Goal: Task Accomplishment & Management: Manage account settings

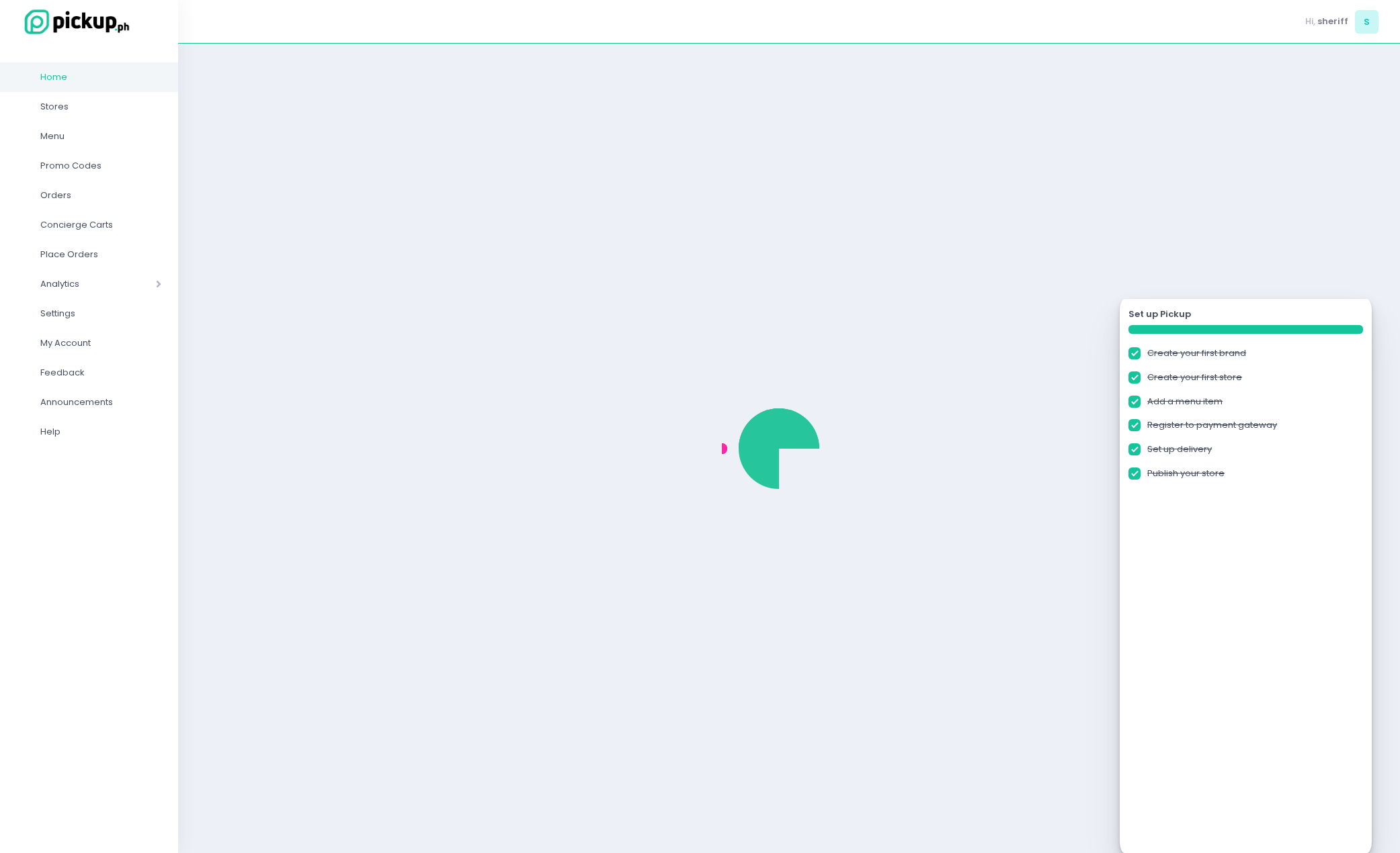
checkbox input "true"
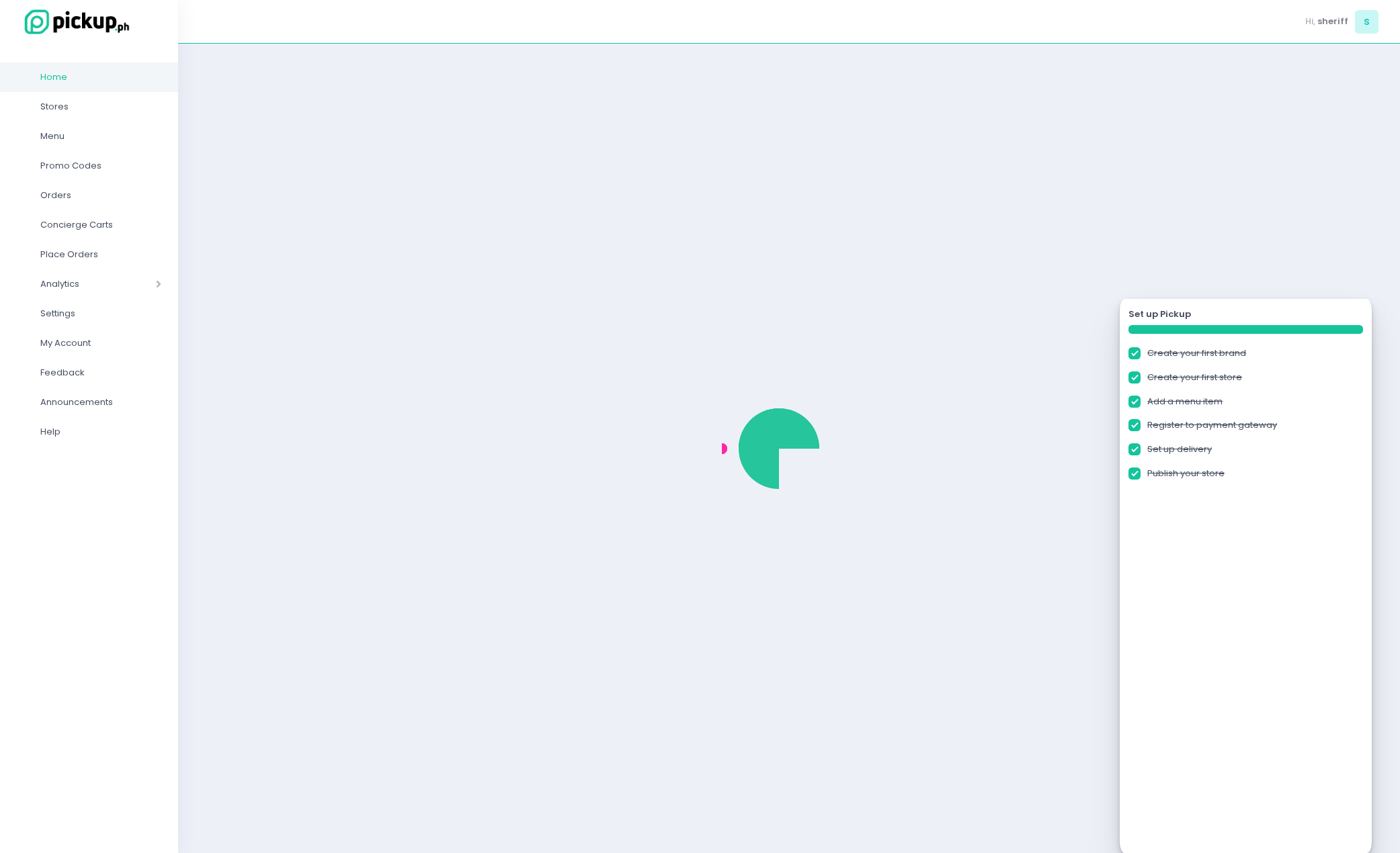
checkbox input "true"
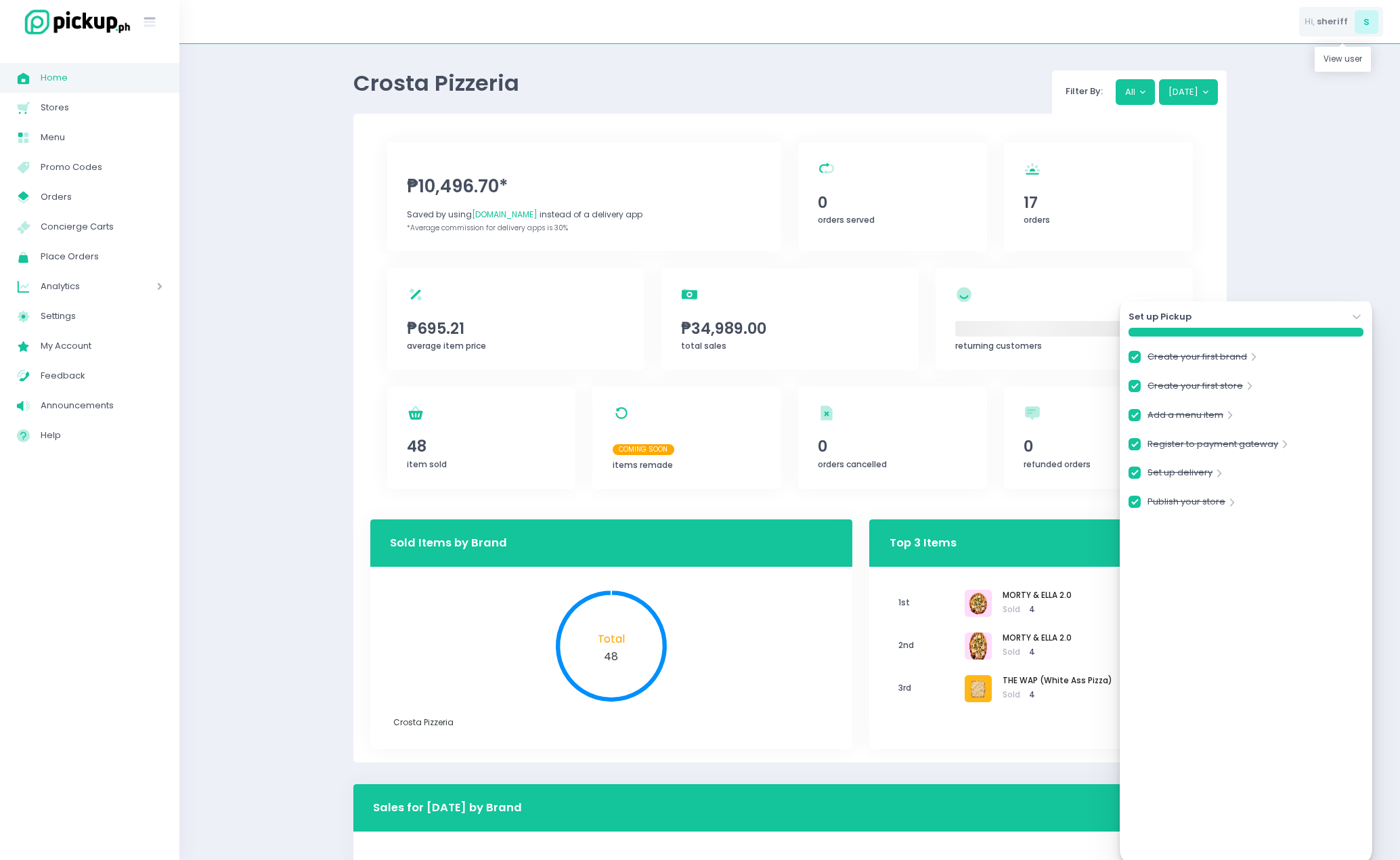
click at [1320, 29] on div "Hi, sheriff s" at bounding box center [1341, 21] width 84 height 31
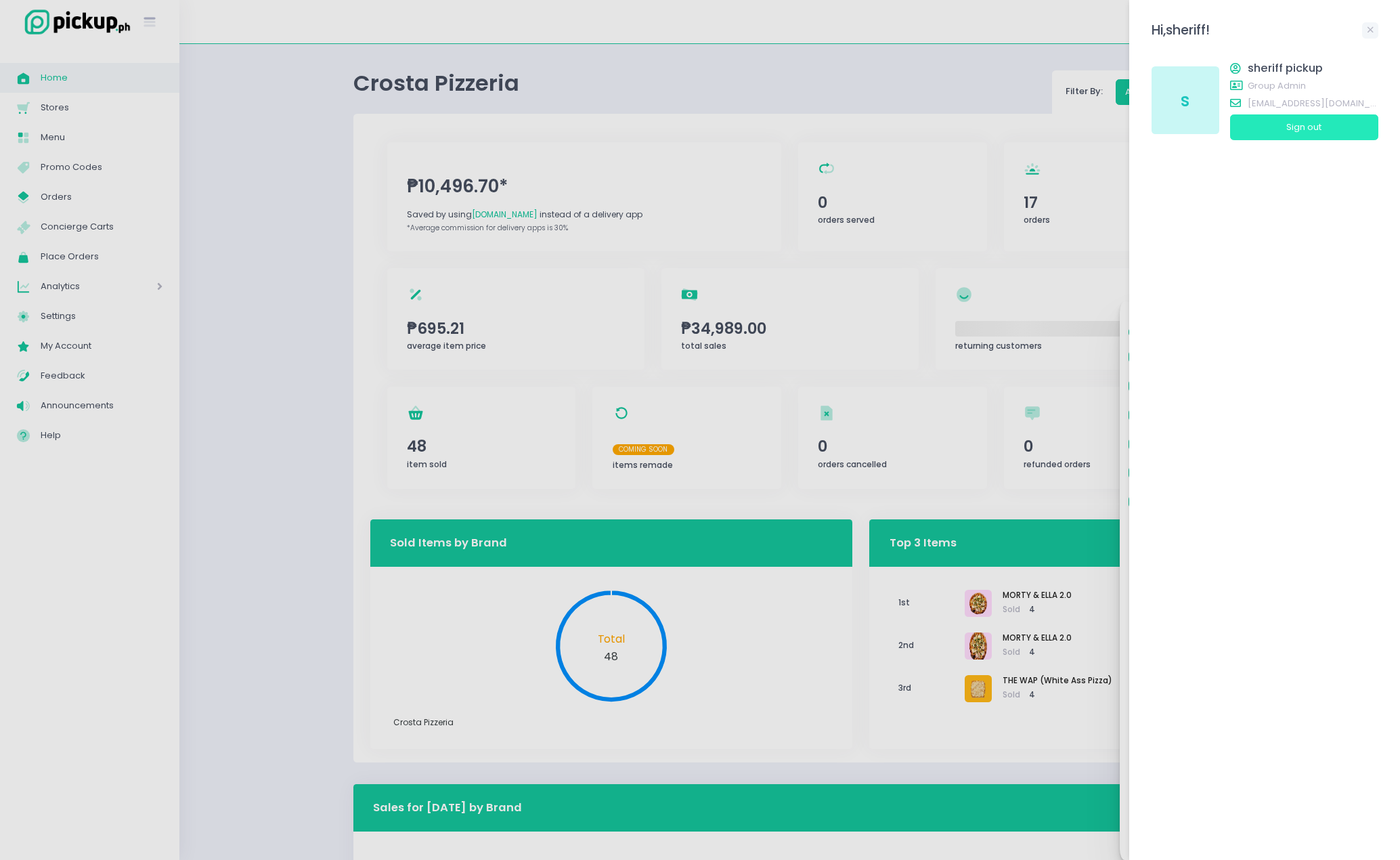
click at [1290, 131] on button "Sign out" at bounding box center [1304, 127] width 149 height 26
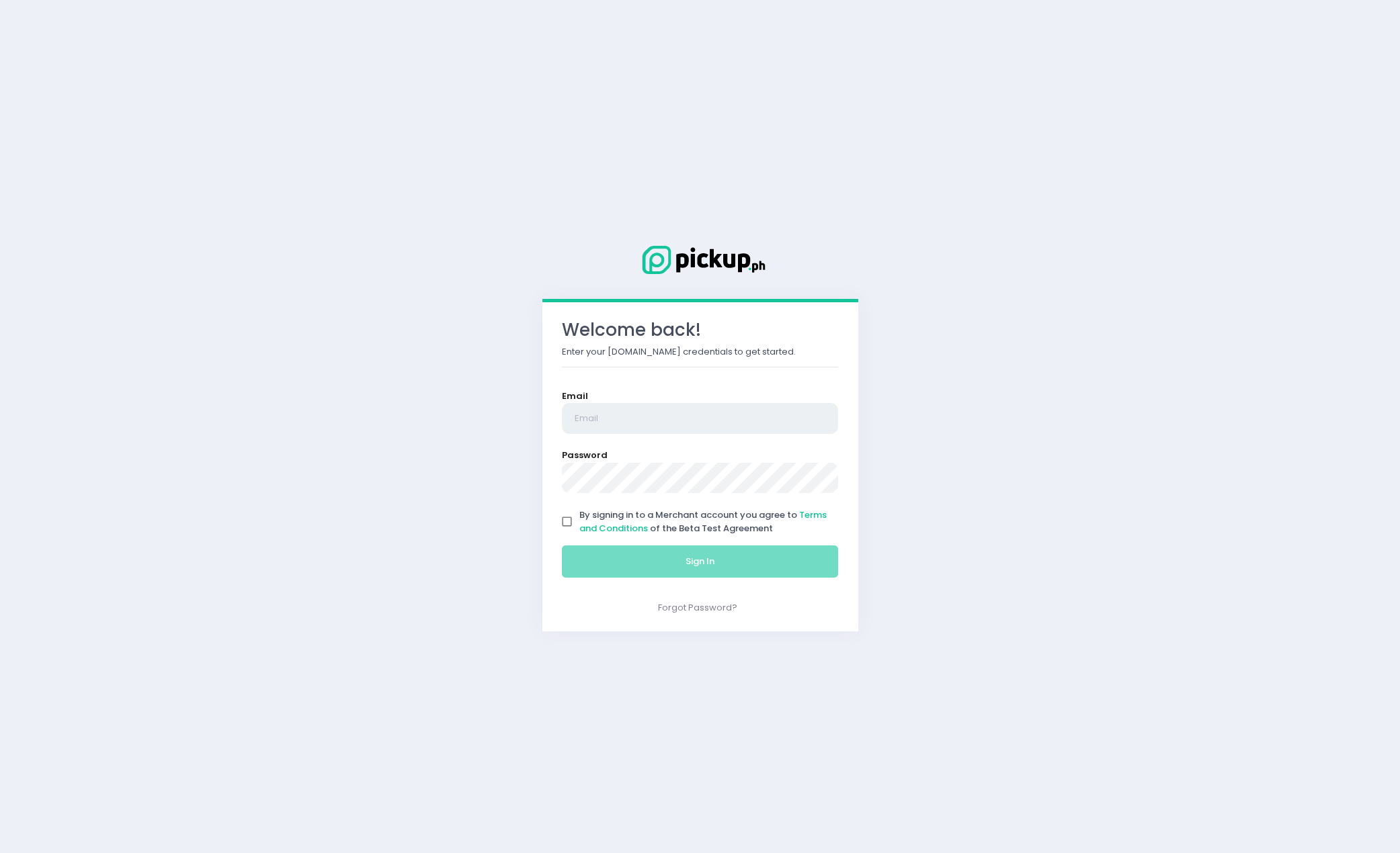
click at [756, 404] on input "email" at bounding box center [700, 418] width 276 height 31
type input "[EMAIL_ADDRESS][DOMAIN_NAME]"
click at [743, 527] on span "By signing in to a Merchant account you agree to Terms and Conditions of the Be…" at bounding box center [702, 521] width 247 height 26
click at [580, 527] on input "By signing in to a Merchant account you agree to Terms and Conditions of the Be…" at bounding box center [567, 522] width 26 height 26
checkbox input "true"
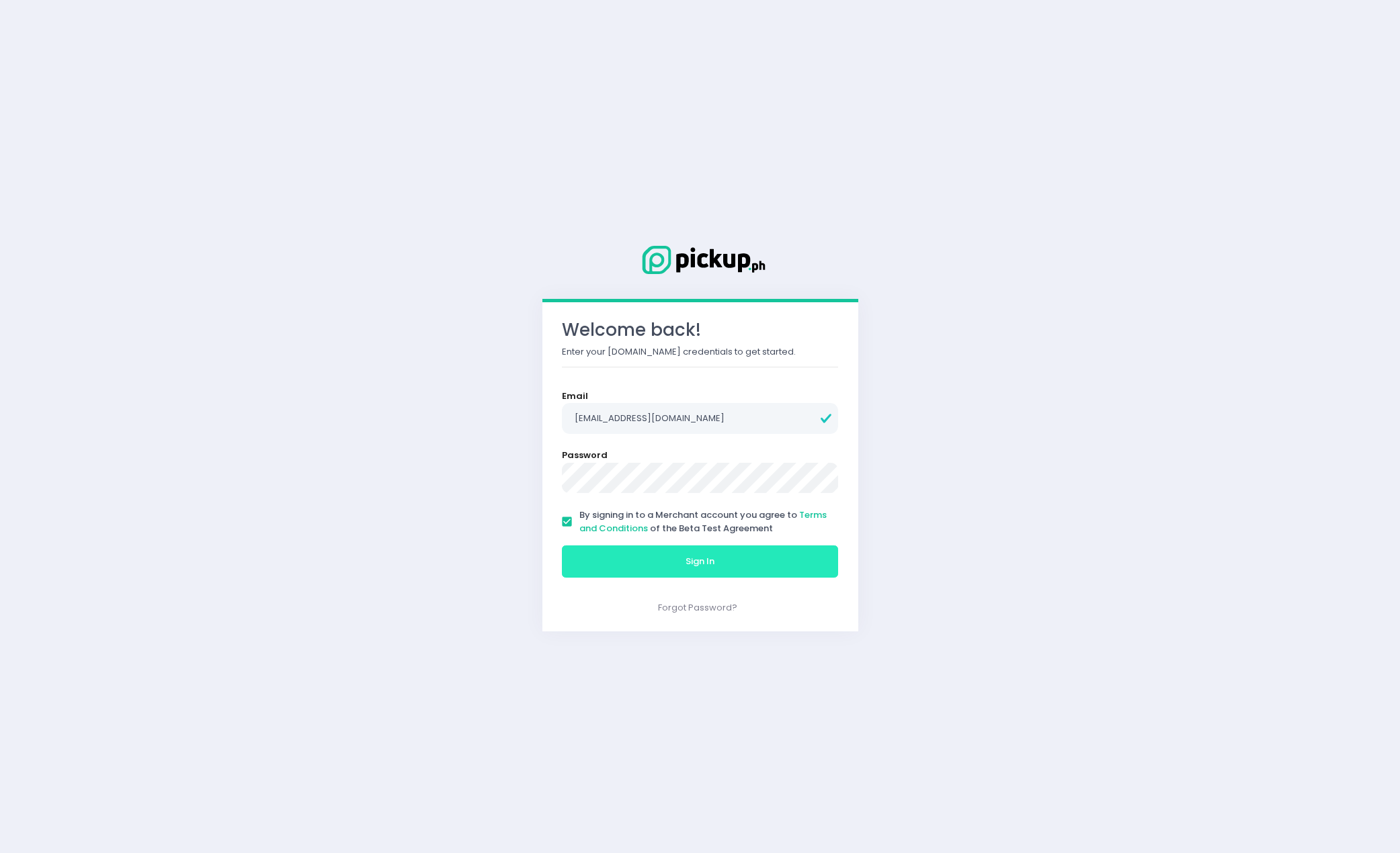
click at [740, 555] on button "Sign In" at bounding box center [700, 561] width 276 height 32
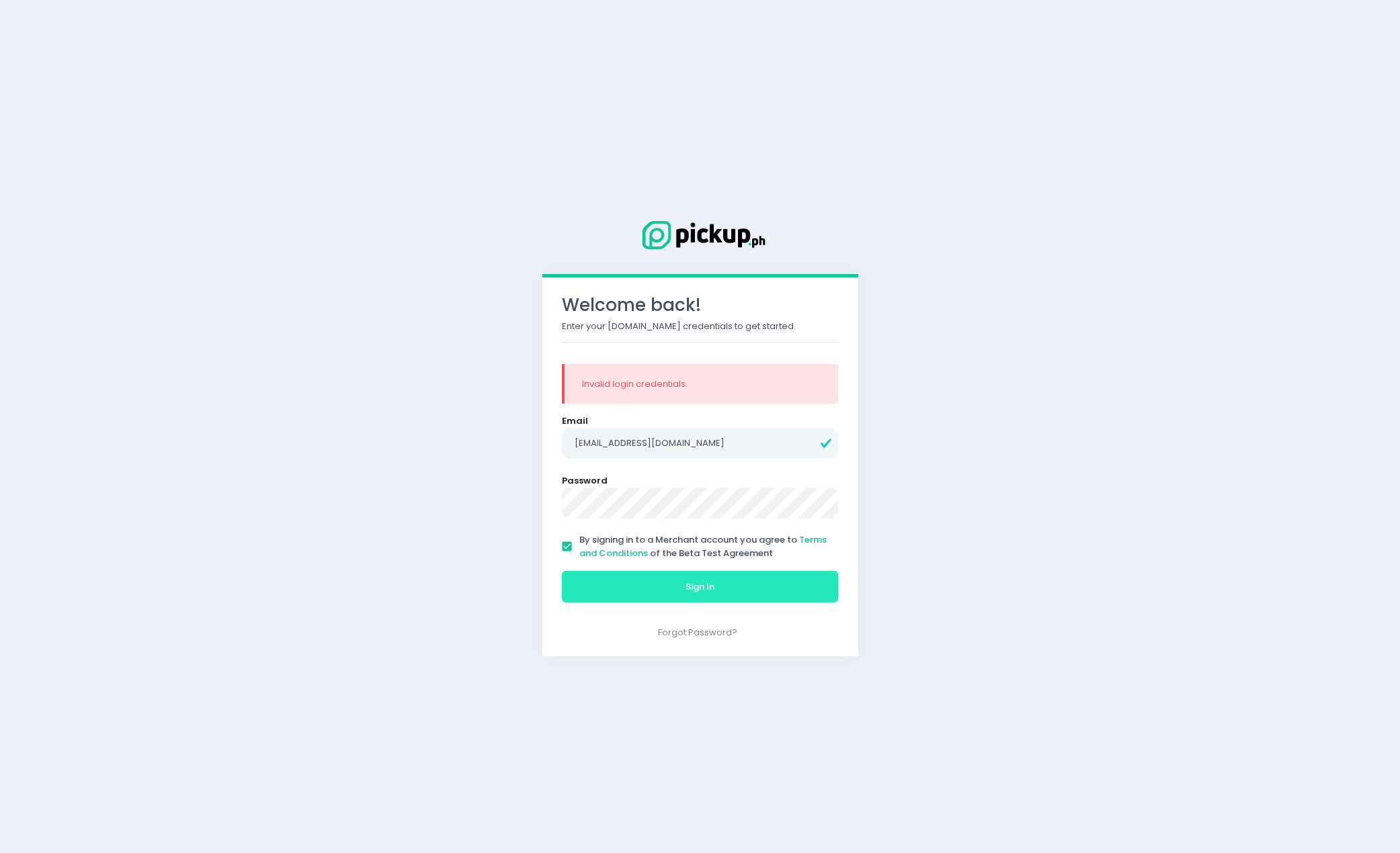
click at [705, 581] on span "Sign In" at bounding box center [700, 587] width 29 height 13
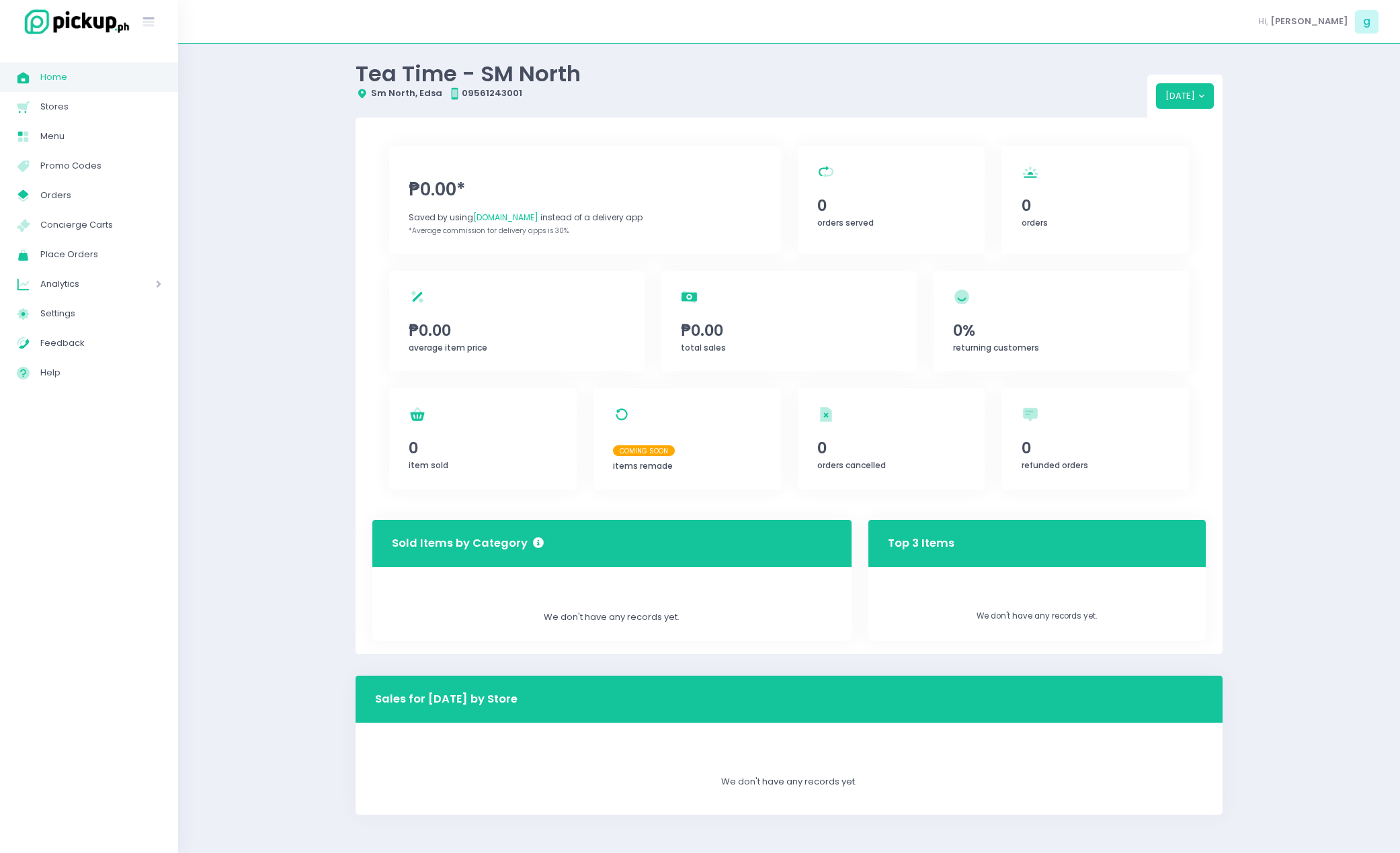
click at [96, 284] on span "Analytics" at bounding box center [79, 284] width 77 height 18
click at [111, 104] on span "Stores" at bounding box center [100, 106] width 121 height 18
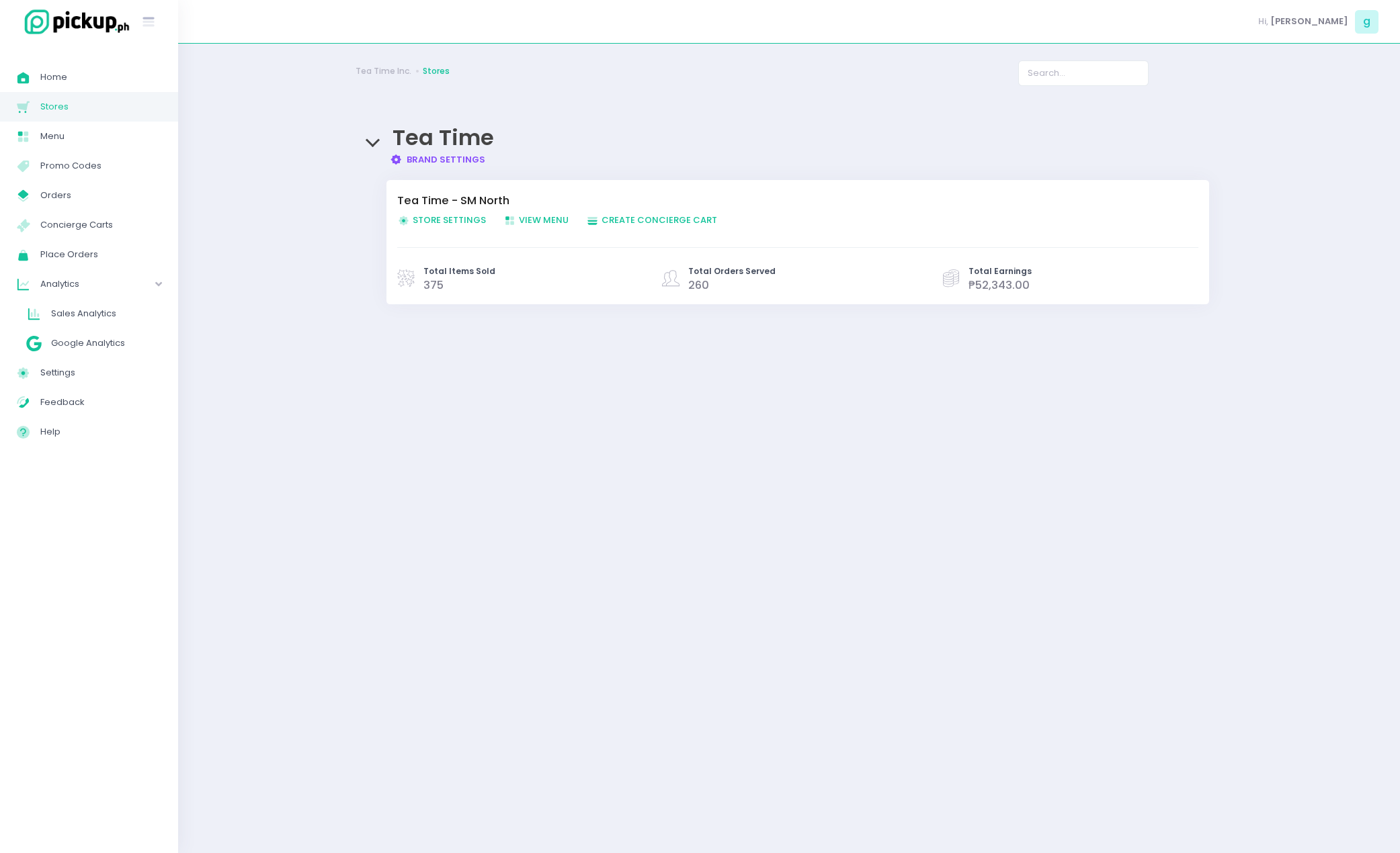
click at [461, 217] on span "Store Settings Created with Sketch. Store Settings" at bounding box center [441, 220] width 88 height 13
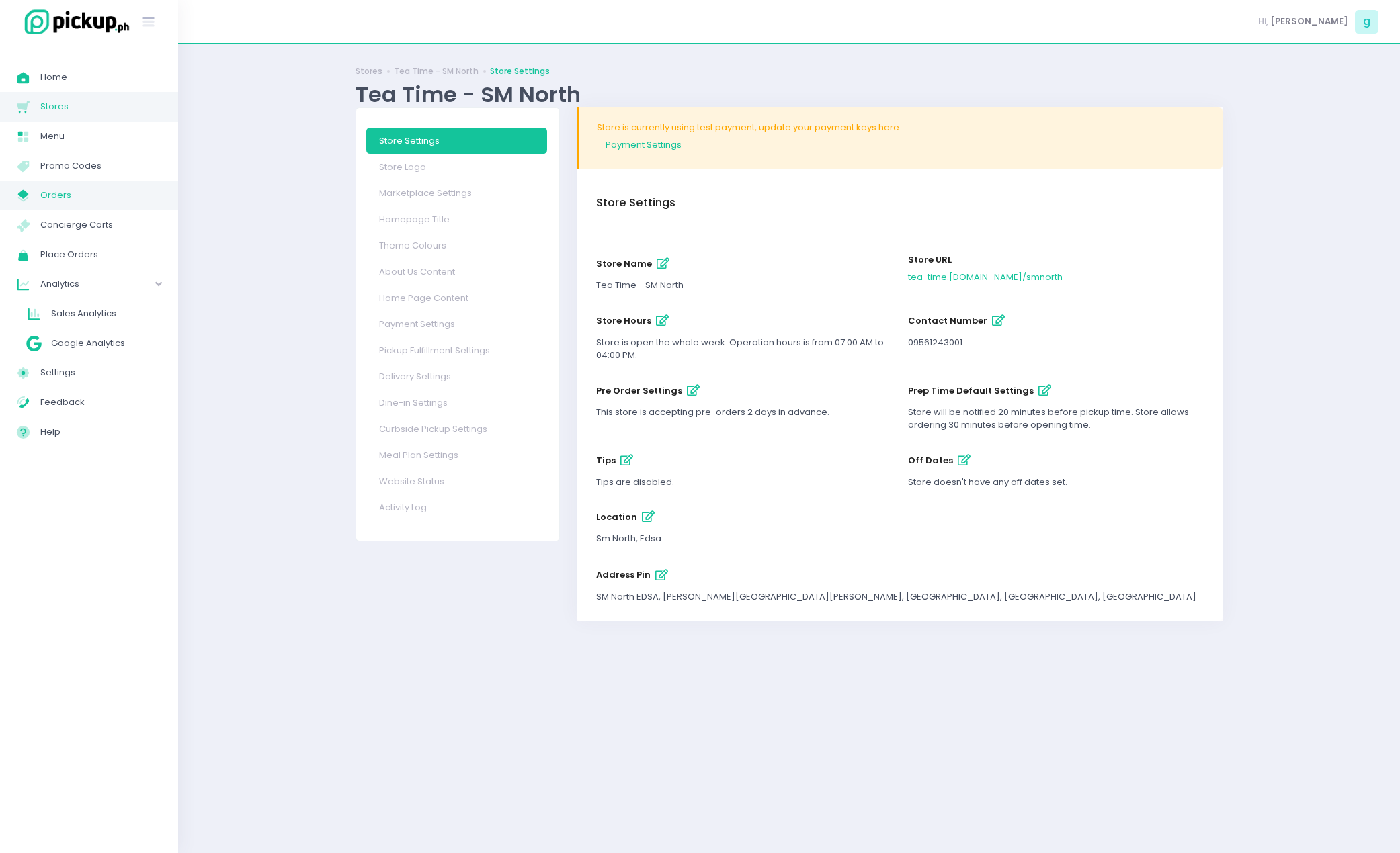
click at [91, 193] on span "Orders" at bounding box center [100, 195] width 121 height 18
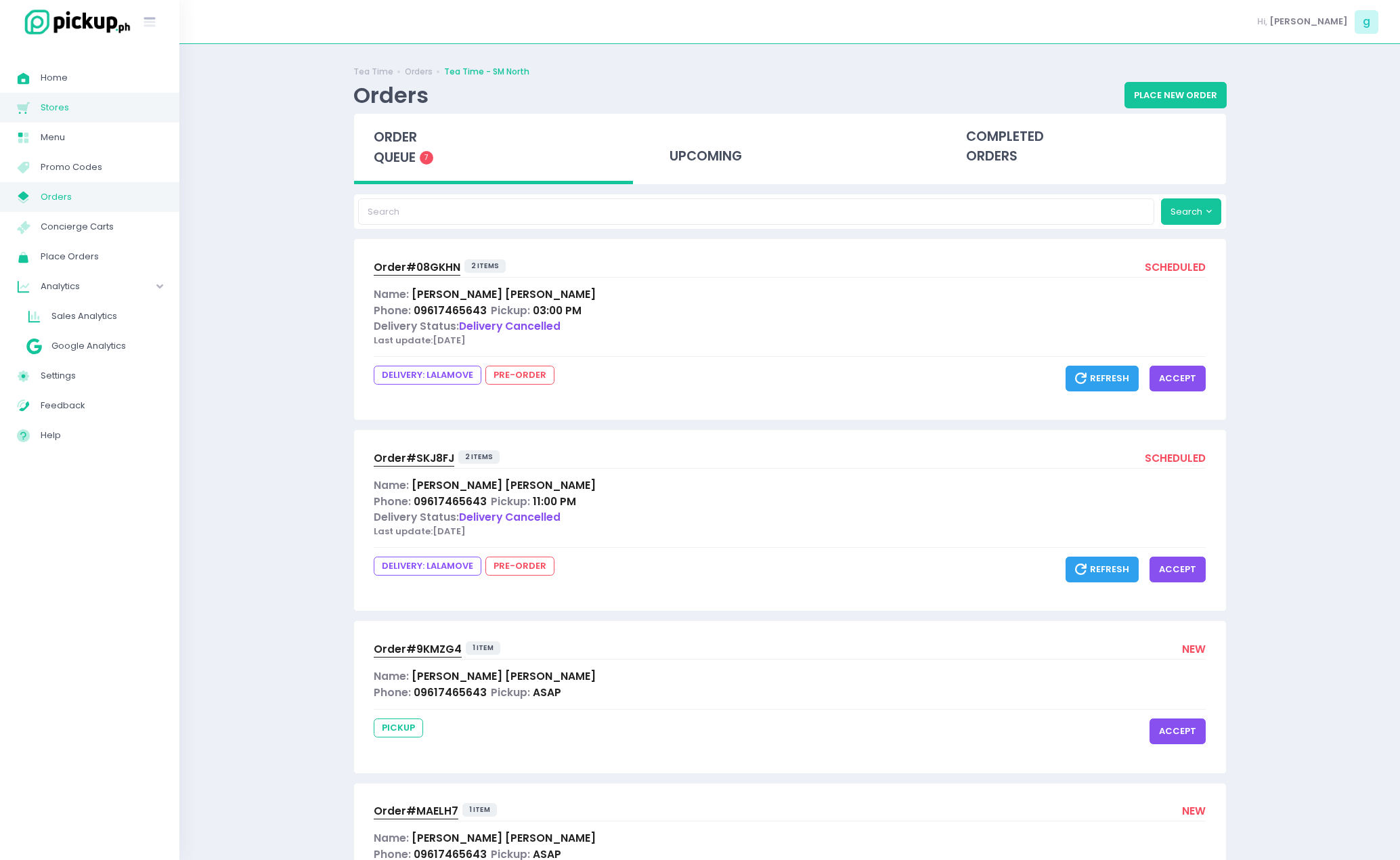
click at [104, 115] on span "Stores" at bounding box center [101, 107] width 122 height 18
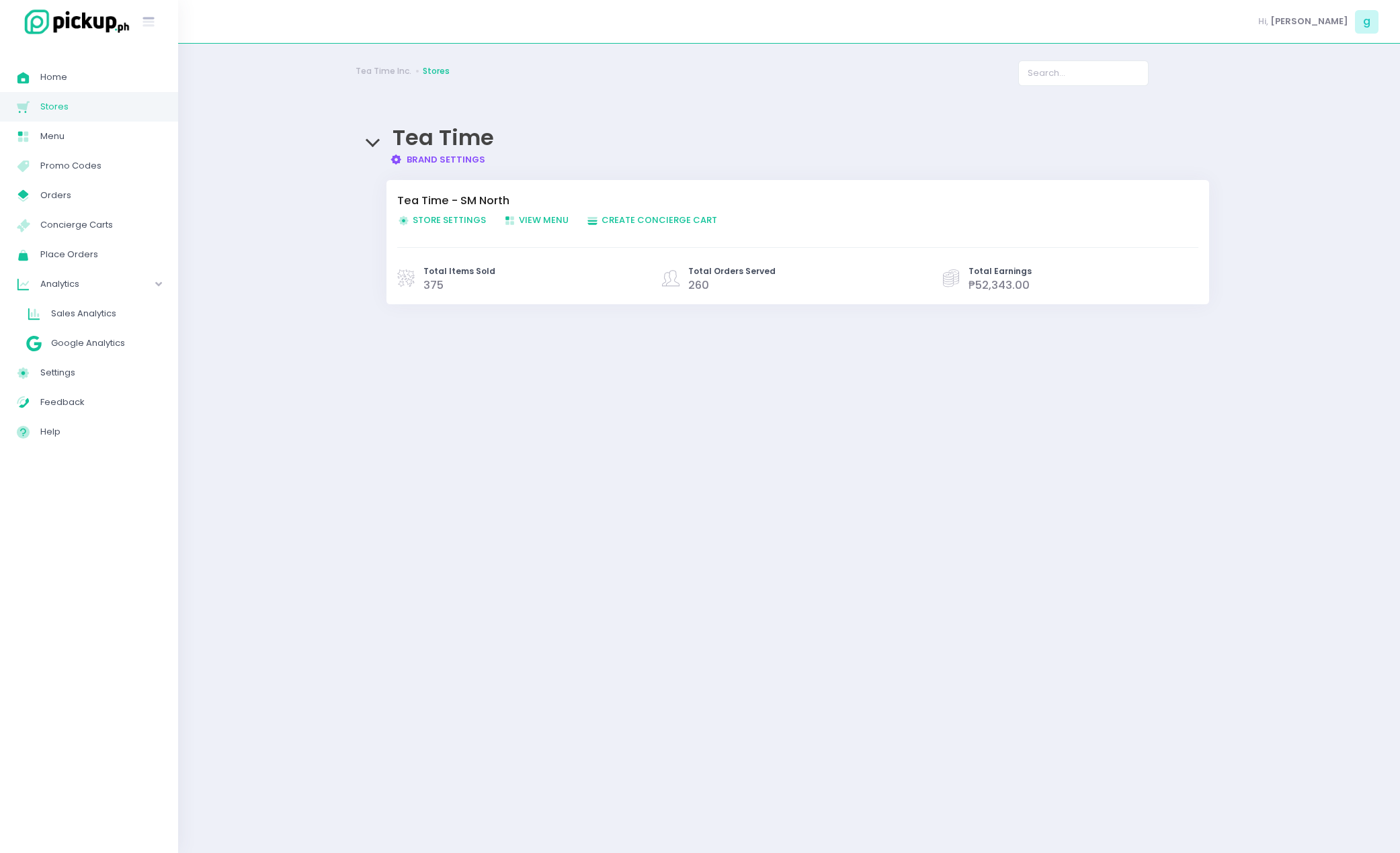
click at [476, 221] on span "Store Settings Created with Sketch. Store Settings" at bounding box center [441, 220] width 88 height 13
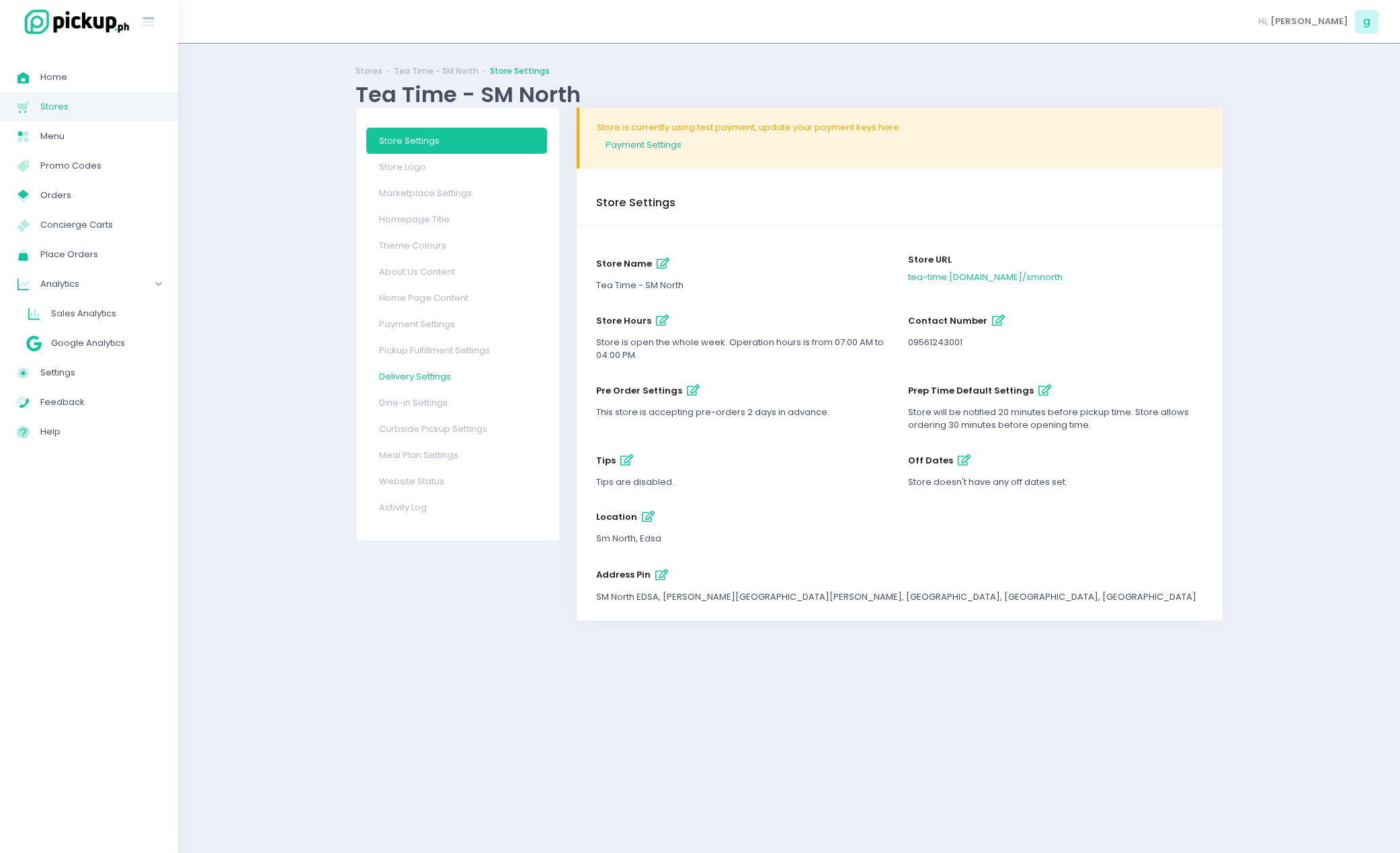
click at [439, 381] on link "Delivery Settings" at bounding box center [456, 376] width 181 height 26
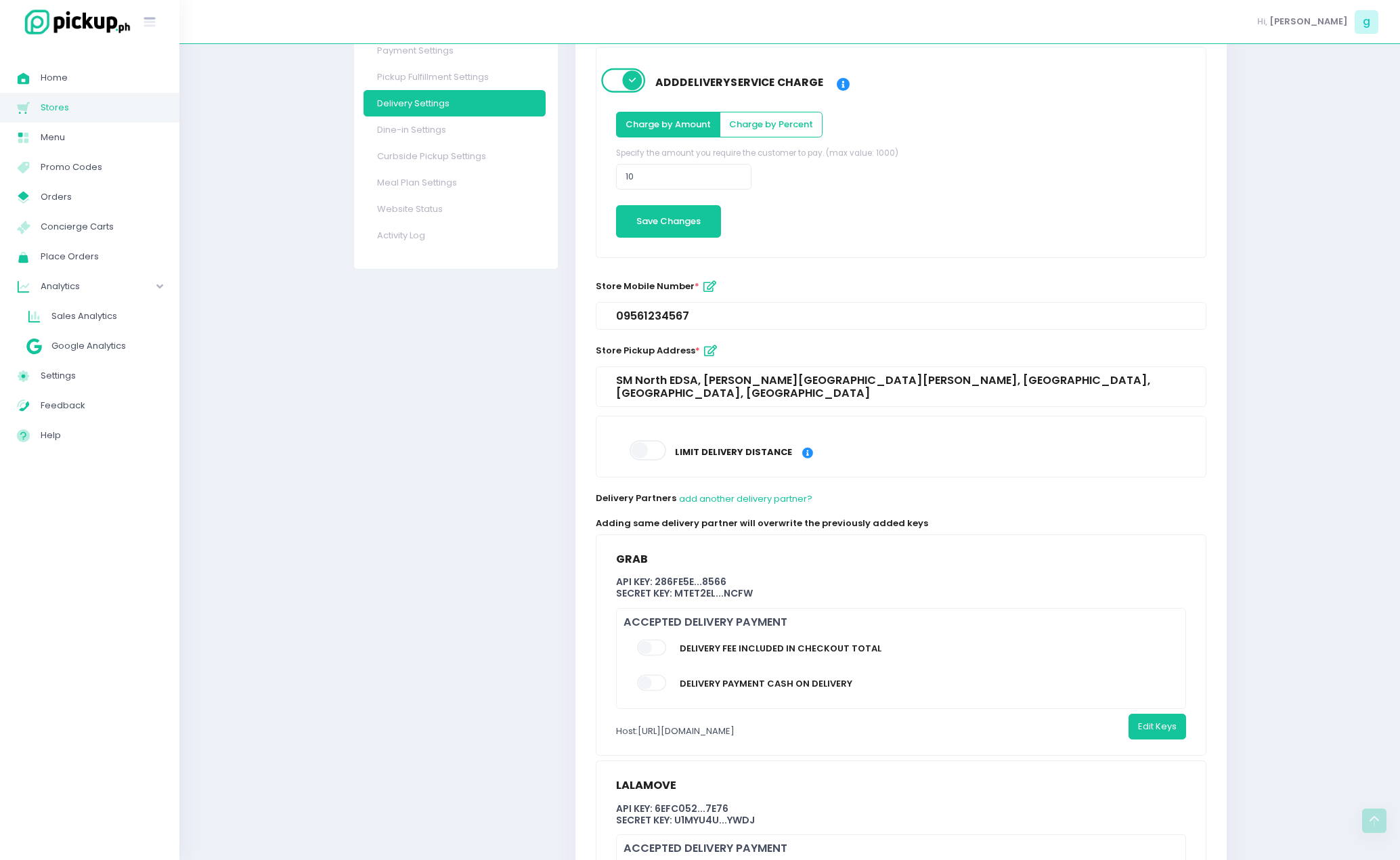
scroll to position [450, 0]
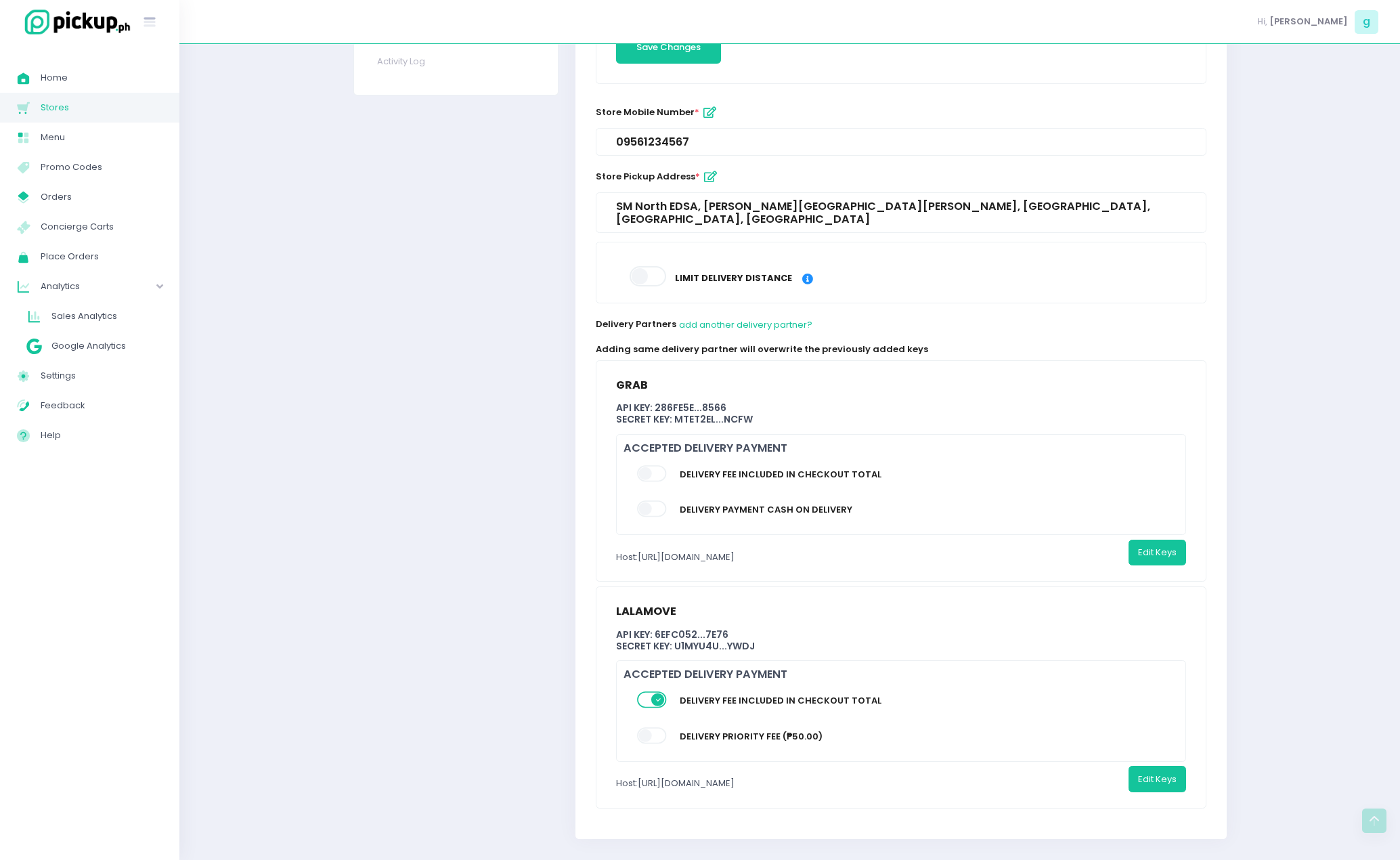
click at [648, 692] on span at bounding box center [653, 699] width 32 height 16
click at [97, 691] on input "checkbox" at bounding box center [97, 691] width 0 height 0
click at [1147, 766] on button "Save Changes" at bounding box center [1144, 779] width 84 height 26
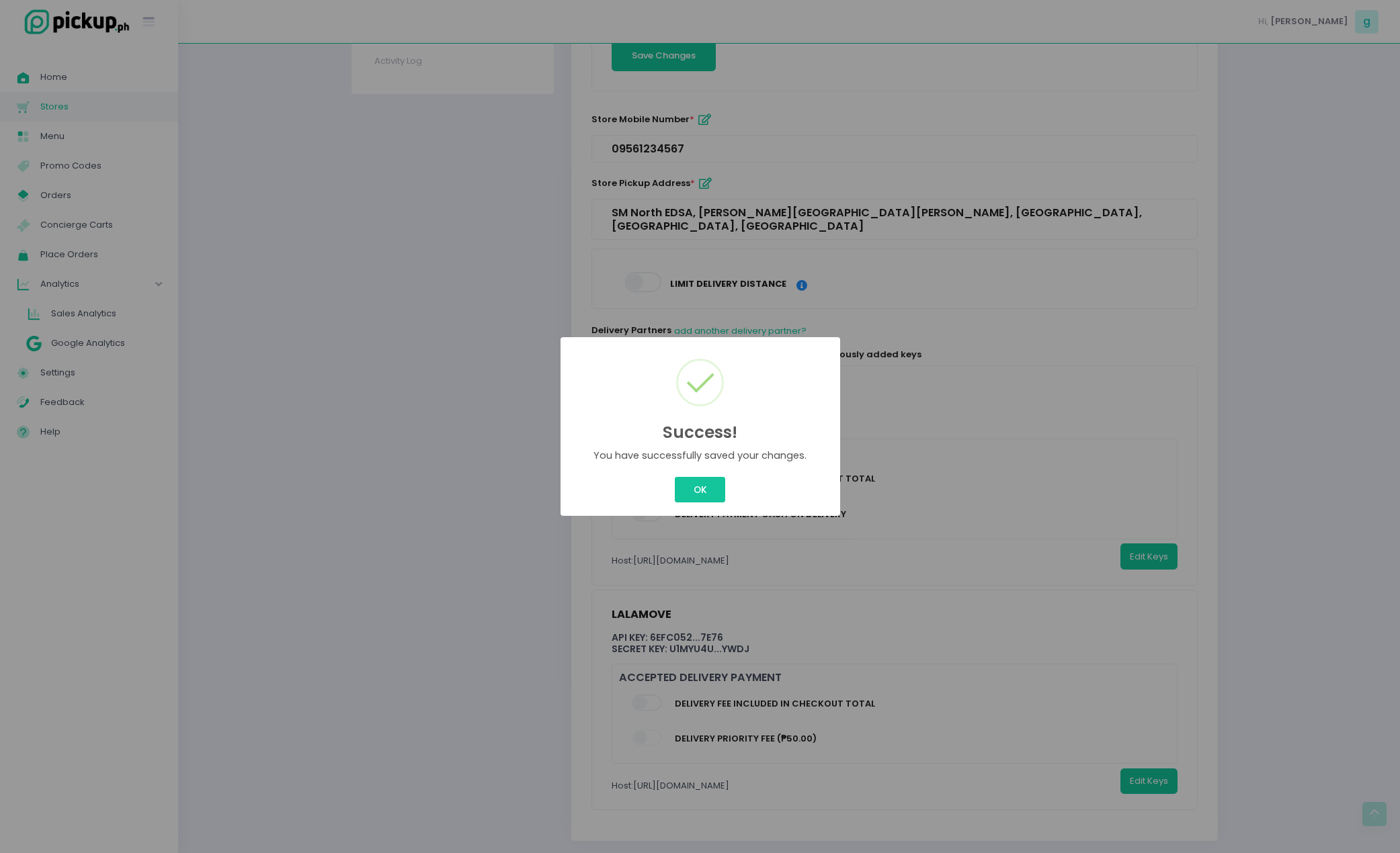
click at [712, 471] on div "Success! × You have successfully saved your changes. OK Cancel" at bounding box center [700, 426] width 279 height 180
click at [706, 481] on button "OK" at bounding box center [700, 490] width 51 height 26
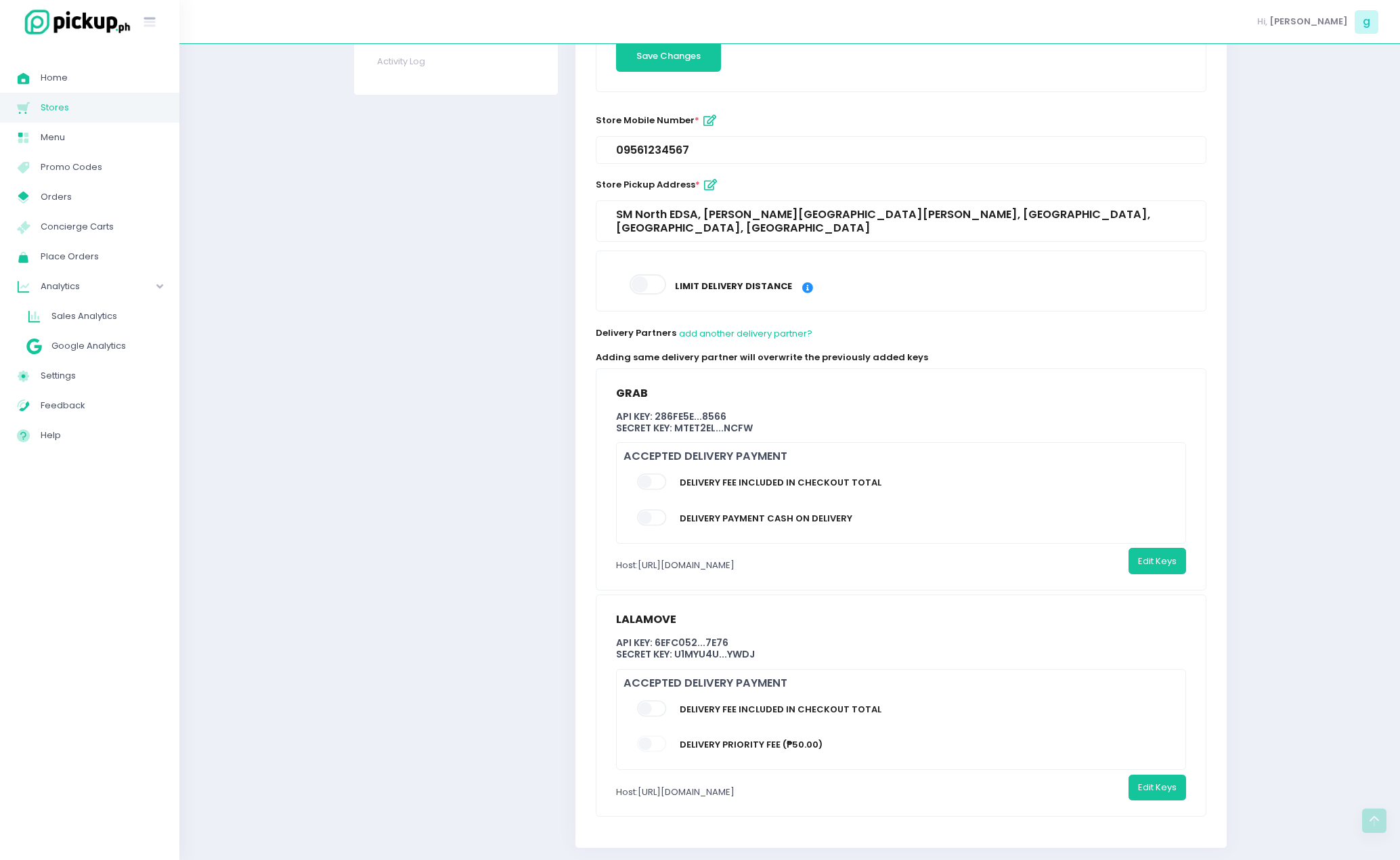
click at [645, 474] on span at bounding box center [653, 481] width 32 height 16
click at [97, 473] on input "checkbox" at bounding box center [97, 473] width 0 height 0
click at [648, 474] on span at bounding box center [653, 481] width 32 height 16
click at [97, 473] on input "checkbox" at bounding box center [97, 473] width 0 height 0
click at [1013, 550] on button "Edit Keys" at bounding box center [1005, 561] width 58 height 26
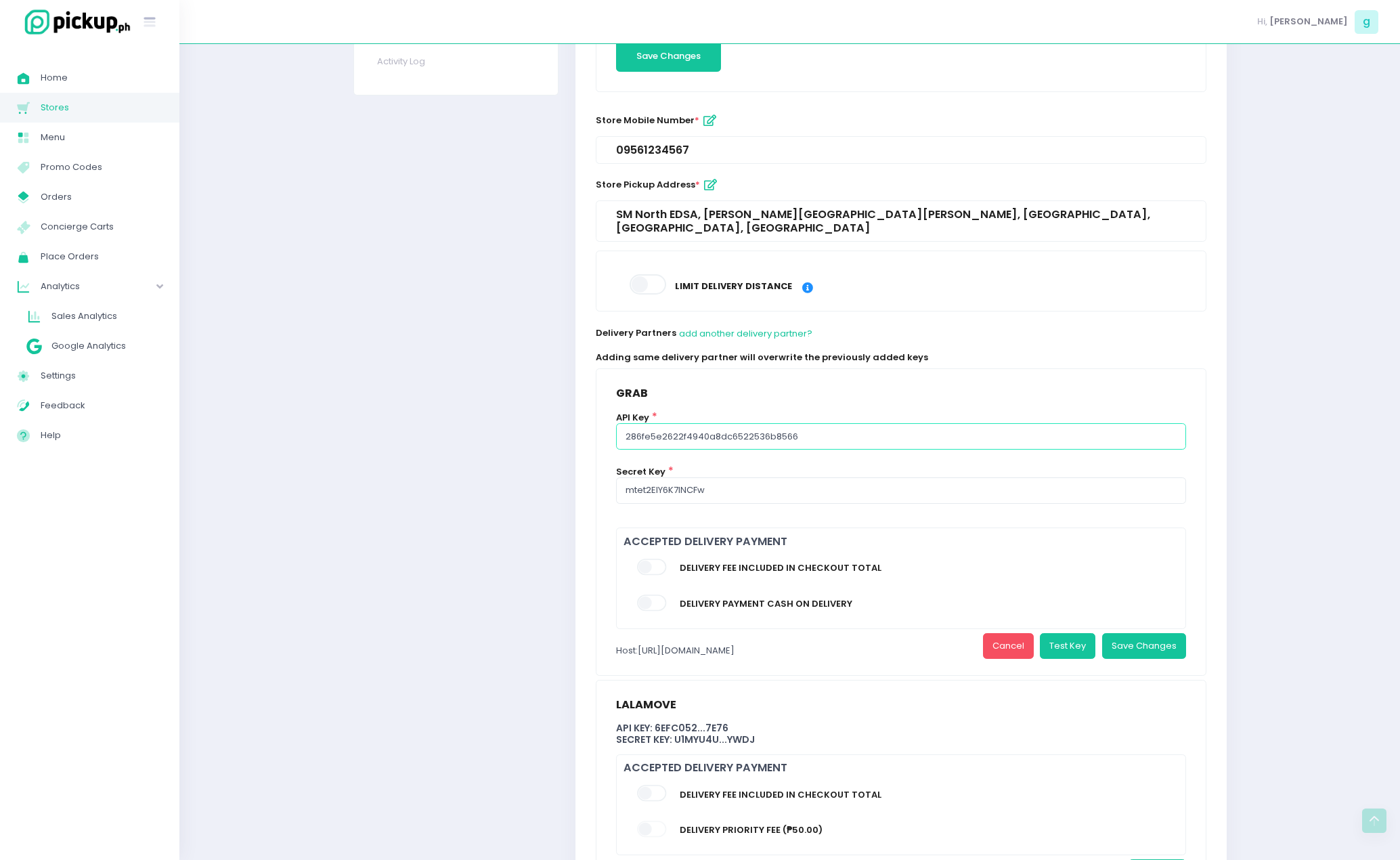
click at [785, 427] on input "286fe5e2622f4940a8dc6522536b8566" at bounding box center [901, 437] width 570 height 26
paste input "6e1eaaf504b64c098fdd08e9bd1fa0f8"
type input "6e1eaaf504b64c098fdd08e9bd1fa0f8"
click at [744, 481] on input "mtet2ElY6K7INCFw" at bounding box center [901, 490] width 570 height 26
paste input "Q43X2qBjiMltWJLF"
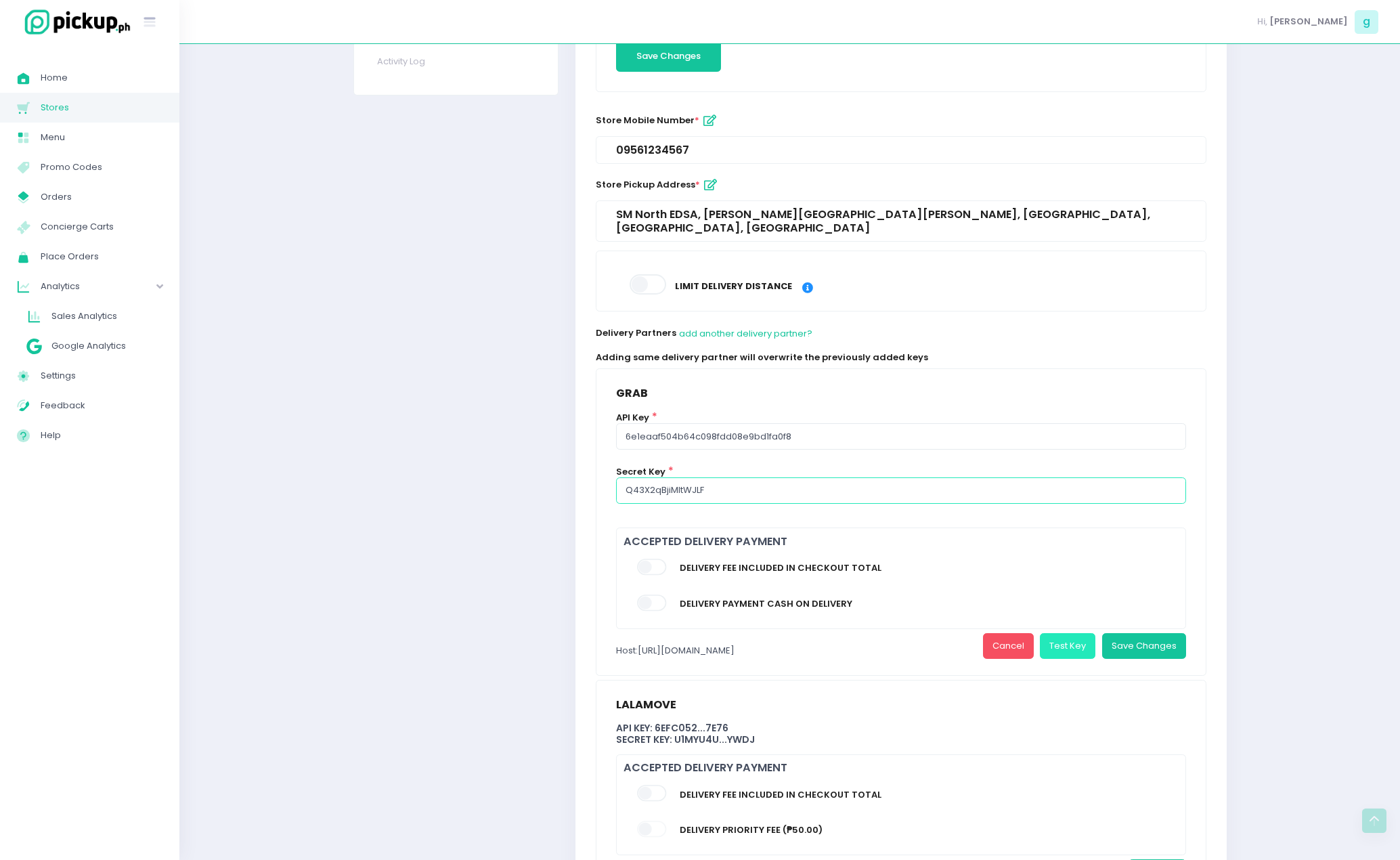
type input "Q43X2qBjiMltWJLF"
click at [1076, 639] on button "Test Key" at bounding box center [1068, 646] width 56 height 26
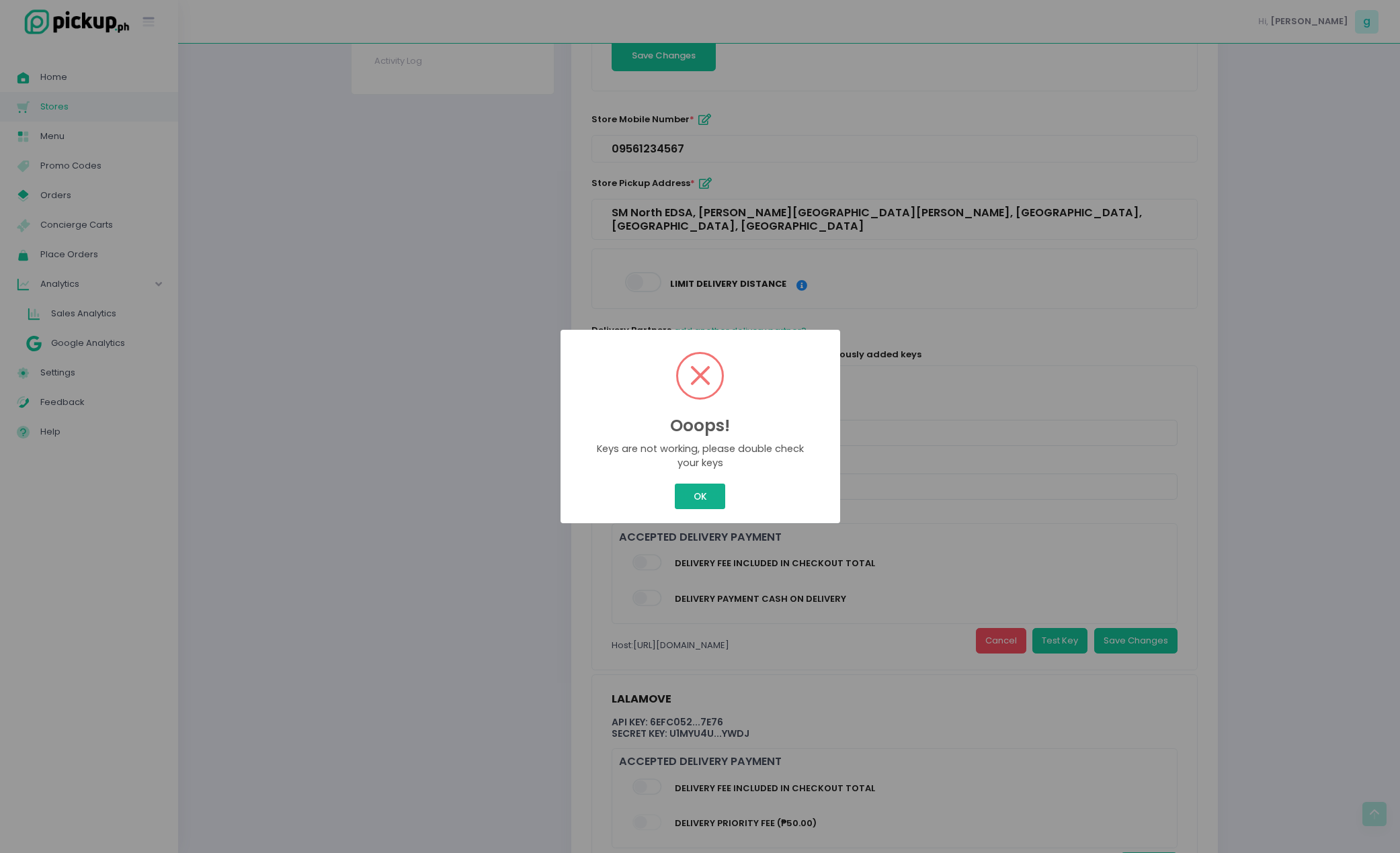
click at [717, 497] on button "OK" at bounding box center [700, 497] width 51 height 26
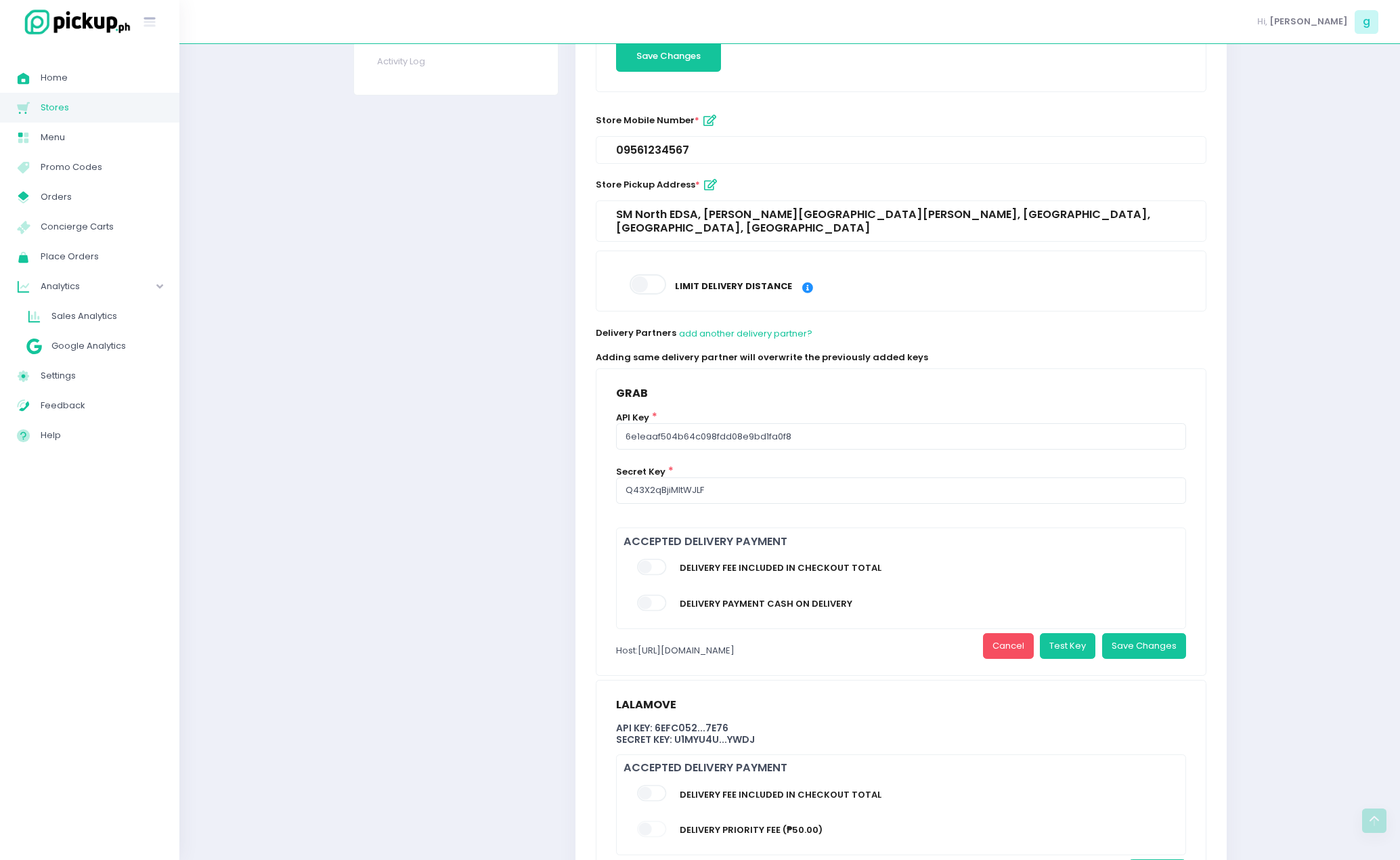
click at [734, 637] on div "Host: https://partner-api.grab.com/grab-express-sandbox" at bounding box center [675, 651] width 119 height 35
click at [734, 638] on div "Host: https://partner-api.grab.com/grab-express-sandbox" at bounding box center [675, 651] width 119 height 35
click at [758, 320] on button "add another delivery partner?" at bounding box center [745, 333] width 135 height 26
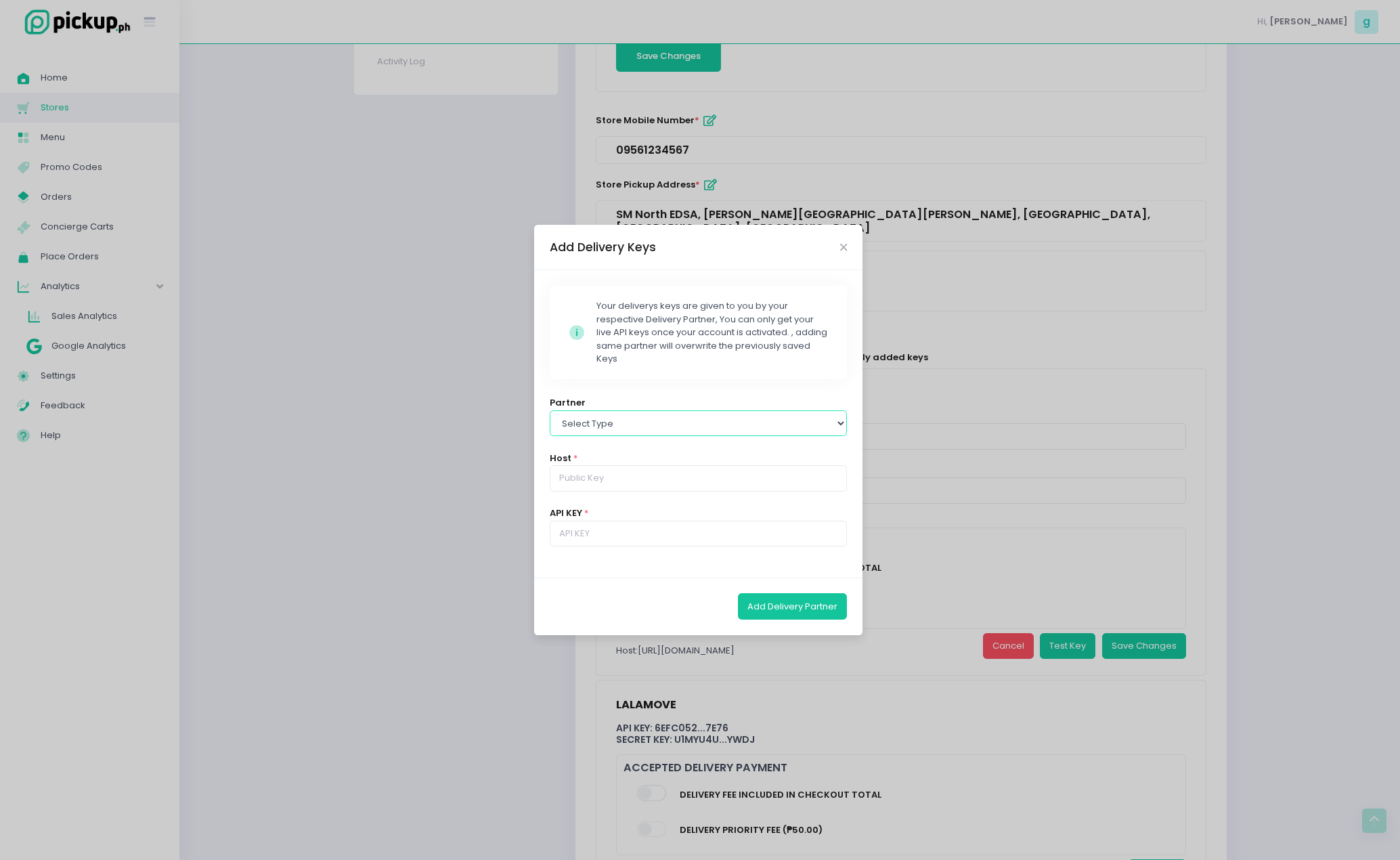
click at [697, 420] on select "Select type Lalamove Mr [PERSON_NAME] Grab" at bounding box center [698, 423] width 298 height 26
click at [1021, 636] on div "Add Delivery Keys Stockholm-icons / Code / Info-circle Created with Sketch. You…" at bounding box center [700, 430] width 1400 height 860
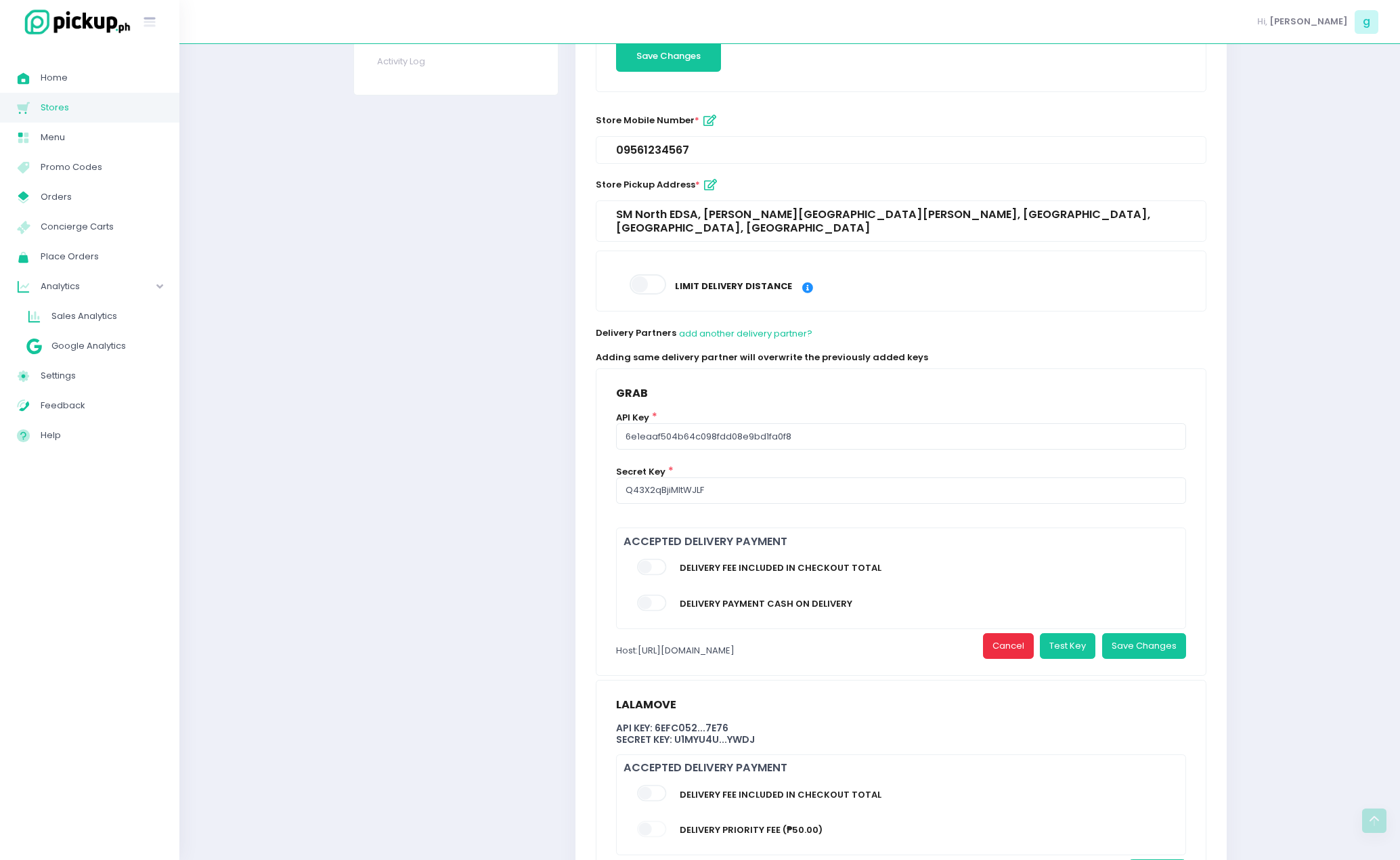
click at [1021, 636] on button "Cancel" at bounding box center [1008, 646] width 51 height 26
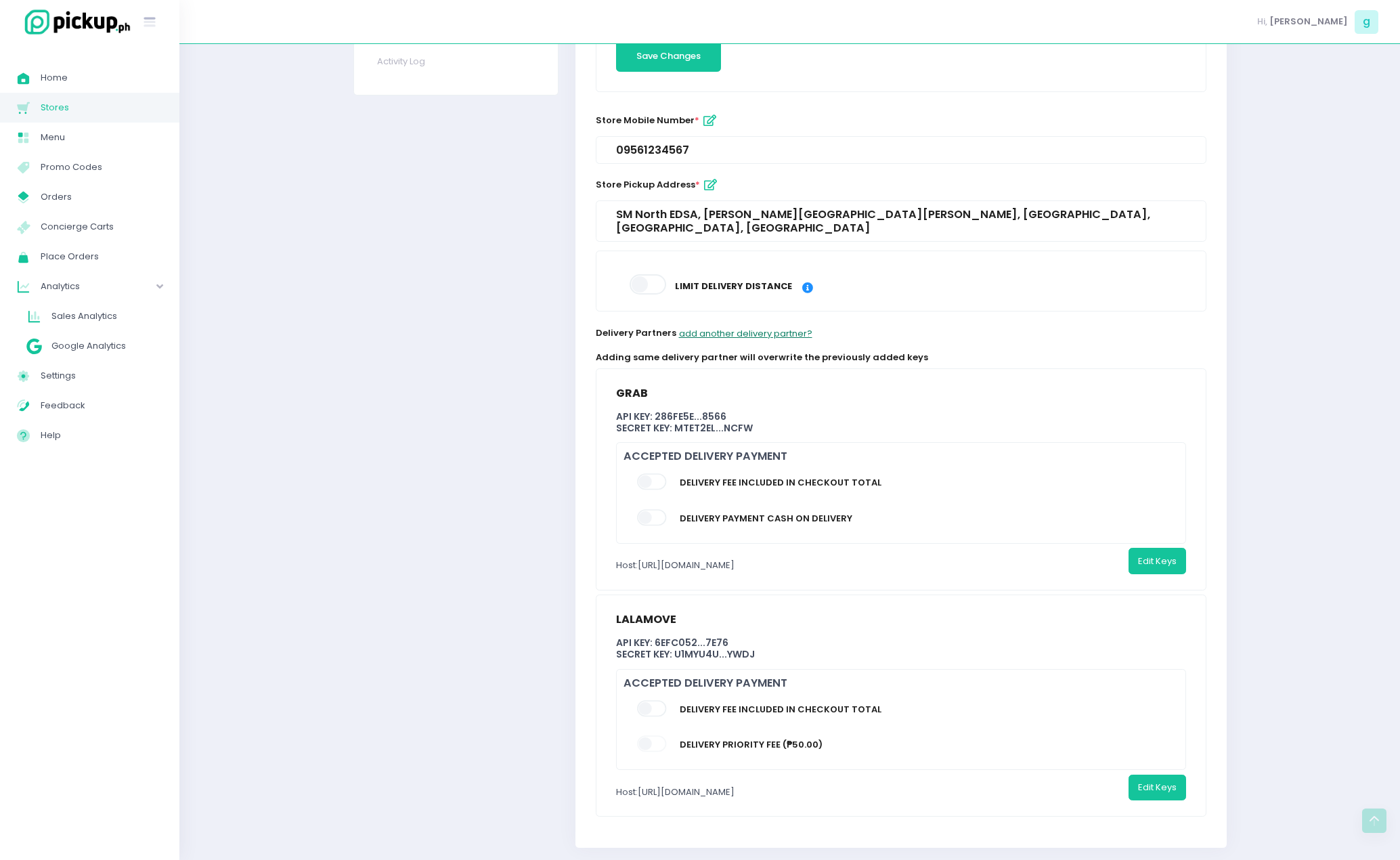
click at [753, 320] on button "add another delivery partner?" at bounding box center [745, 333] width 135 height 26
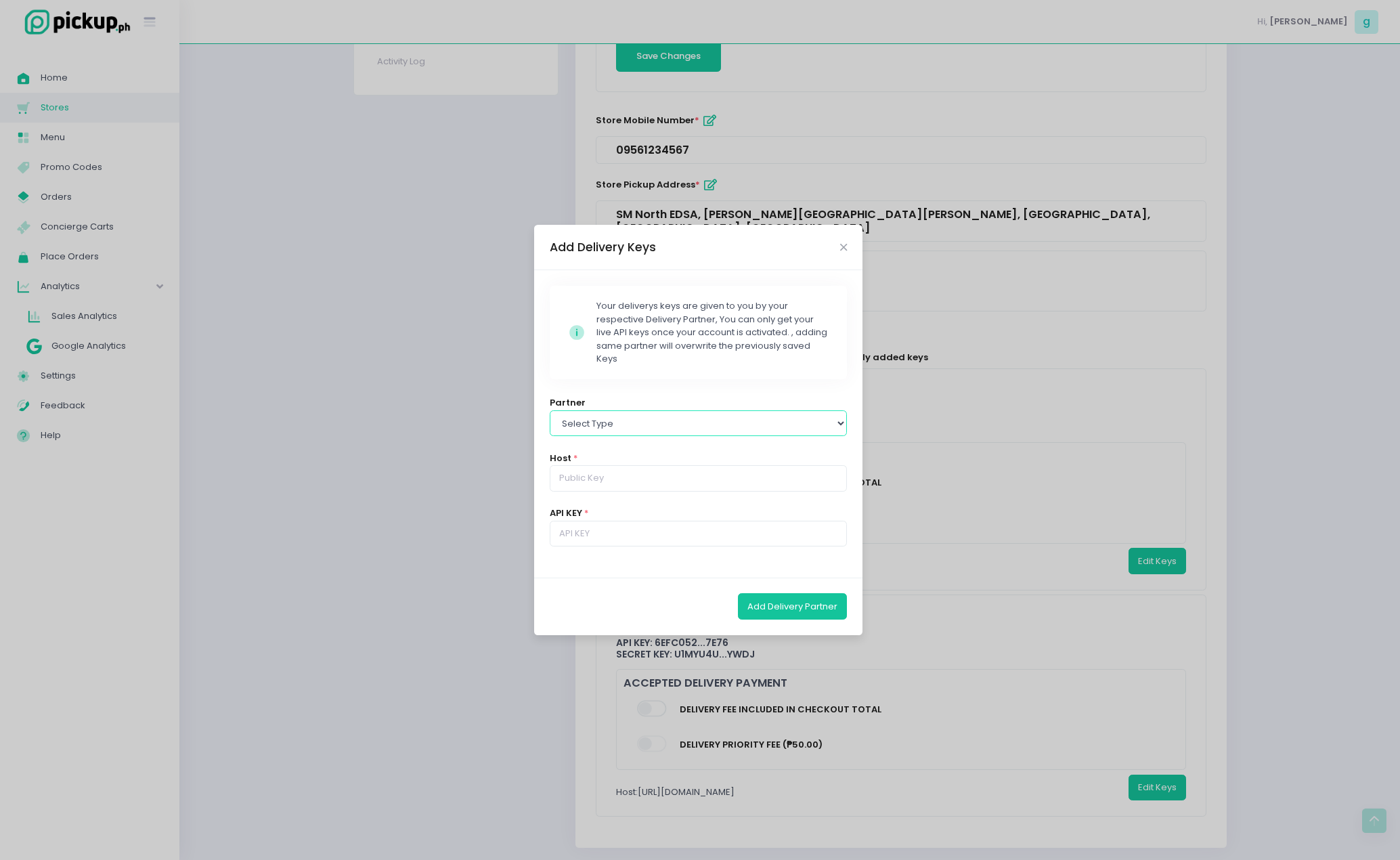
click at [604, 426] on select "Select type Lalamove Mr Speedy Grab" at bounding box center [698, 423] width 298 height 26
select select "grab"
click at [550, 410] on select "Select type Lalamove Mr Speedy Grab" at bounding box center [698, 423] width 298 height 26
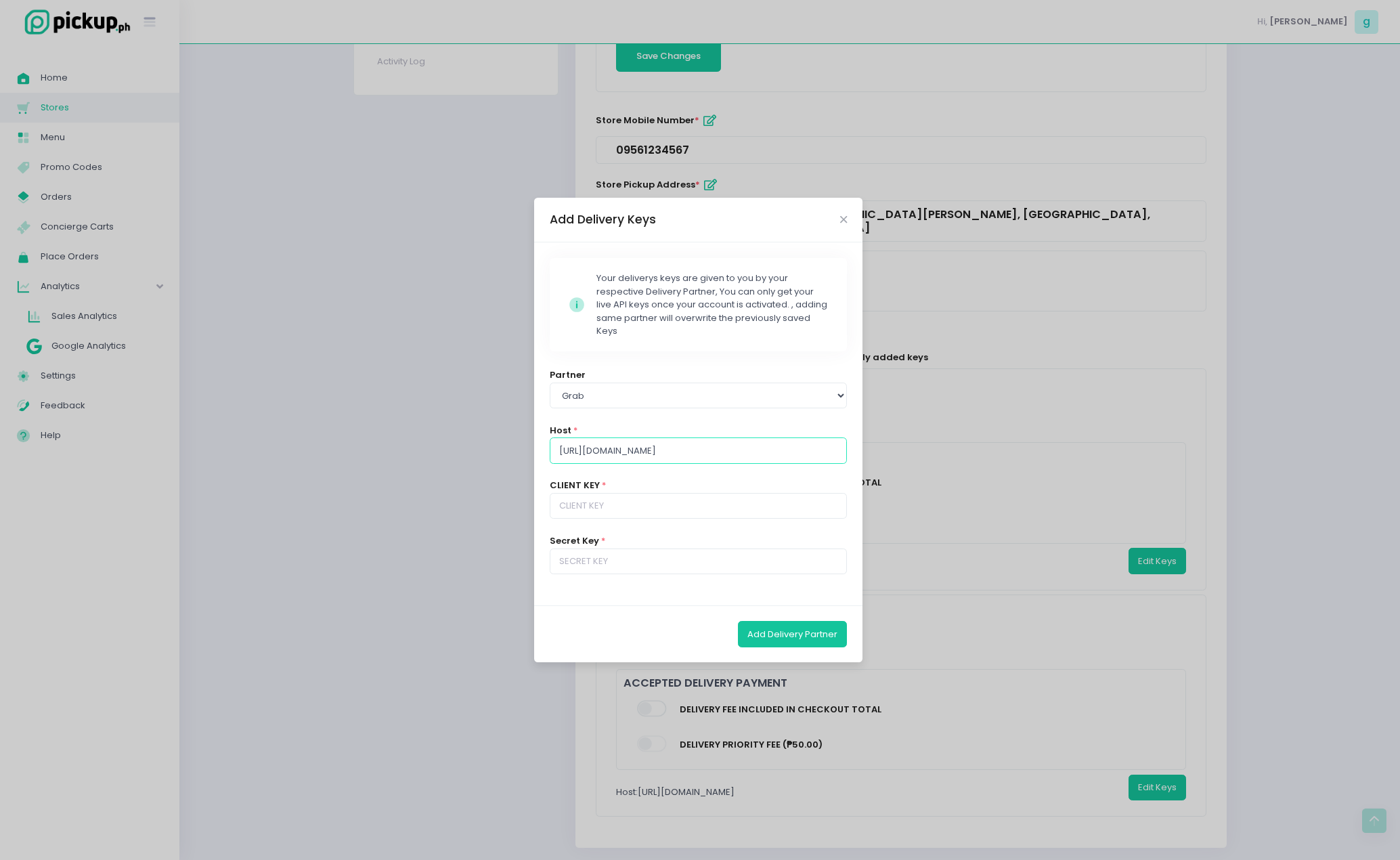
click at [624, 456] on input "https://partner-api.grab.com/grab-express-sandbox" at bounding box center [698, 450] width 298 height 26
paste input "6e1eaaf504b64c098fdd08e9bd1fa0f8"
type input "https://partner-api.grab.com/grab-express-sandbox"
click at [641, 503] on input "text" at bounding box center [698, 506] width 298 height 26
paste input "6e1eaaf504b64c098fdd08e9bd1fa0f8"
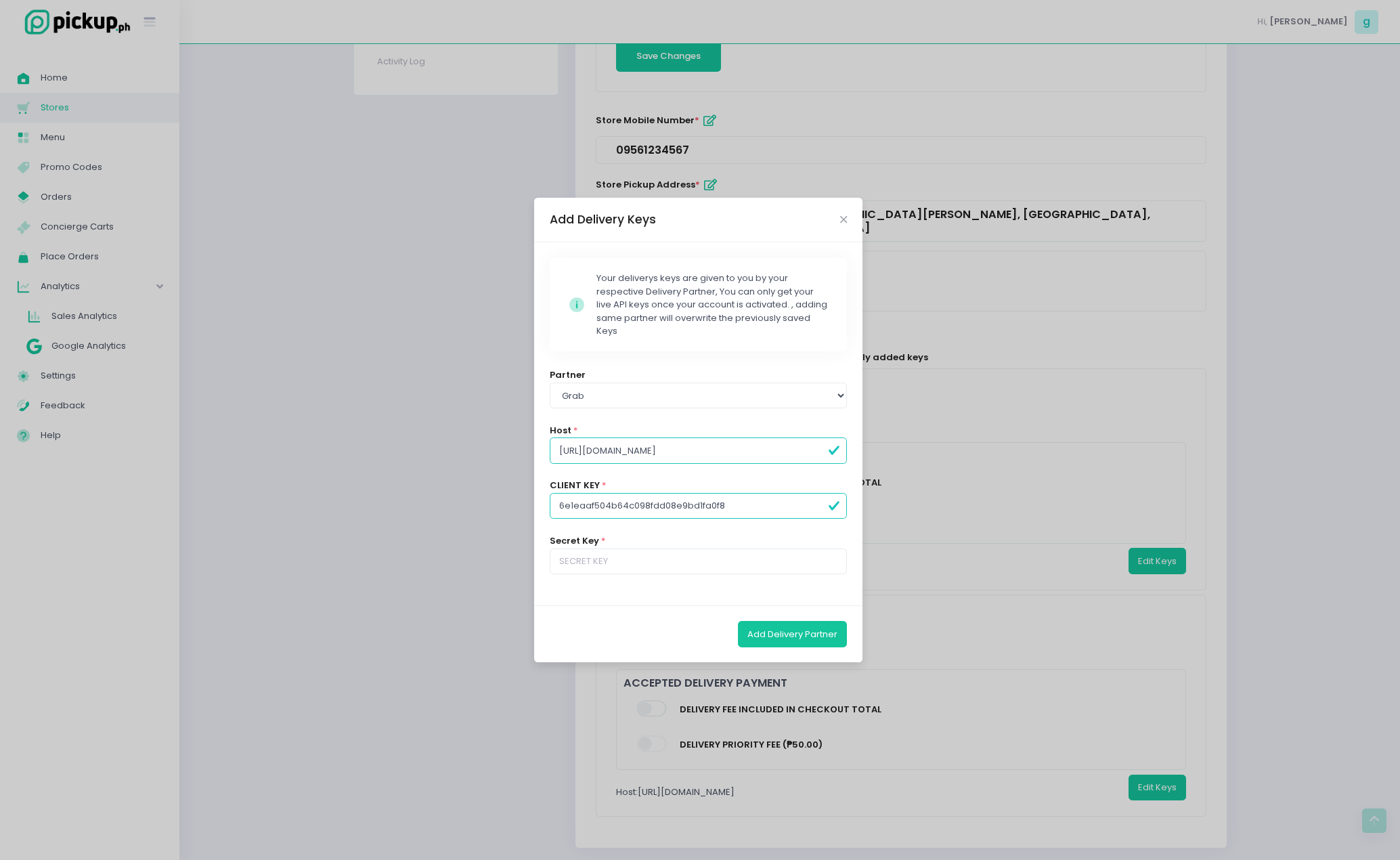
type input "6e1eaaf504b64c098fdd08e9bd1fa0f8"
click at [790, 444] on input "https://partner-api.grab.com/grab-express-sandbox" at bounding box center [698, 450] width 298 height 26
type input "https://partner-api.grab.com/grab-express"
click at [636, 567] on input "text" at bounding box center [698, 562] width 298 height 26
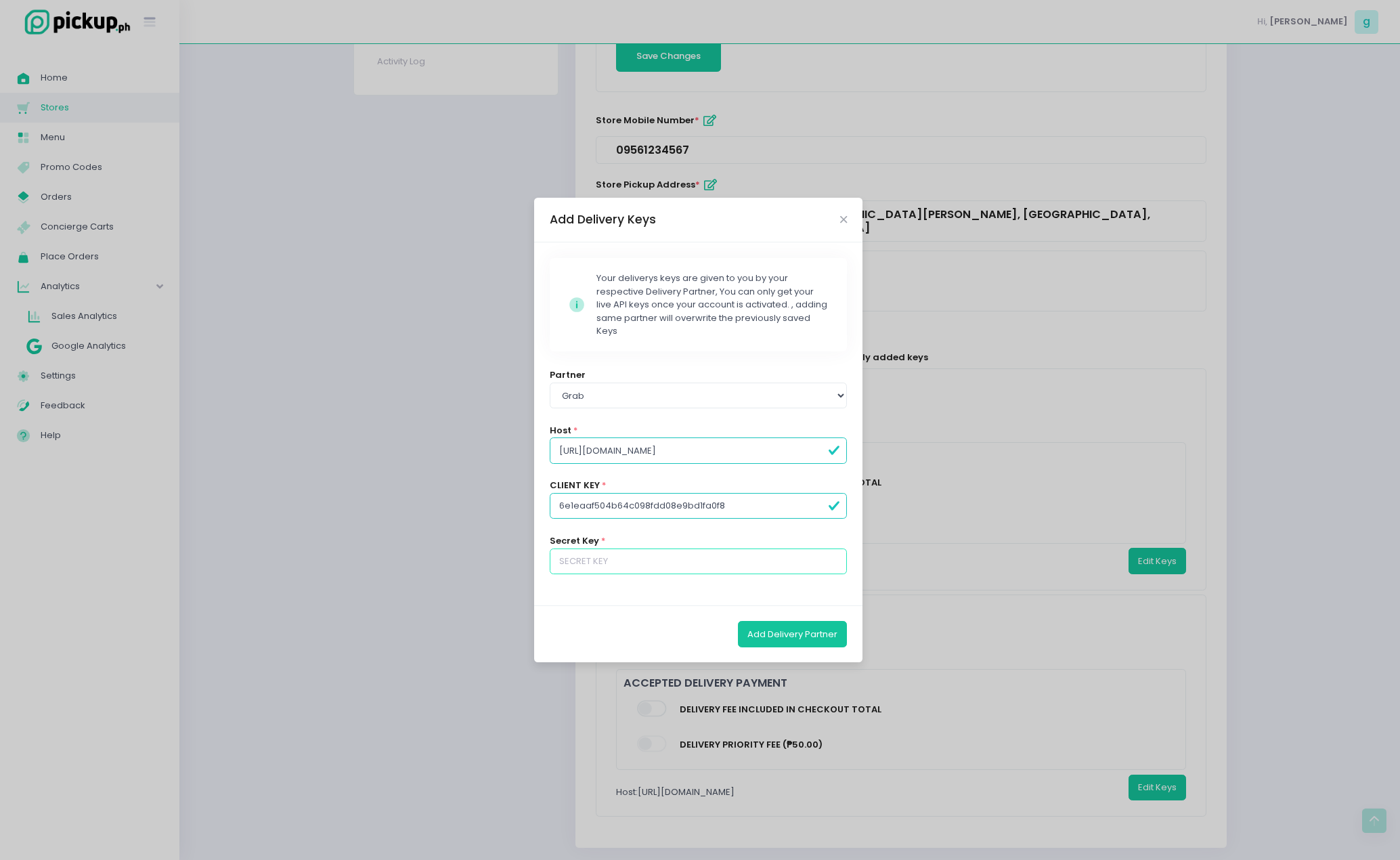
click at [598, 566] on input "text" at bounding box center [698, 562] width 298 height 26
paste input "Q43X2qBjiMltWJLF"
type input "Q43X2qBjiMltWJLF"
click at [777, 631] on button "Add Delivery Partner" at bounding box center [792, 634] width 109 height 26
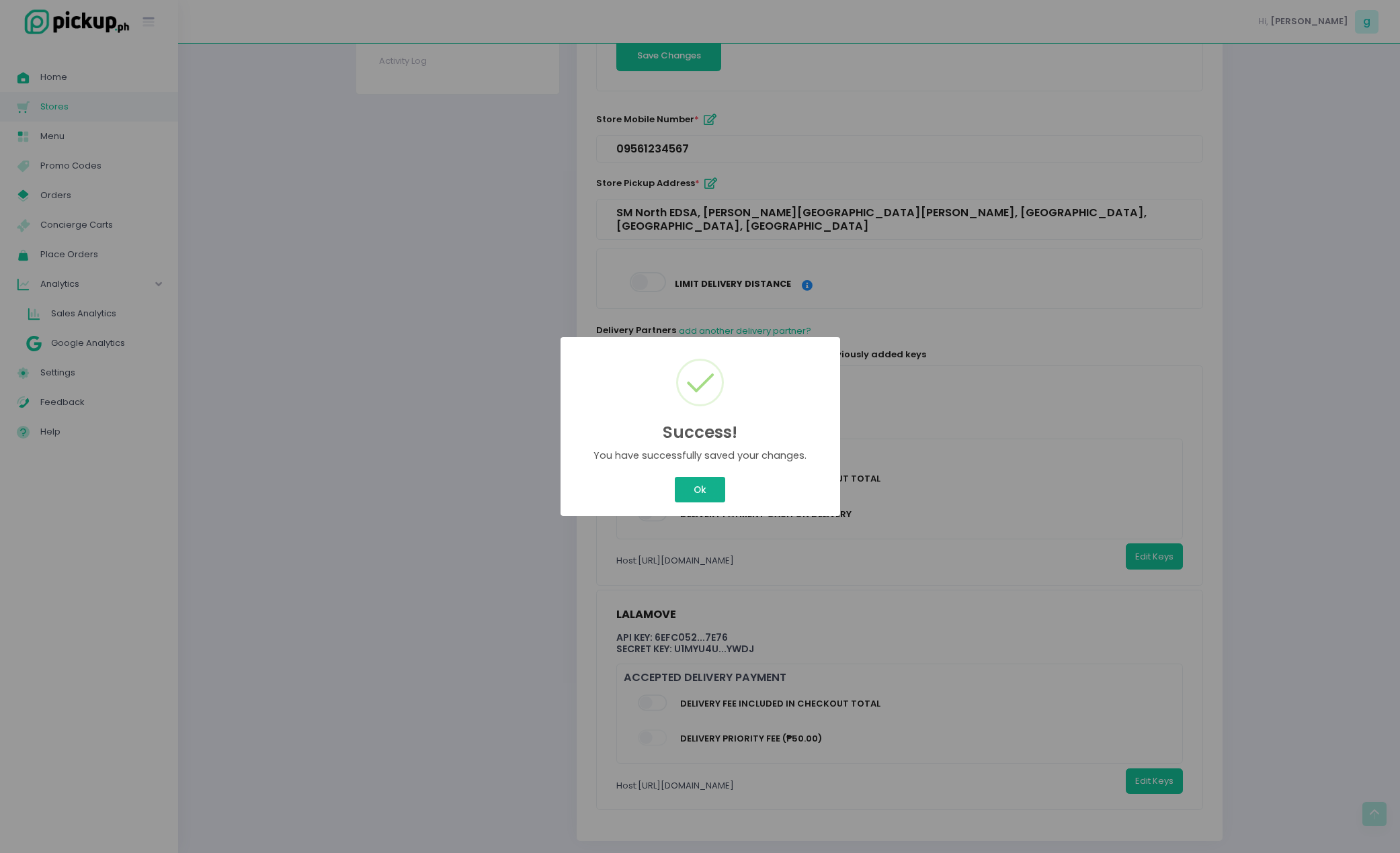
click at [700, 486] on button "Ok" at bounding box center [700, 490] width 50 height 26
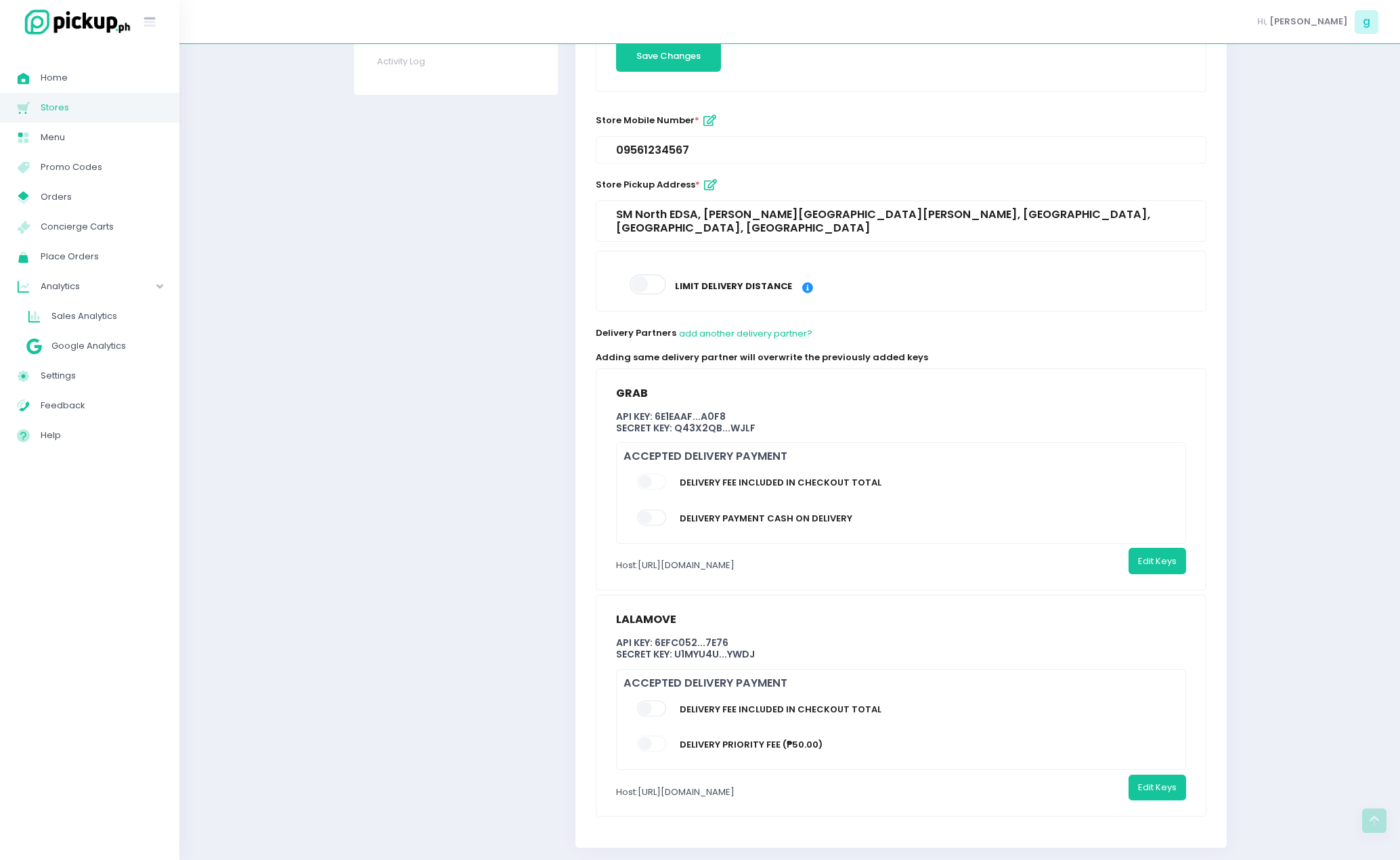
click at [657, 474] on span at bounding box center [653, 481] width 32 height 16
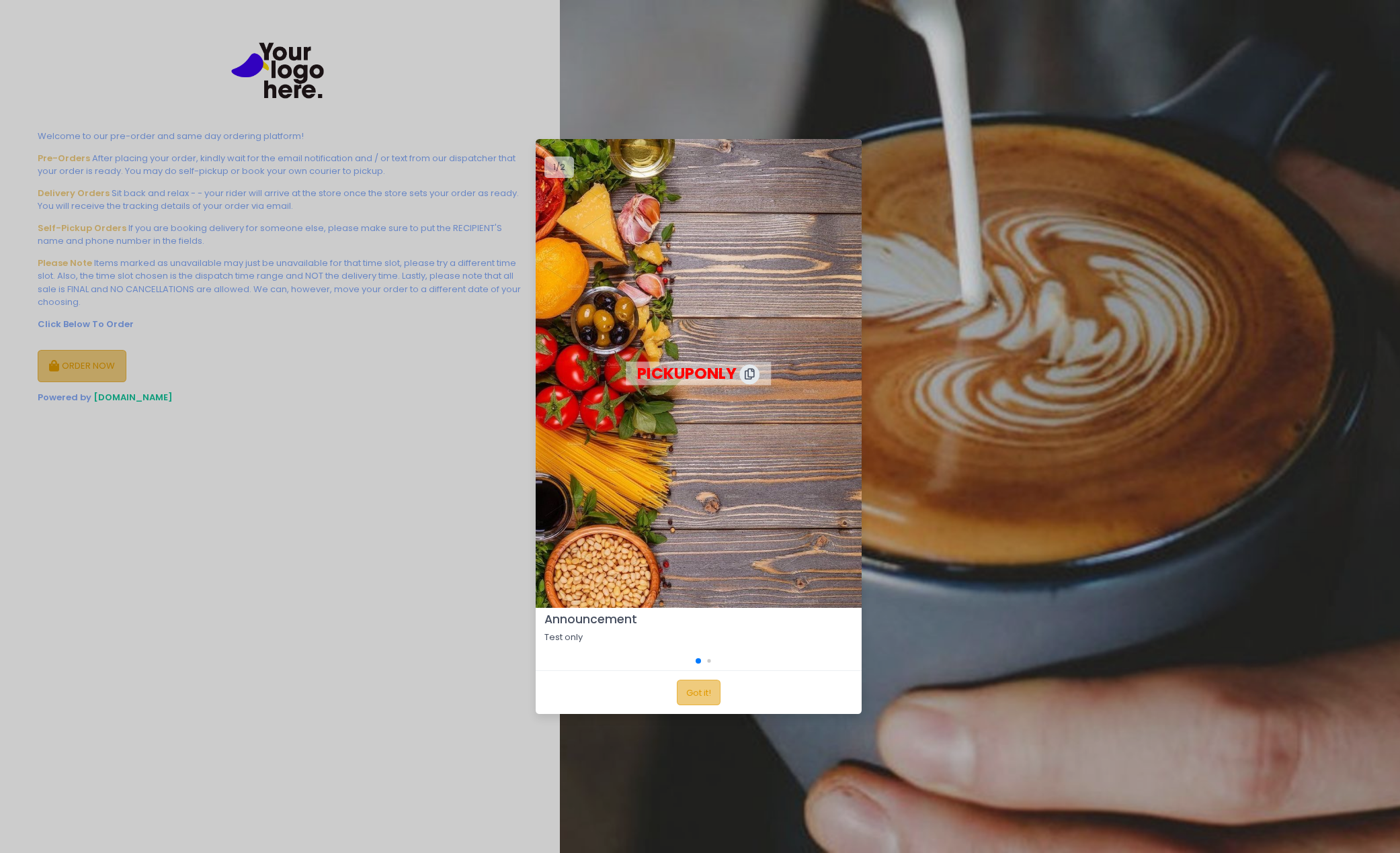
click at [705, 697] on button "Got it!" at bounding box center [698, 693] width 43 height 26
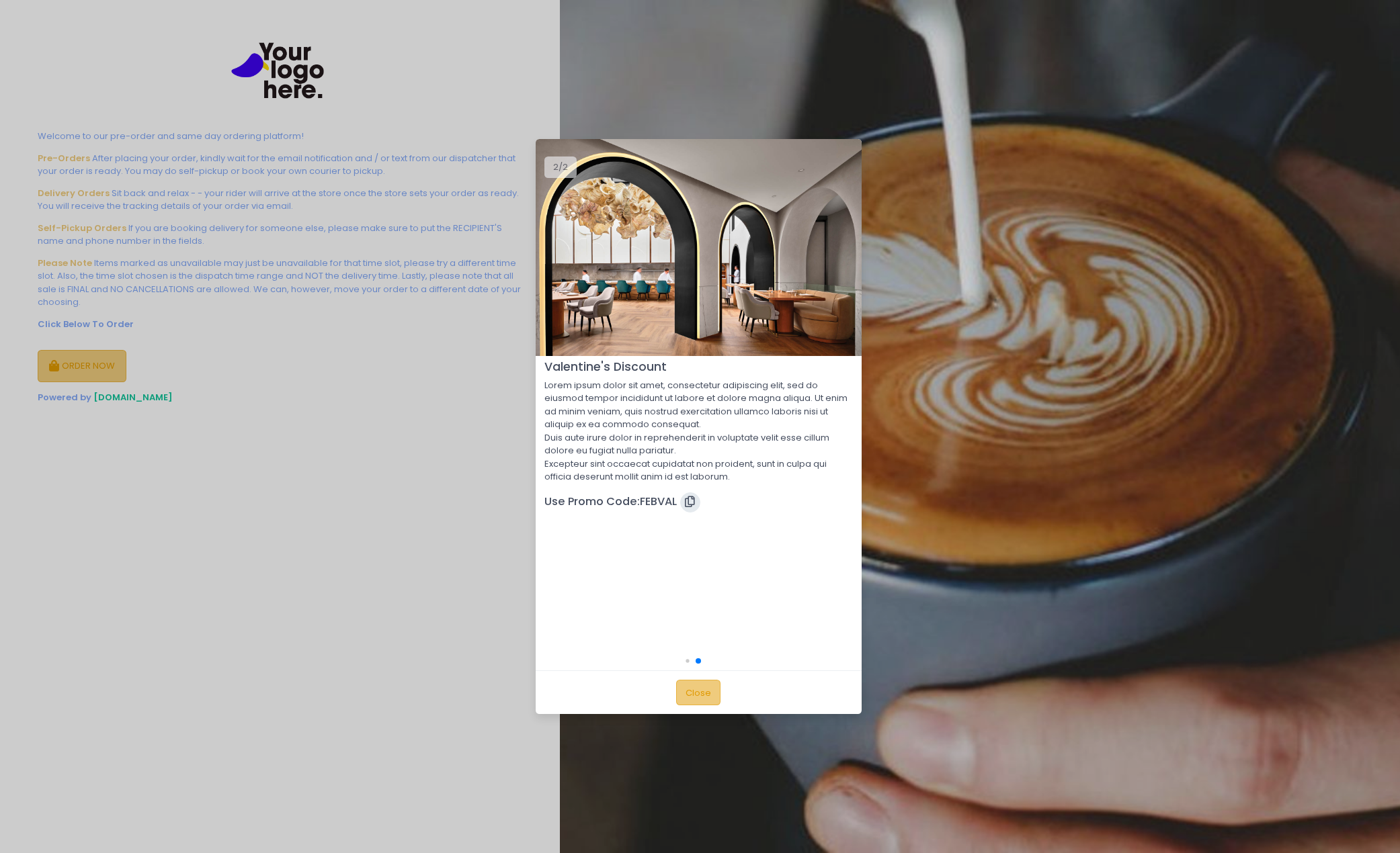
click at [705, 695] on button "Close" at bounding box center [698, 693] width 44 height 26
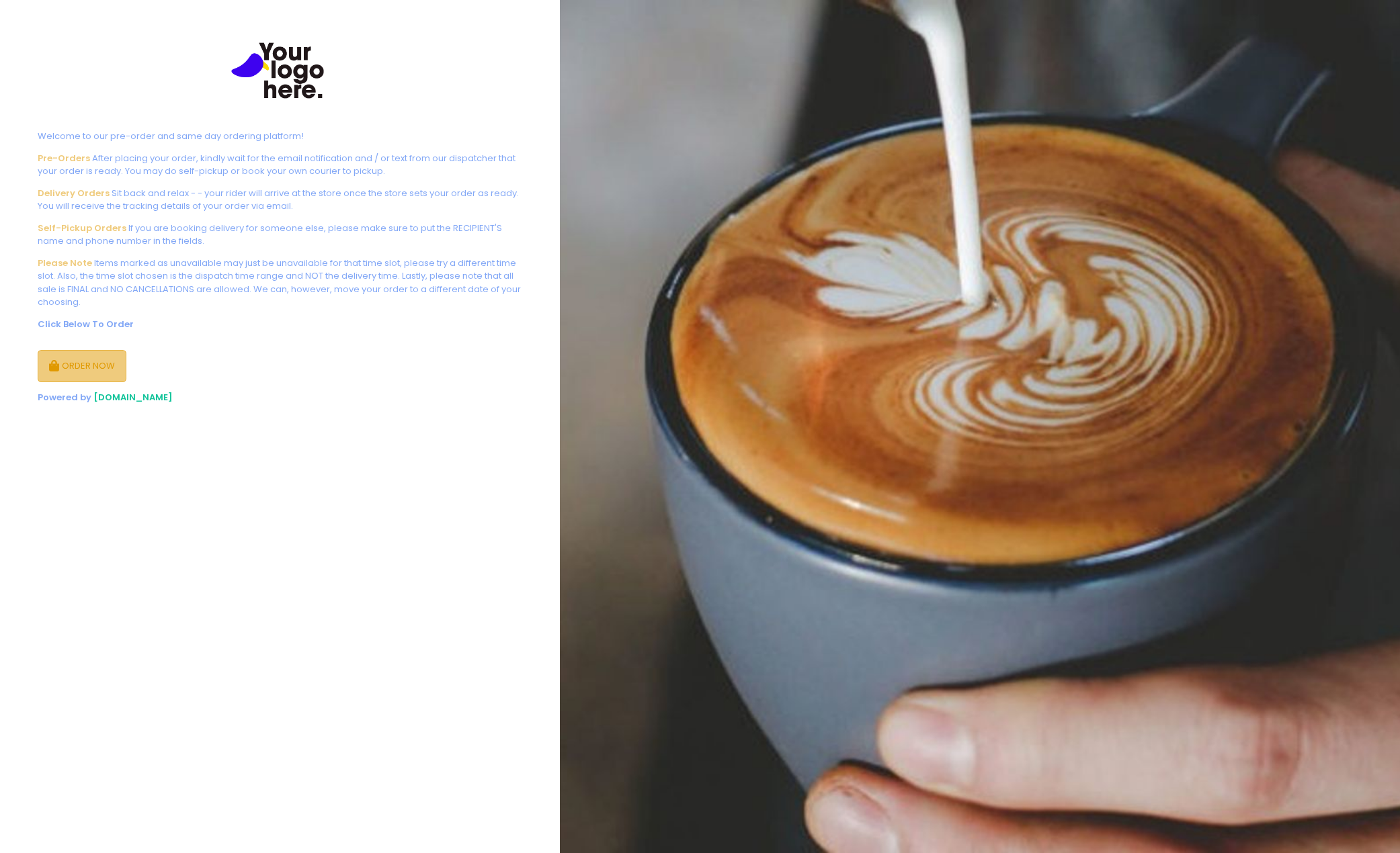
click at [97, 370] on button "ORDER NOW" at bounding box center [82, 366] width 88 height 32
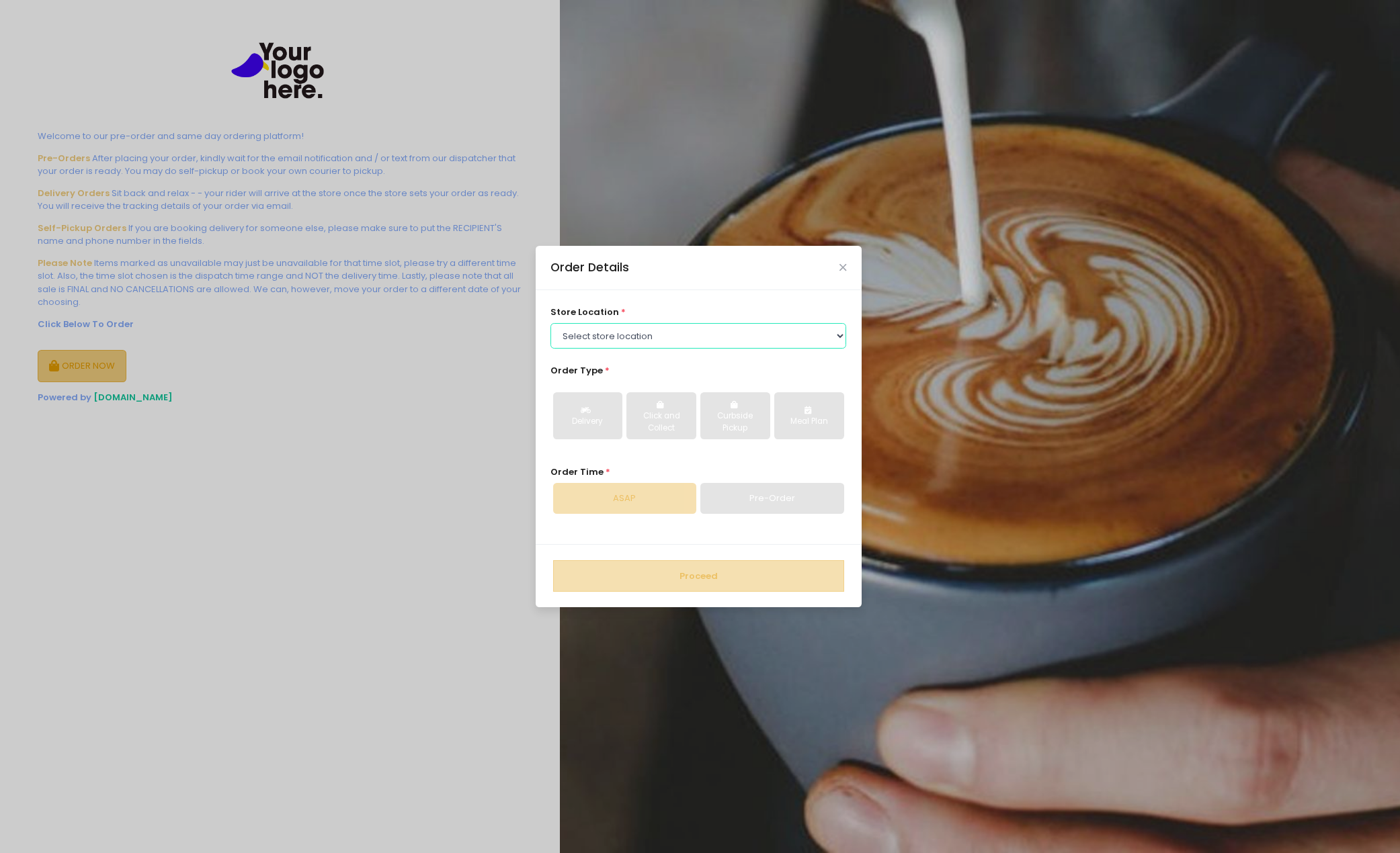
click at [718, 343] on select "Select store location Tea Two SM IKEA Tea Two Pasig Brownies Unlimited - copy T…" at bounding box center [698, 336] width 296 height 26
select select "639c060941a8df6502a50bc0"
click at [550, 323] on select "Select store location Tea Two SM IKEA Tea Two Pasig Brownies Unlimited - copy T…" at bounding box center [698, 336] width 296 height 26
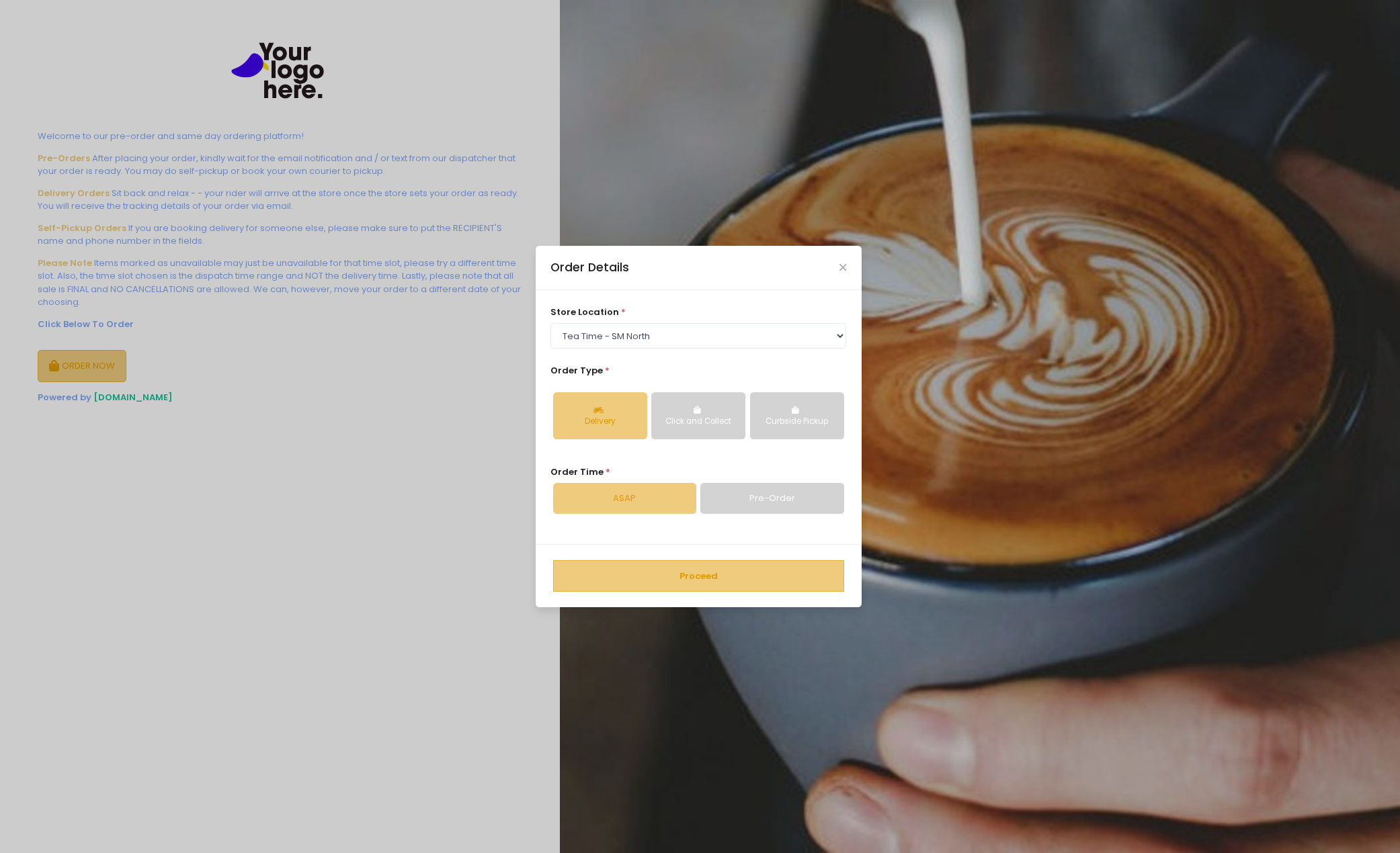
click at [676, 584] on button "Proceed" at bounding box center [699, 576] width 291 height 32
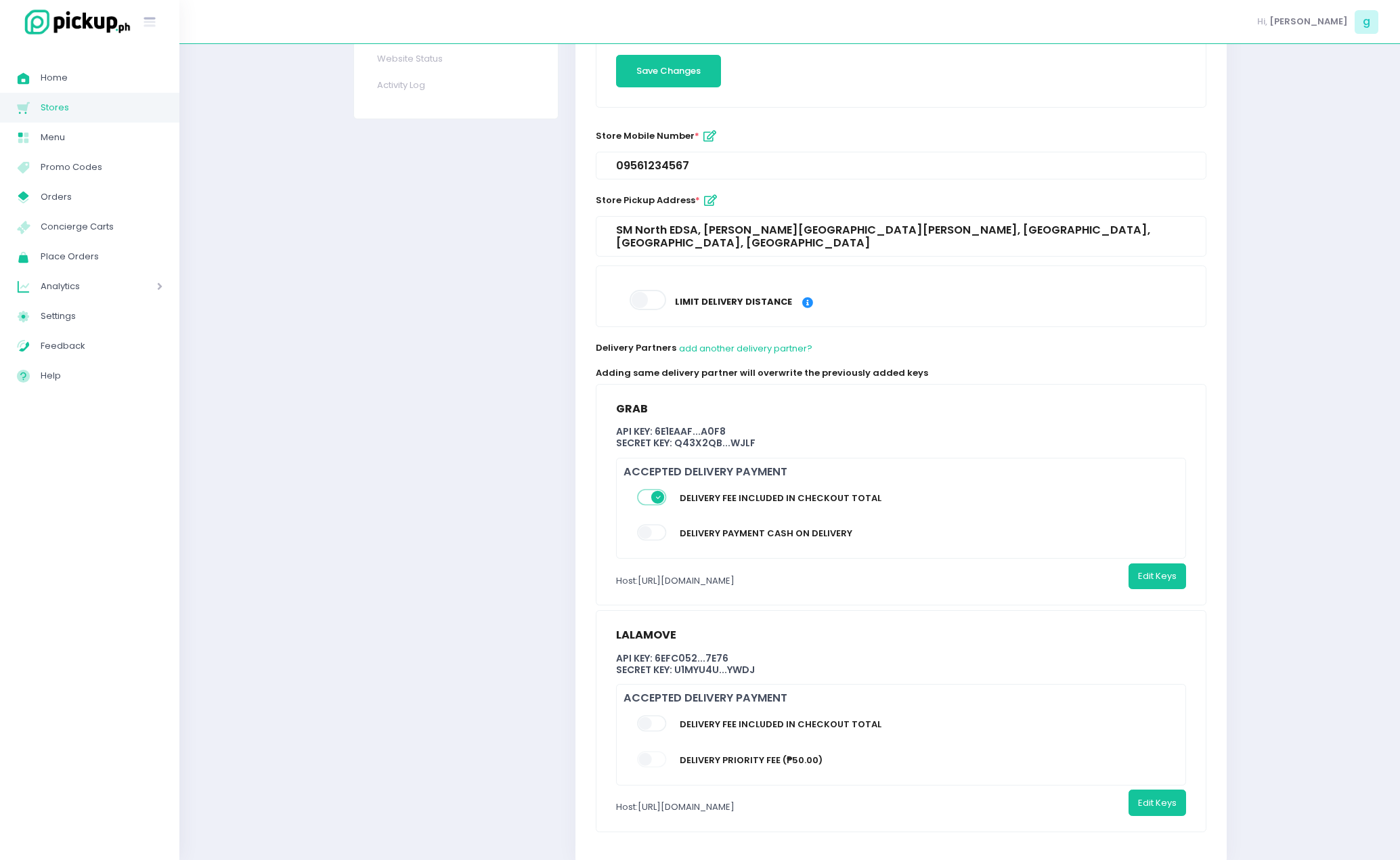
scroll to position [450, 0]
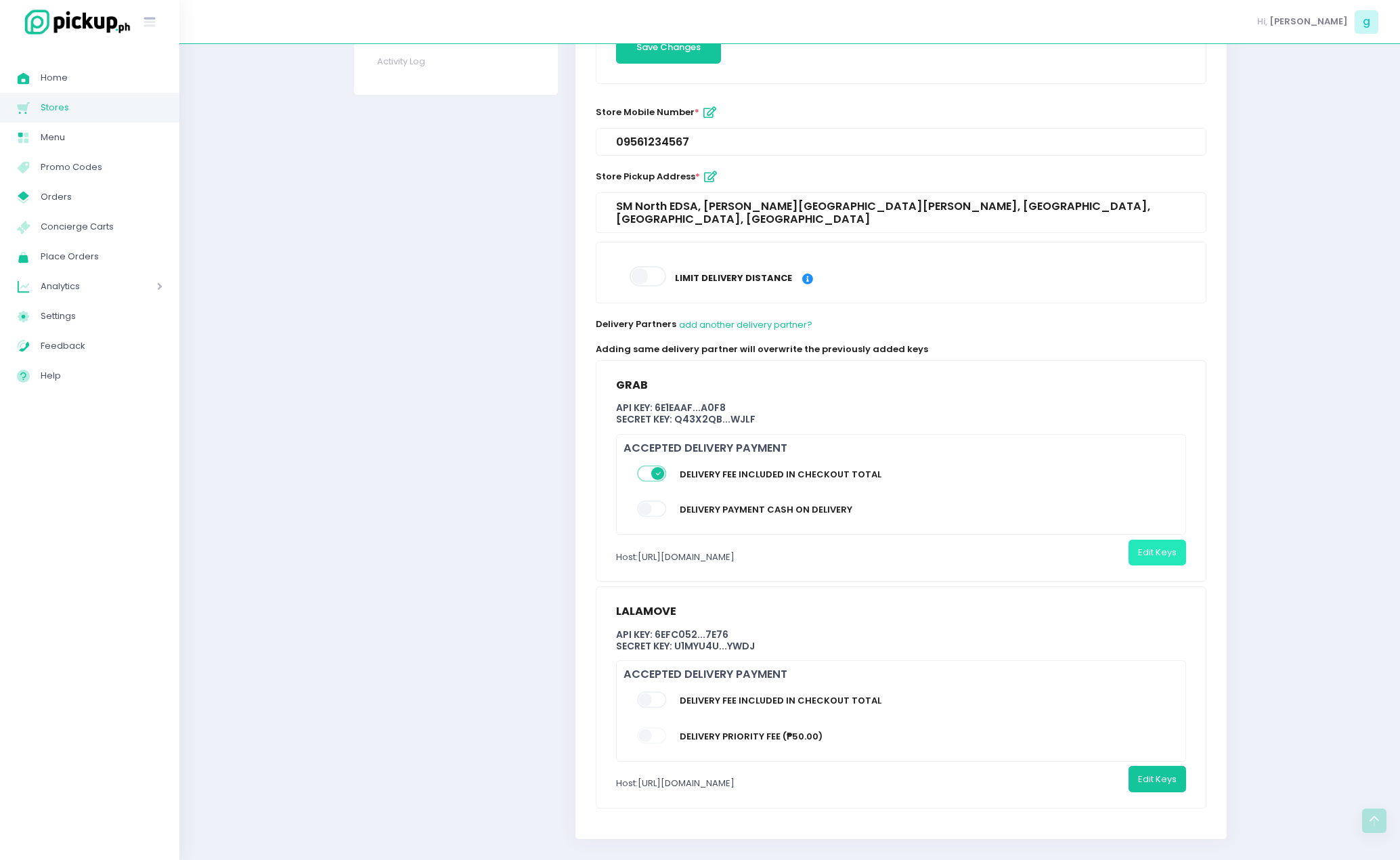
click at [1148, 543] on button "Edit Keys" at bounding box center [1157, 553] width 58 height 26
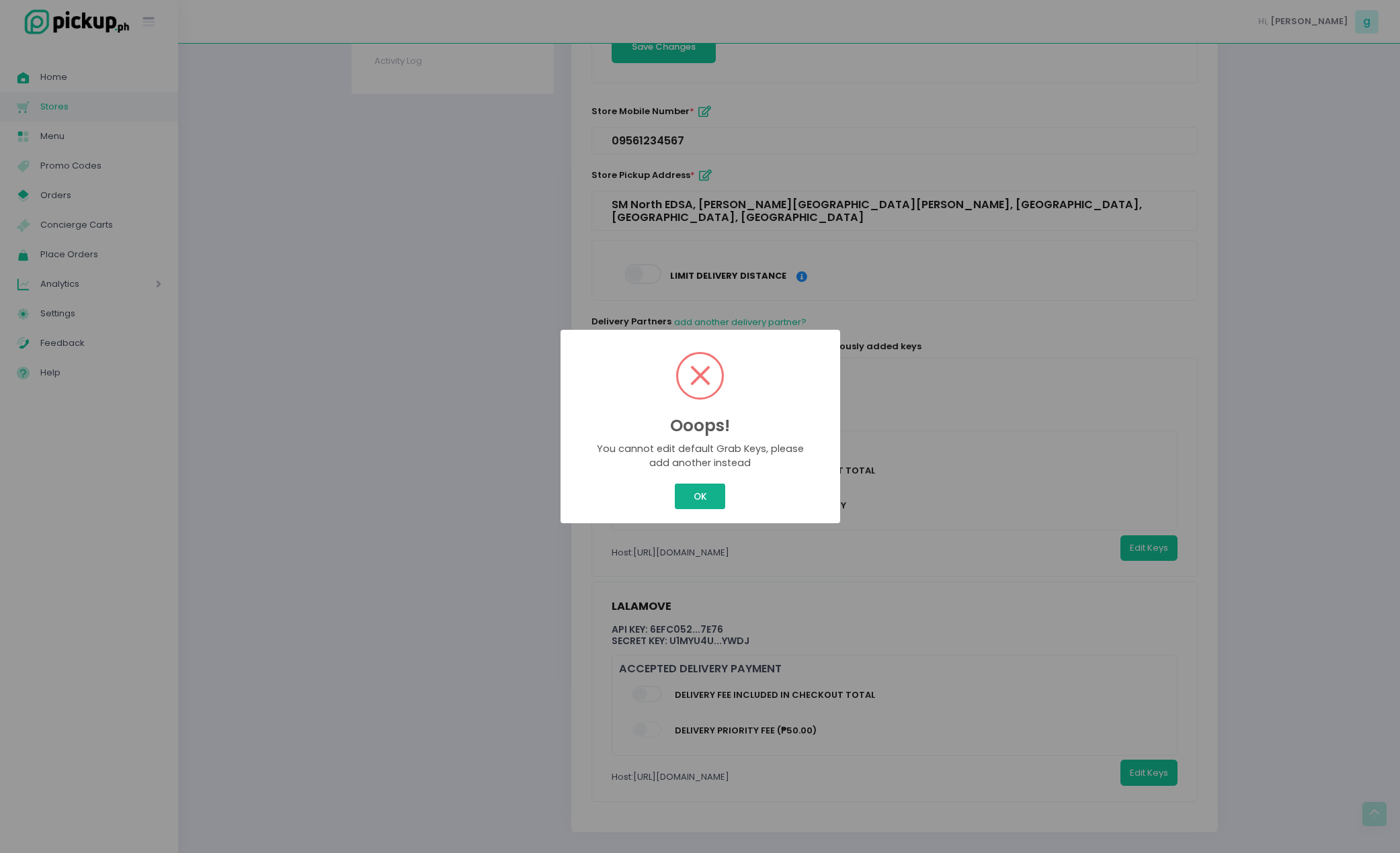
click at [688, 490] on button "OK" at bounding box center [700, 497] width 51 height 26
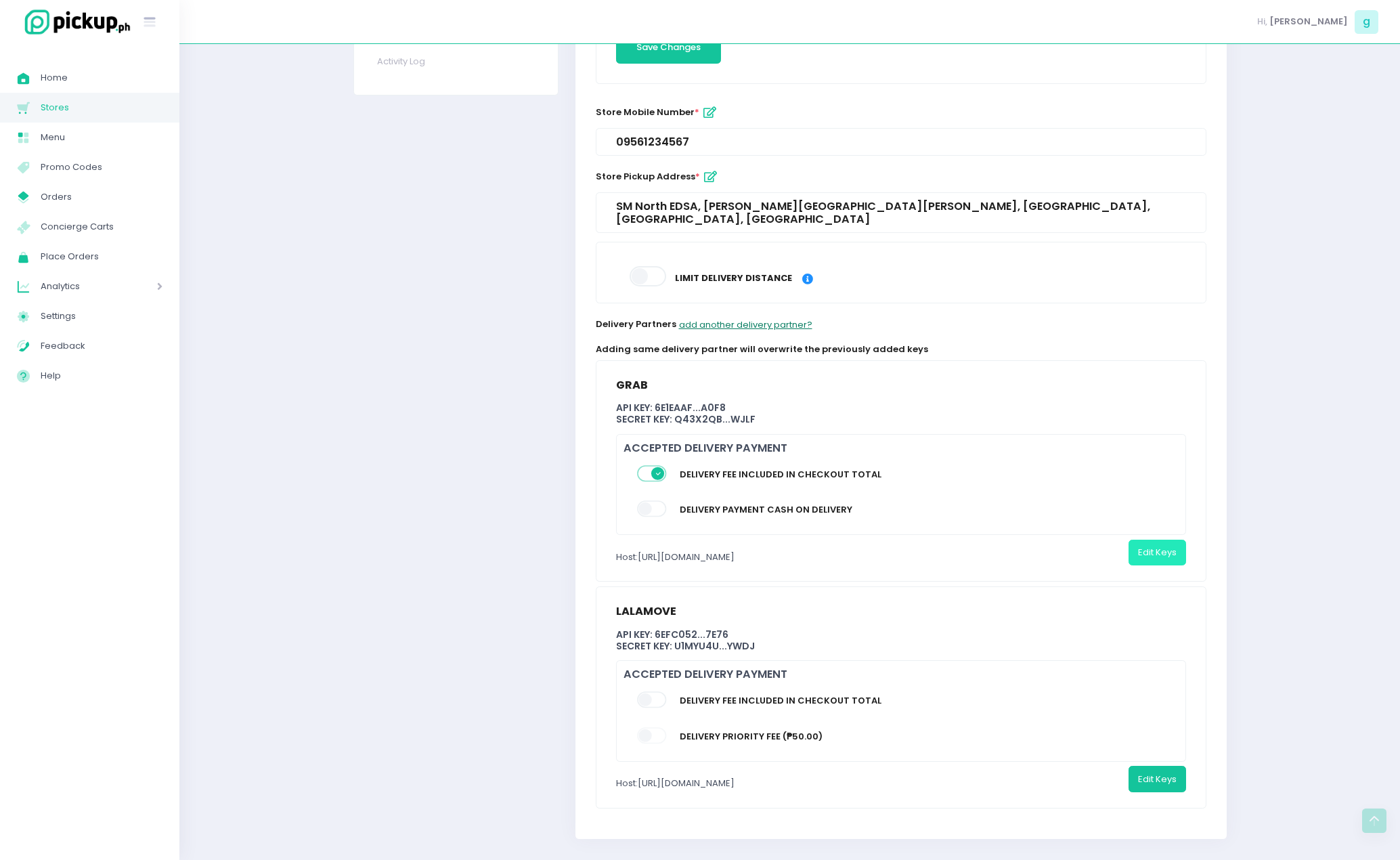
click at [762, 312] on button "add another delivery partner?" at bounding box center [745, 325] width 135 height 26
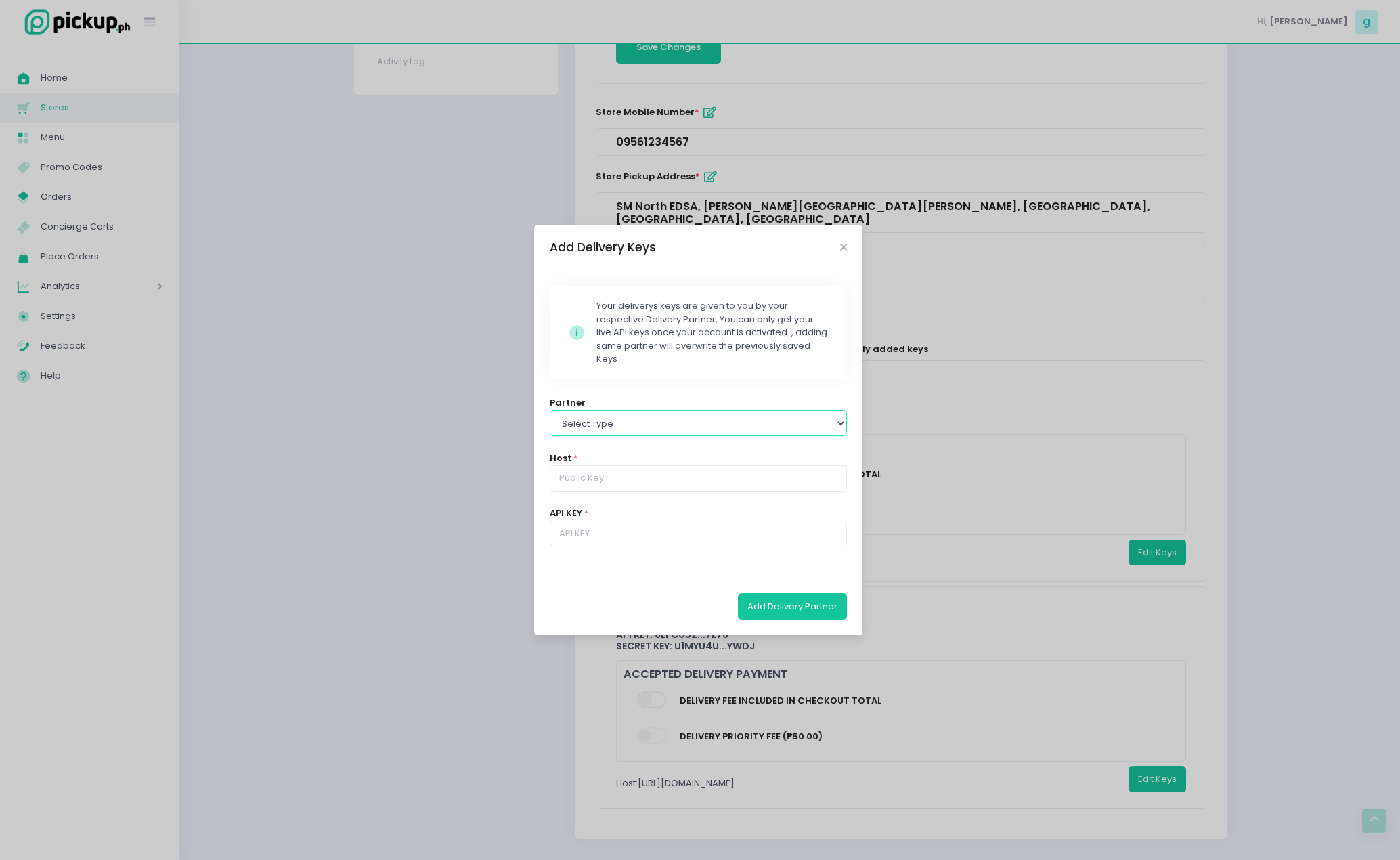
click at [670, 423] on select "Select type Lalamove Mr [PERSON_NAME] Grab" at bounding box center [698, 423] width 298 height 26
select select "grab"
click at [550, 410] on select "Select type Lalamove Mr [PERSON_NAME] Grab" at bounding box center [698, 423] width 298 height 26
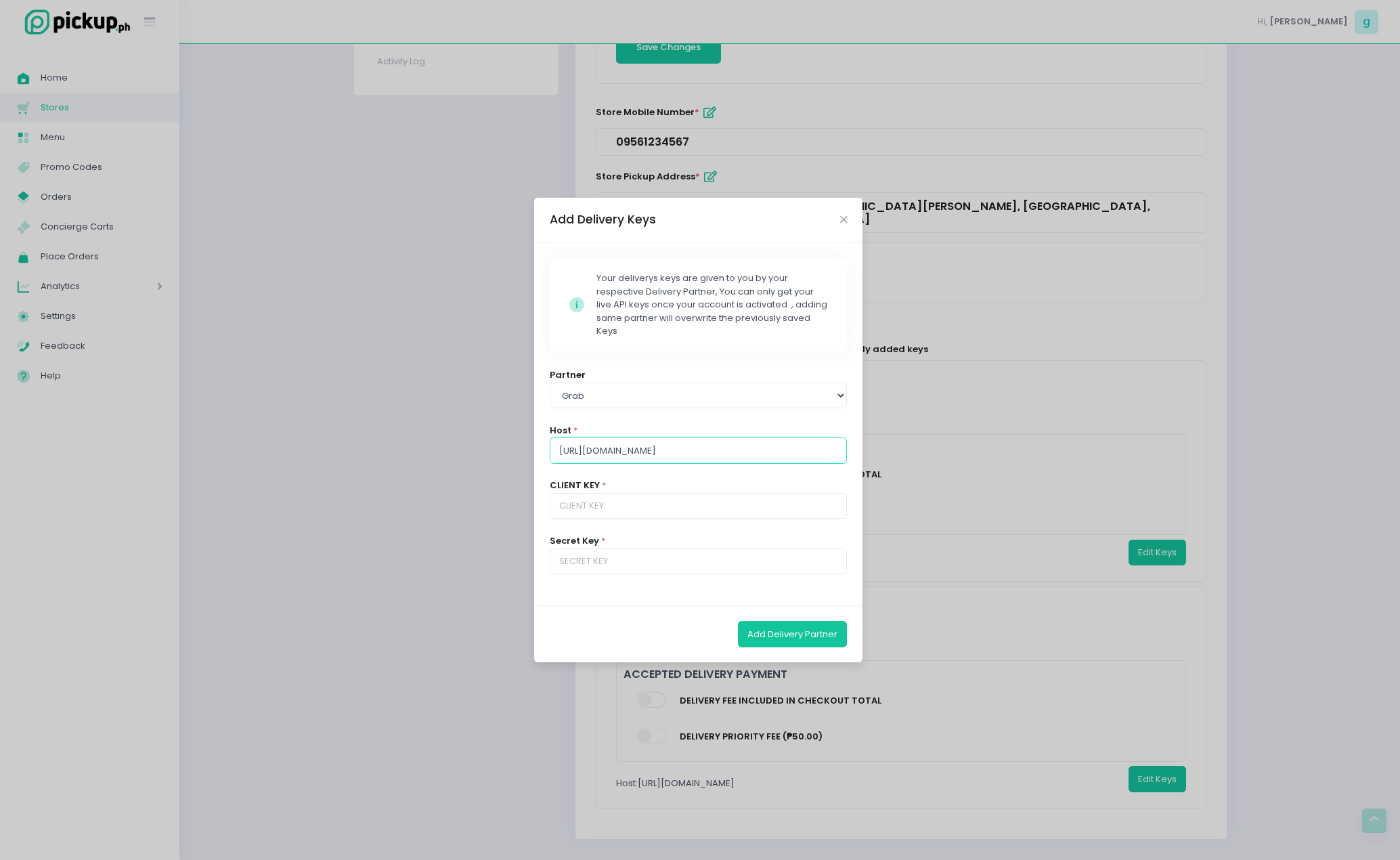
click at [774, 453] on input "[URL][DOMAIN_NAME]" at bounding box center [698, 450] width 298 height 26
type input "[URL][DOMAIN_NAME]"
click at [1171, 542] on div "Add Delivery Keys Stockholm-icons / Code / Info-circle Created with Sketch. You…" at bounding box center [700, 430] width 1400 height 860
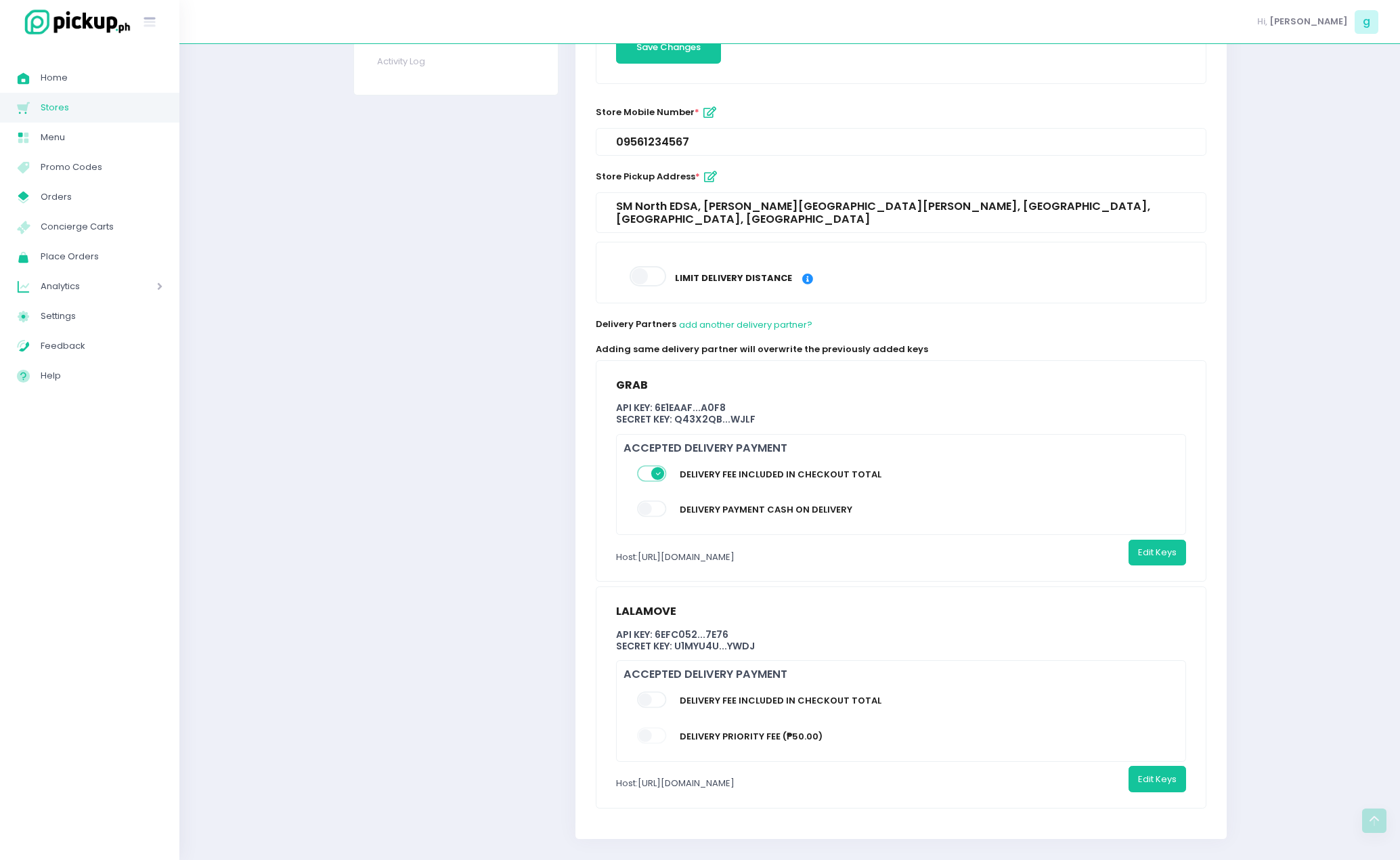
click at [647, 502] on span at bounding box center [653, 509] width 32 height 16
click at [97, 500] on input "checkbox" at bounding box center [97, 500] width 0 height 0
click at [577, 491] on div "Stockholm-icons / Code / Info-circle Created with Sketch. You can manage your a…" at bounding box center [901, 272] width 651 height 1133
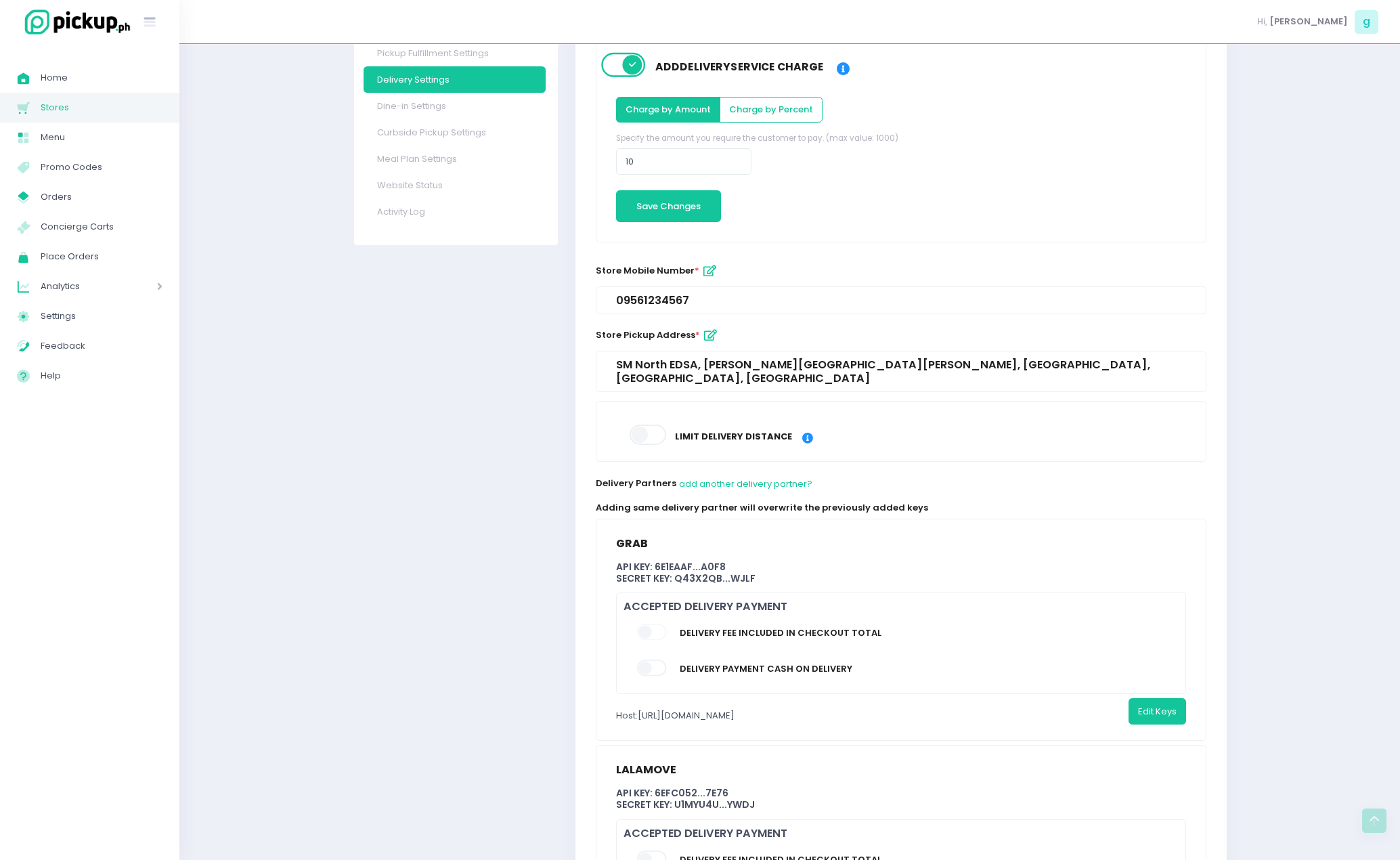
scroll to position [459, 0]
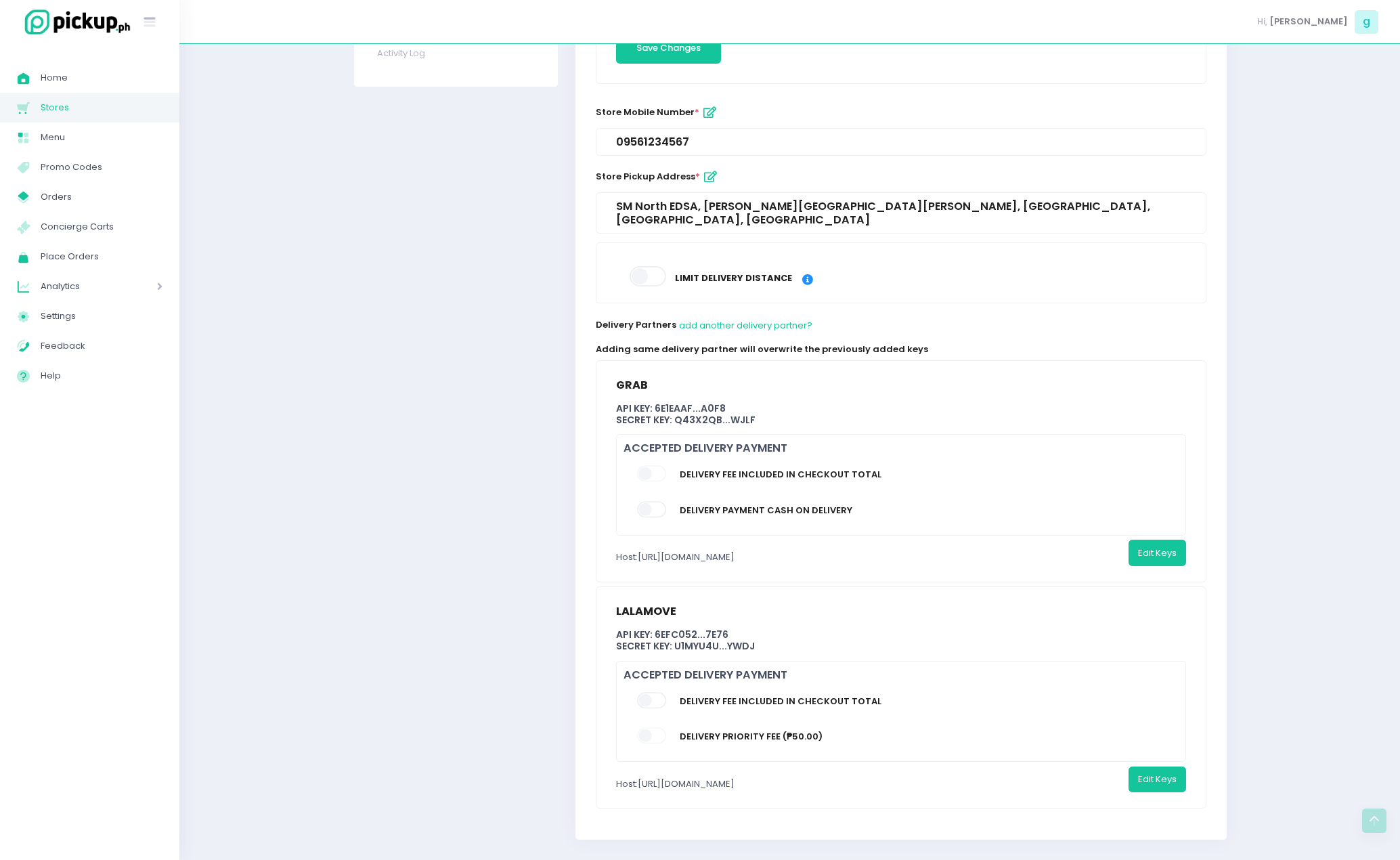
click at [650, 502] on span at bounding box center [653, 509] width 32 height 16
click at [97, 501] on input "checkbox" at bounding box center [97, 501] width 0 height 0
click at [1144, 543] on button "Save Changes" at bounding box center [1144, 553] width 84 height 26
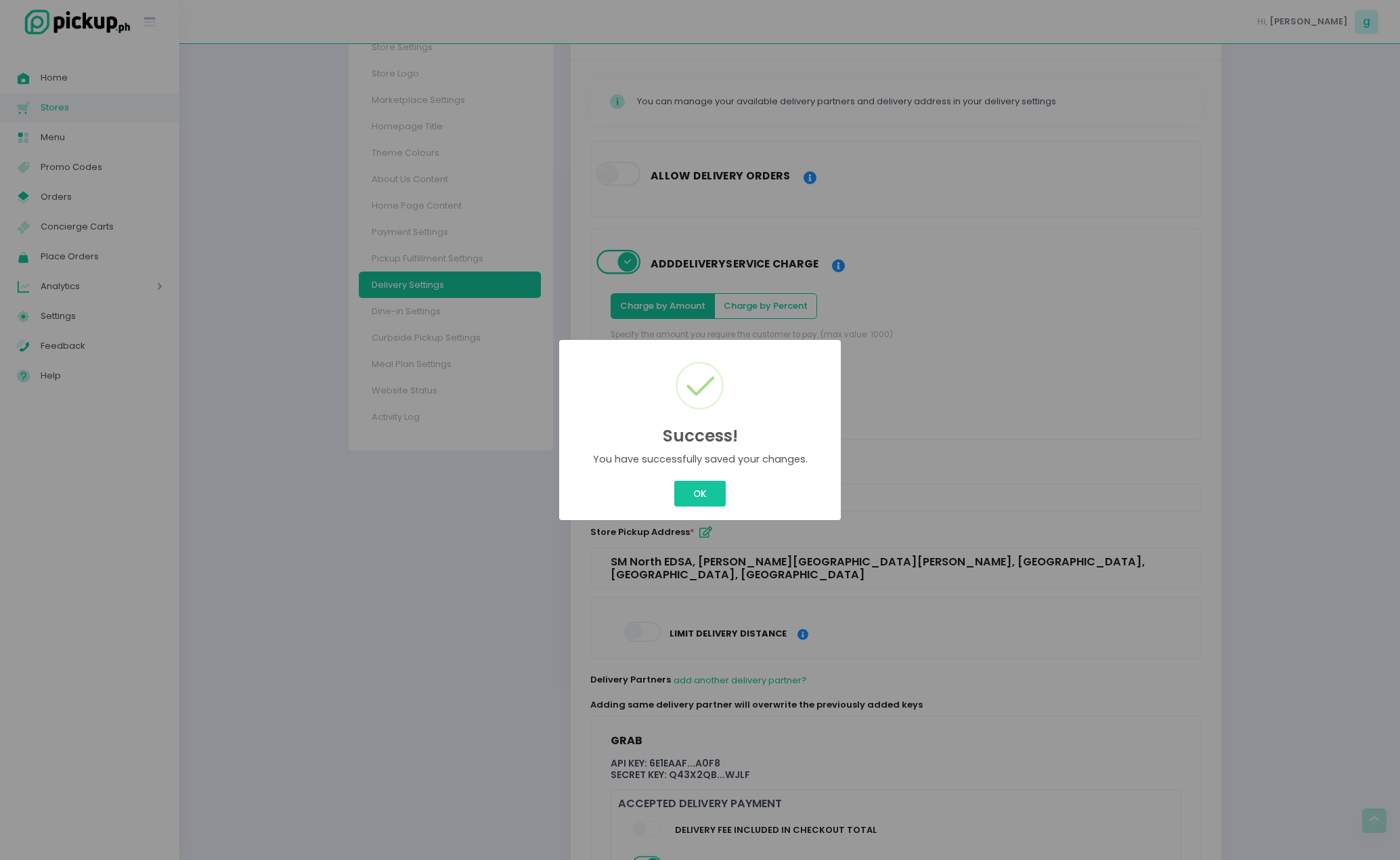
scroll to position [450, 0]
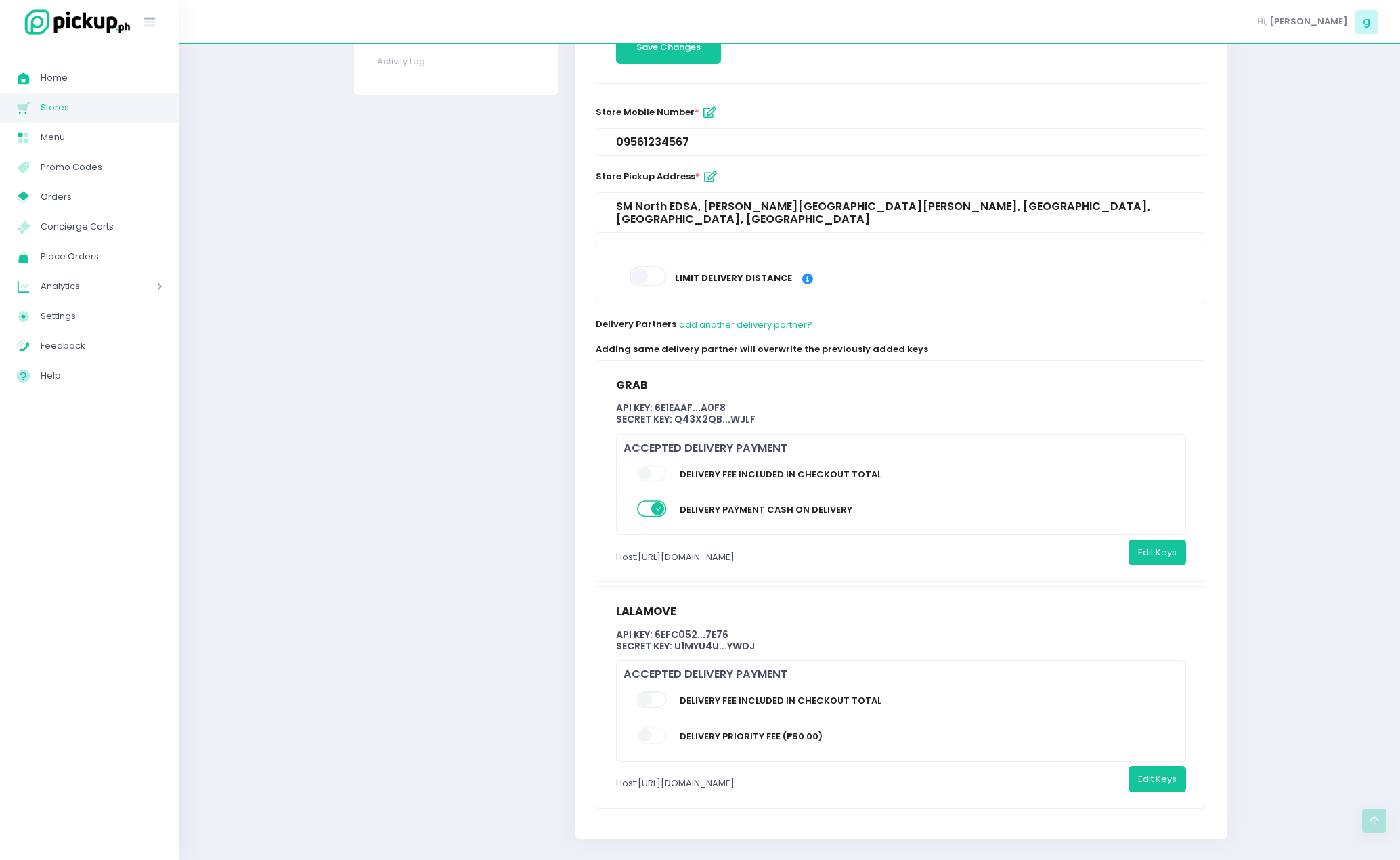
click at [670, 459] on div "Delivery fee included in checkout total" at bounding box center [905, 476] width 565 height 36
click at [648, 465] on span at bounding box center [653, 473] width 32 height 16
click at [1173, 544] on button "Edit Keys" at bounding box center [1157, 553] width 58 height 26
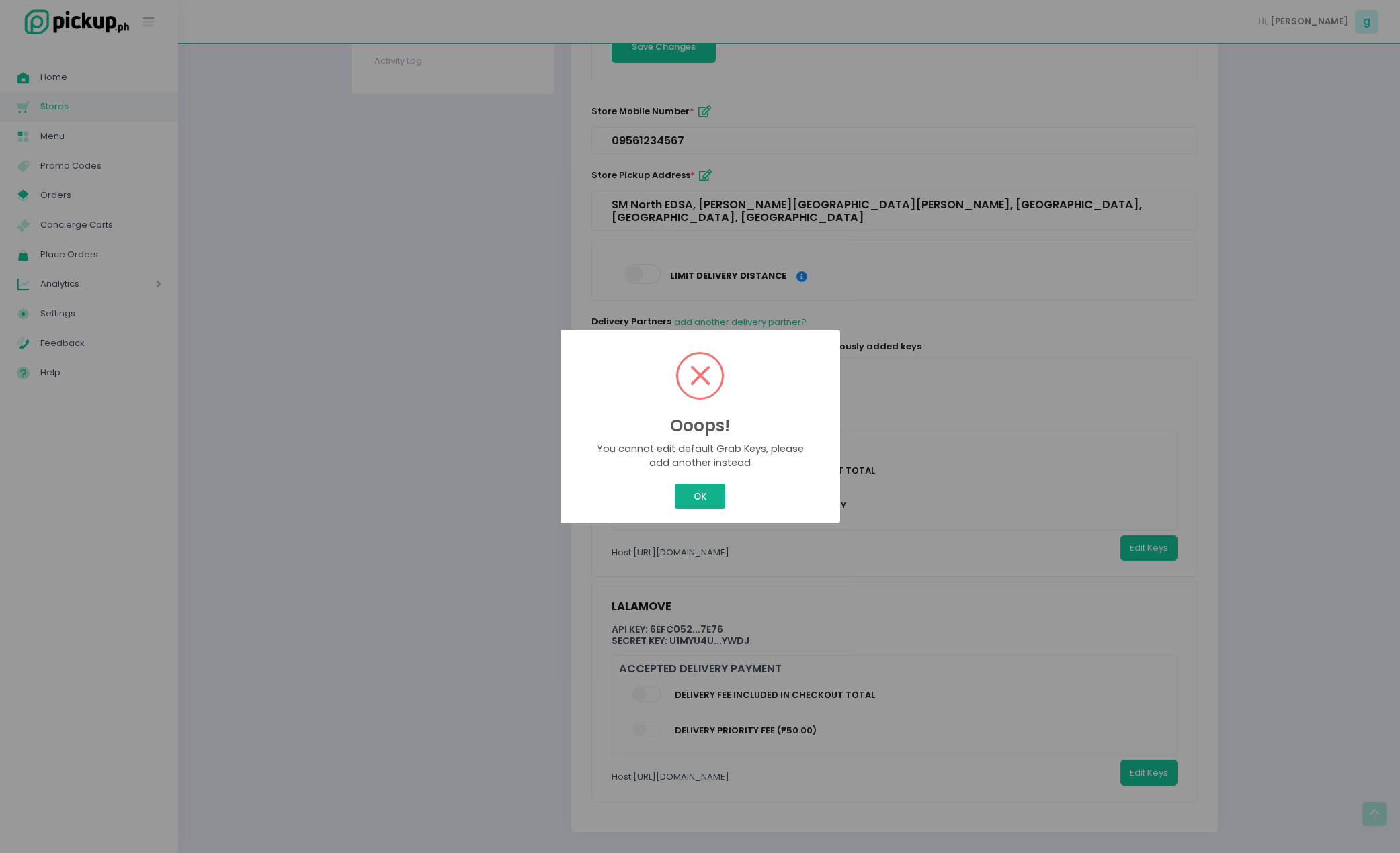
click at [696, 505] on button "OK" at bounding box center [700, 497] width 51 height 26
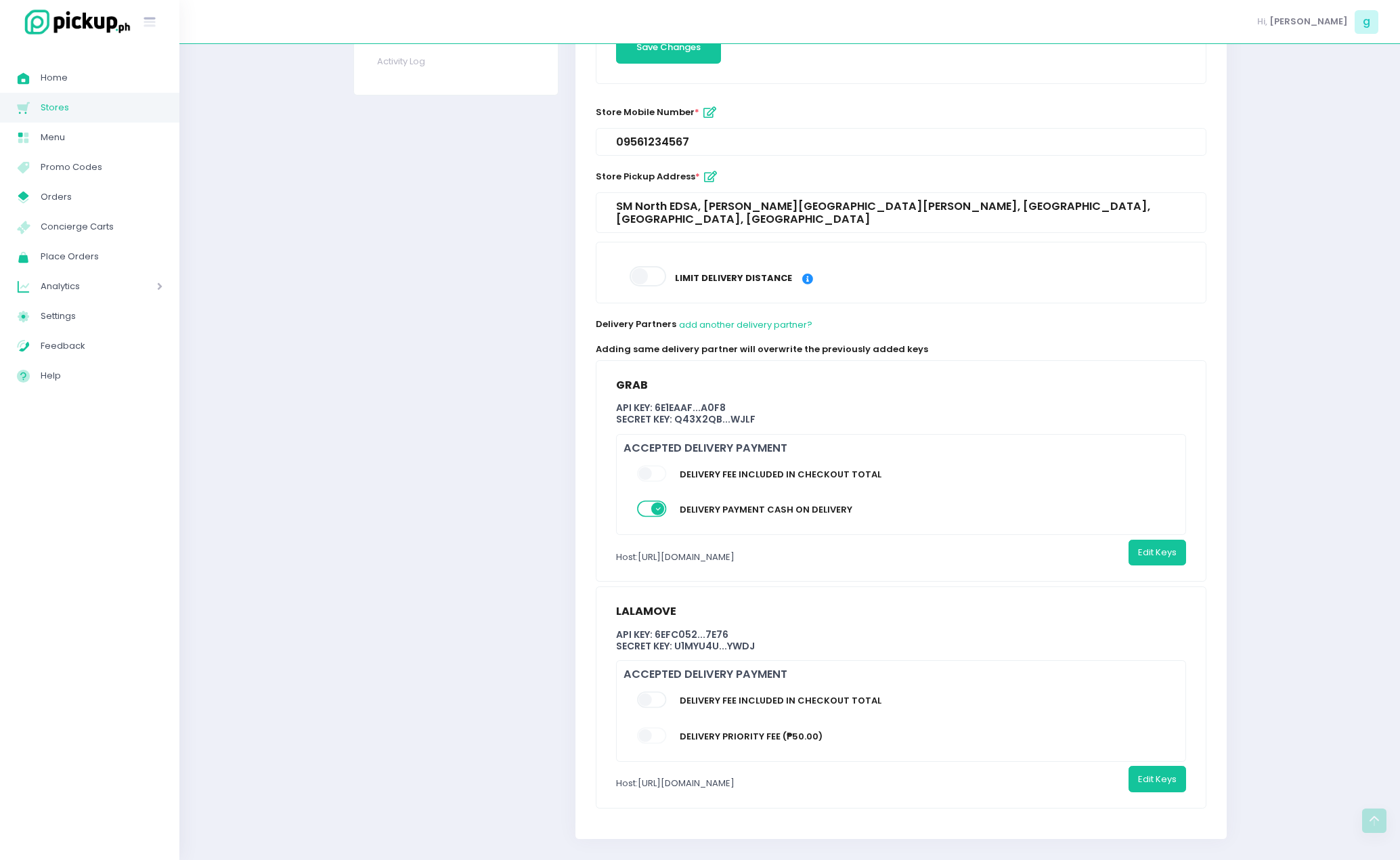
drag, startPoint x: 850, startPoint y: 545, endPoint x: 643, endPoint y: 545, distance: 207.0
click at [643, 545] on div "Host: [URL][DOMAIN_NAME] Edit Keys" at bounding box center [901, 557] width 570 height 35
click at [791, 312] on button "add another delivery partner?" at bounding box center [745, 325] width 135 height 26
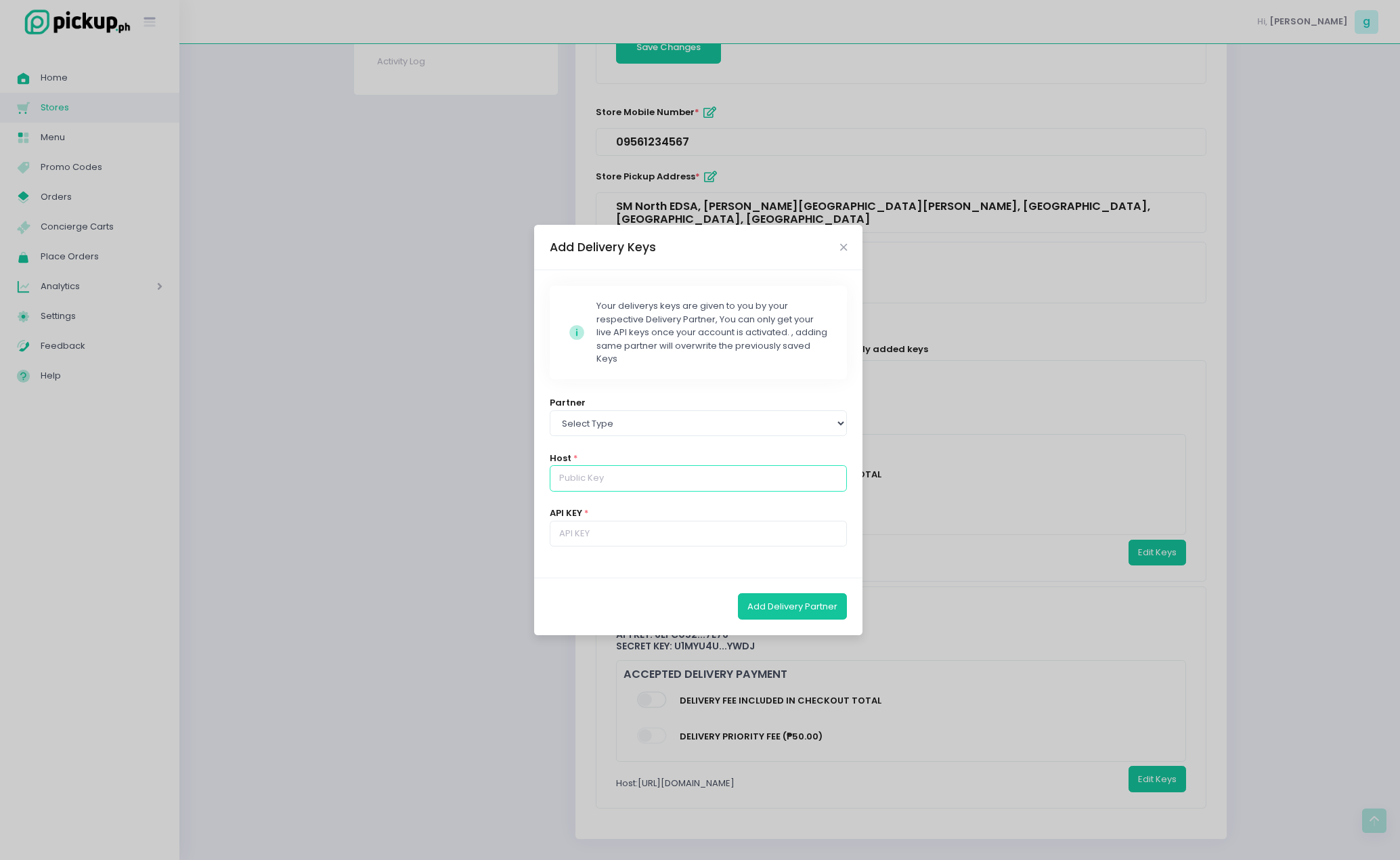
click at [618, 487] on input "text" at bounding box center [698, 478] width 298 height 26
drag, startPoint x: 797, startPoint y: 476, endPoint x: 401, endPoint y: 478, distance: 396.0
click at [401, 478] on div "Add Delivery Keys [GEOGRAPHIC_DATA]-icons / Code / Info-circle Created with Ske…" at bounding box center [700, 430] width 1400 height 860
paste input "/v1"
type input "[URL][DOMAIN_NAME]"
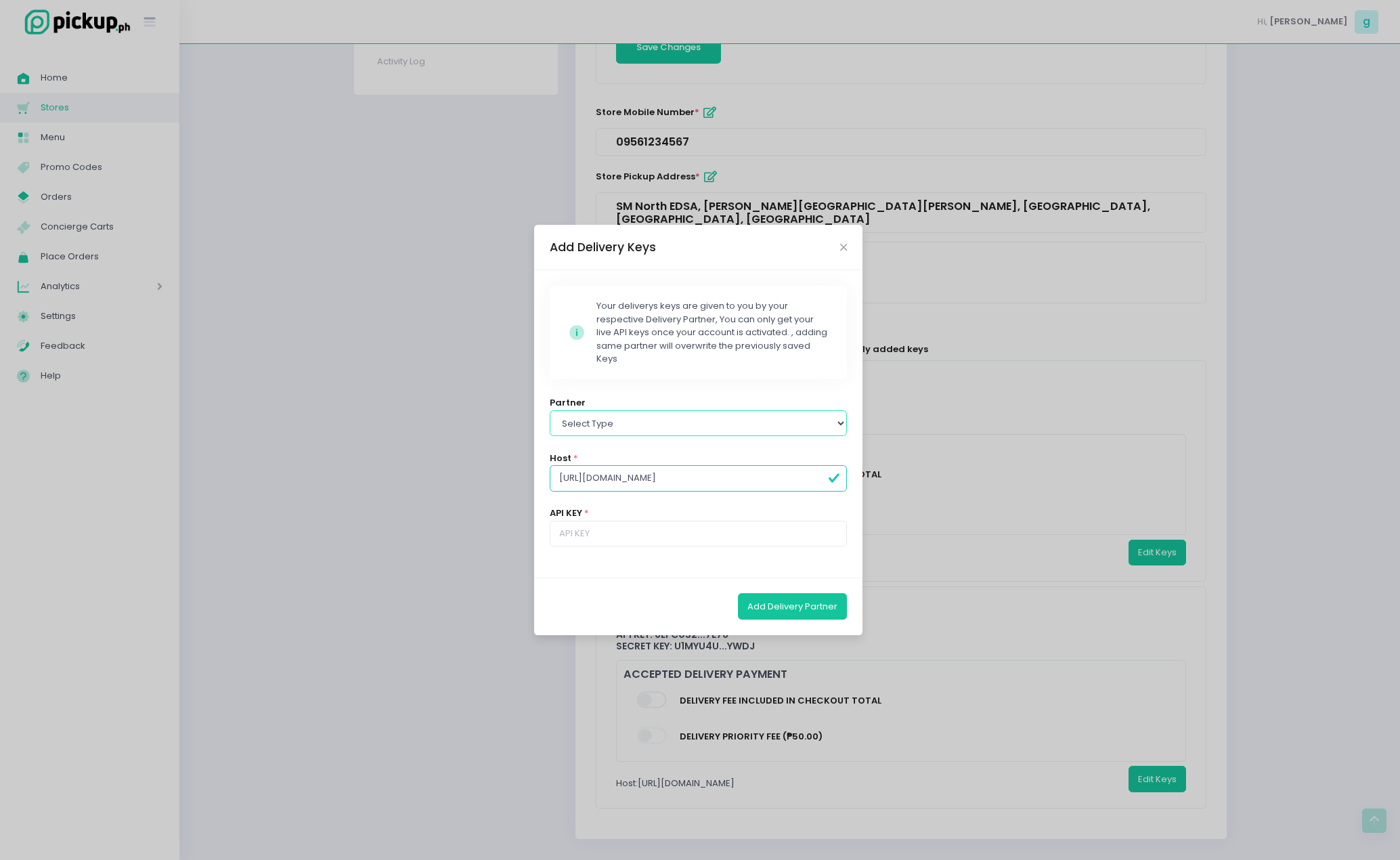
click at [683, 426] on select "Select type Lalamove Mr [PERSON_NAME] Grab" at bounding box center [698, 423] width 298 height 26
select select "grab"
click at [550, 410] on select "Select type Lalamove Mr [PERSON_NAME] Grab" at bounding box center [698, 423] width 298 height 26
type input "[URL][DOMAIN_NAME]"
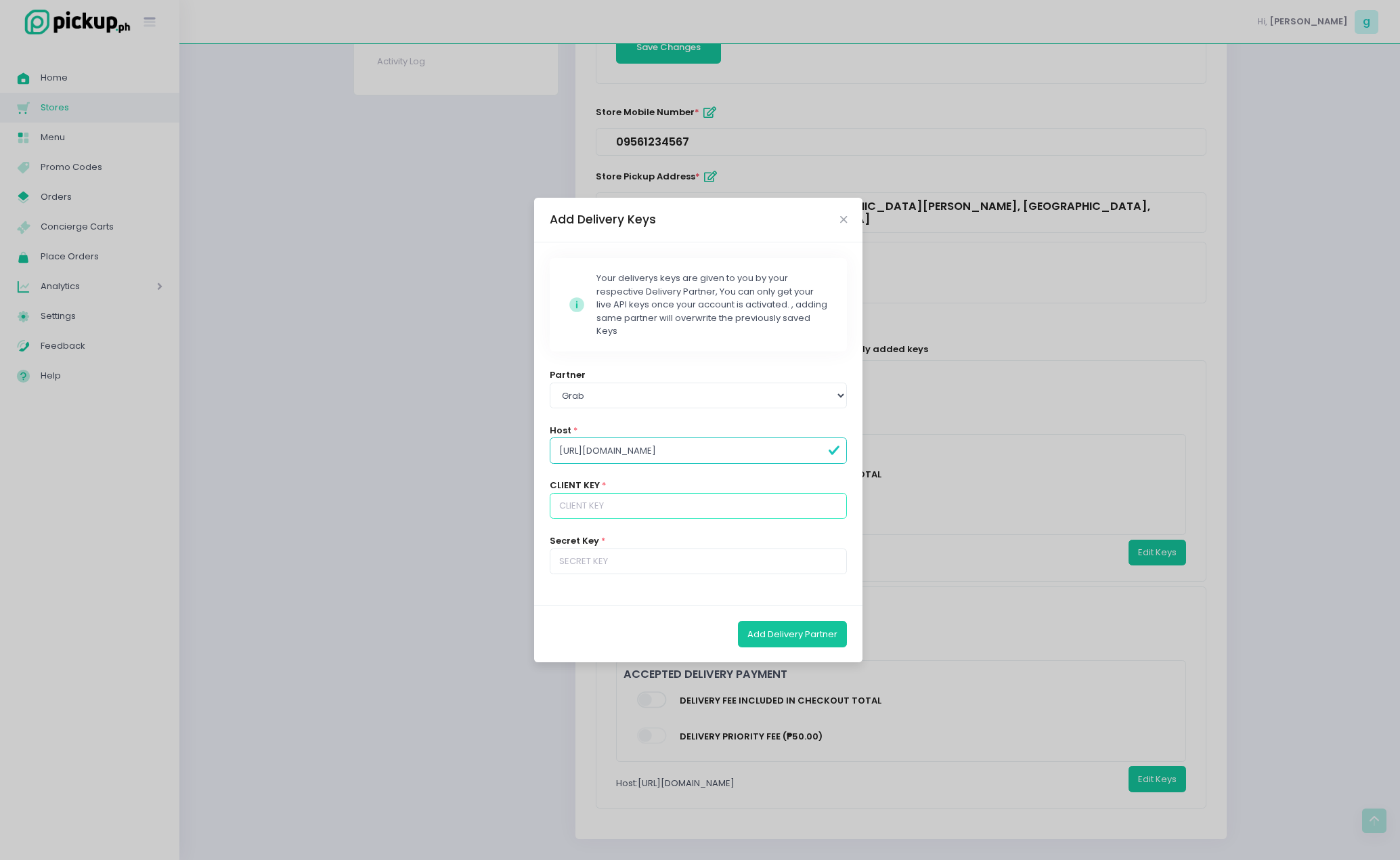
click at [607, 493] on input "text" at bounding box center [698, 506] width 298 height 26
click at [607, 509] on input "text" at bounding box center [698, 506] width 298 height 26
paste input "6e1eaaf504b64c098fdd08e9bd1fa0f8"
type input "6e1eaaf504b64c098fdd08e9bd1fa0f8"
click at [622, 558] on input "text" at bounding box center [698, 562] width 298 height 26
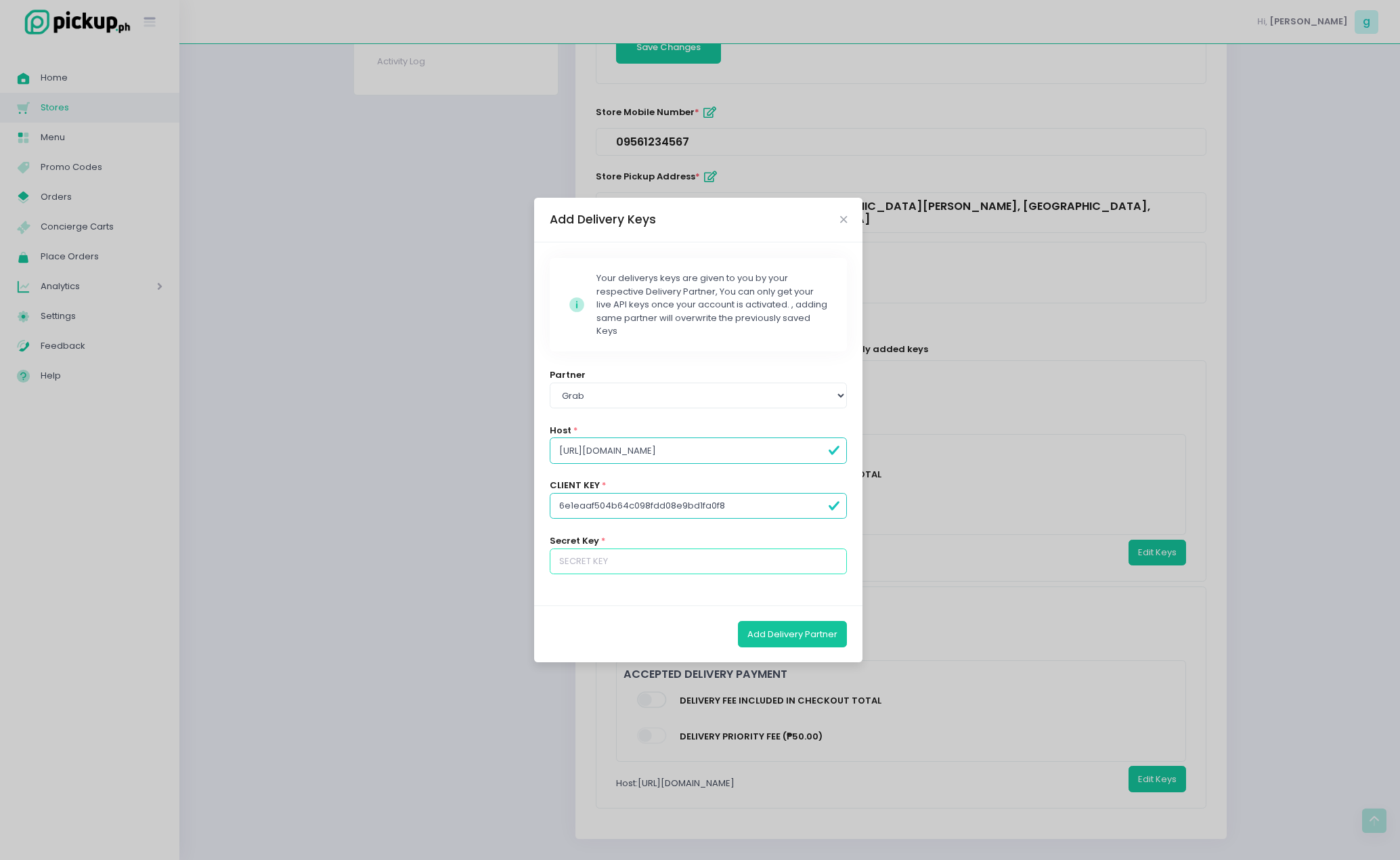
type input "Q43X2qBjiMltWJLF"
click at [780, 636] on button "Add Delivery Partner" at bounding box center [792, 634] width 109 height 26
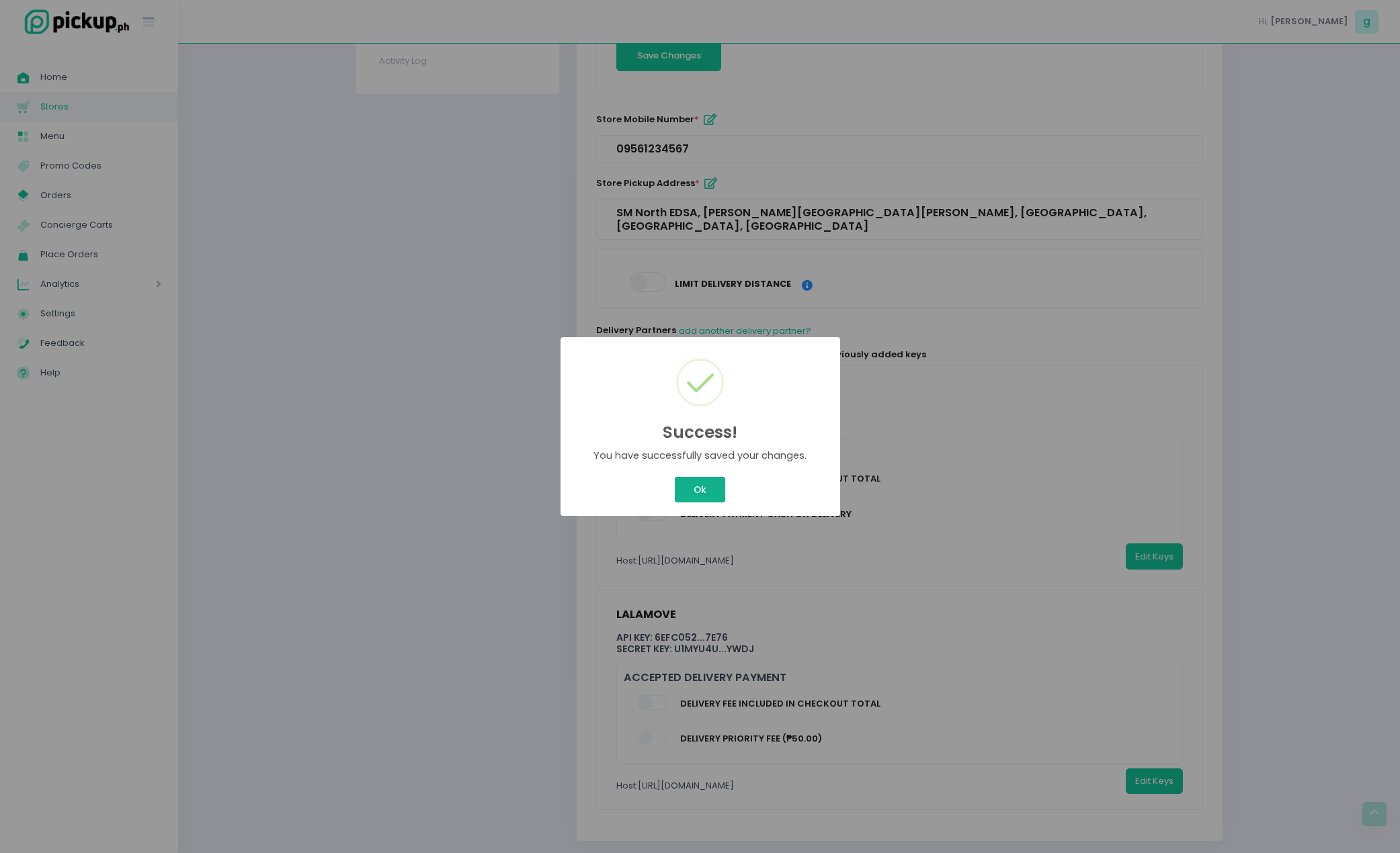
click at [698, 477] on button "Ok" at bounding box center [700, 490] width 50 height 26
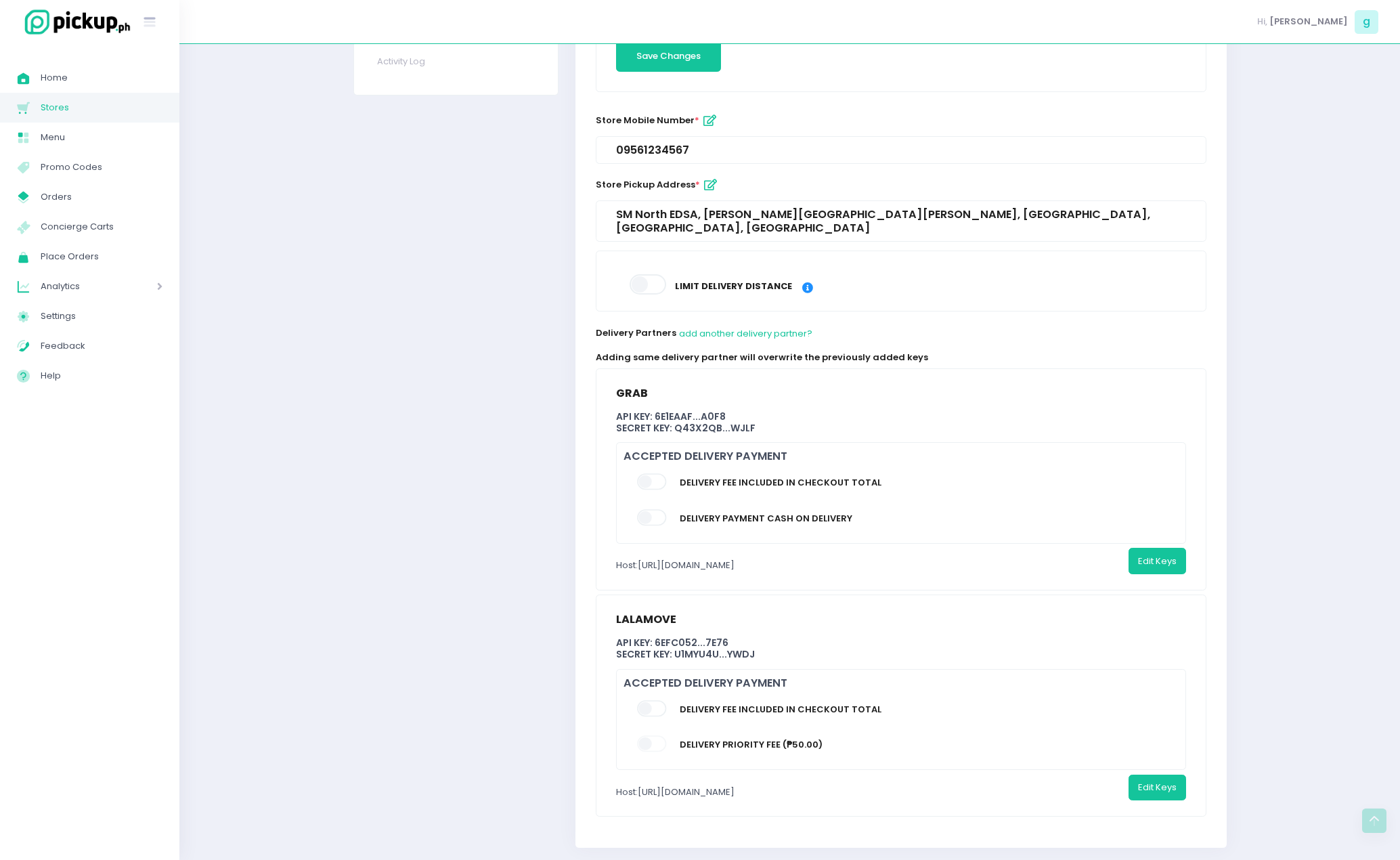
click at [645, 474] on span at bounding box center [653, 481] width 32 height 16
click at [97, 473] on input "checkbox" at bounding box center [97, 473] width 0 height 0
click at [653, 474] on span at bounding box center [653, 481] width 32 height 16
click at [97, 473] on input "checkbox" at bounding box center [97, 473] width 0 height 0
click at [1069, 551] on button "Test Key" at bounding box center [1068, 561] width 56 height 26
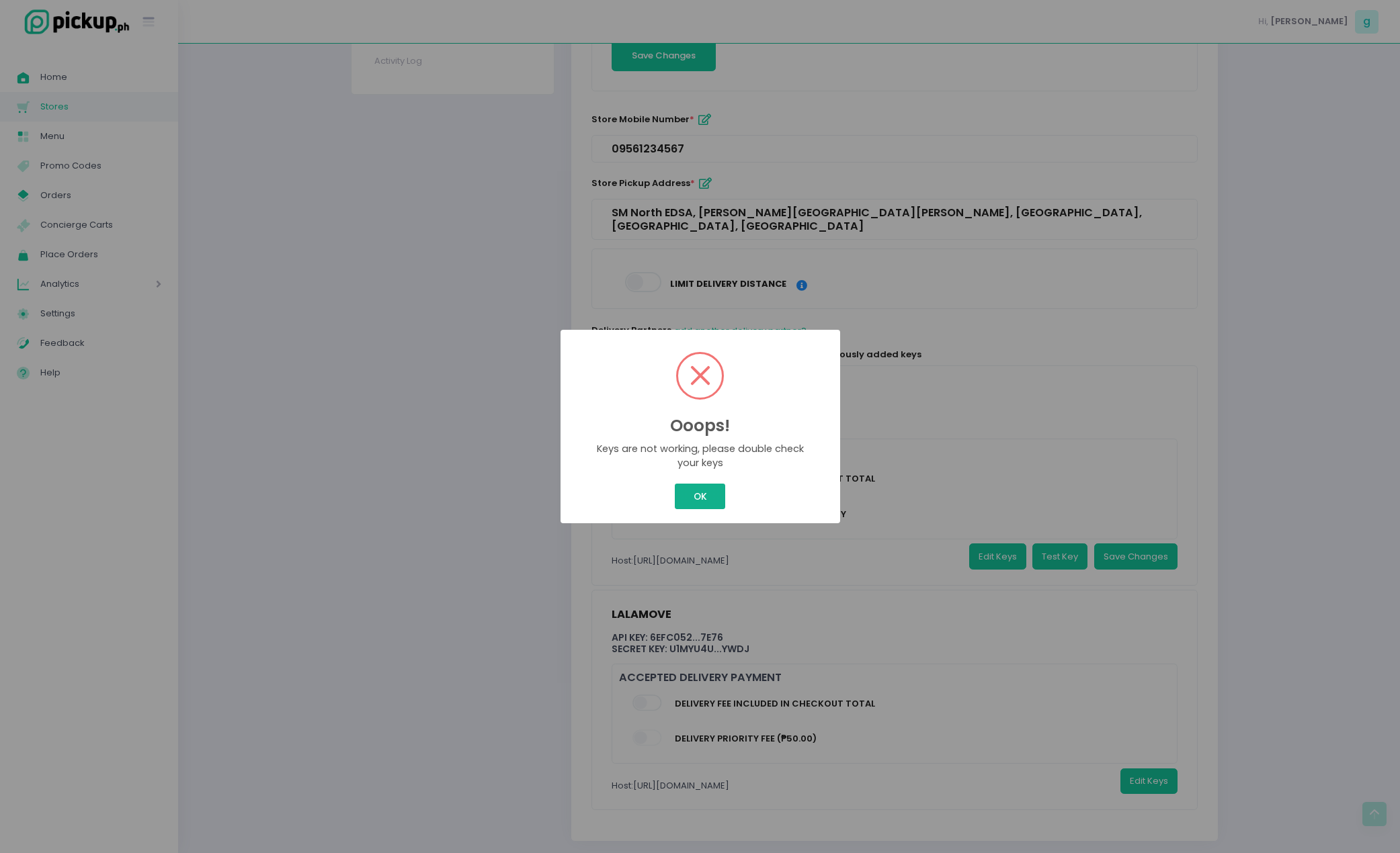
click at [707, 494] on button "OK" at bounding box center [700, 497] width 51 height 26
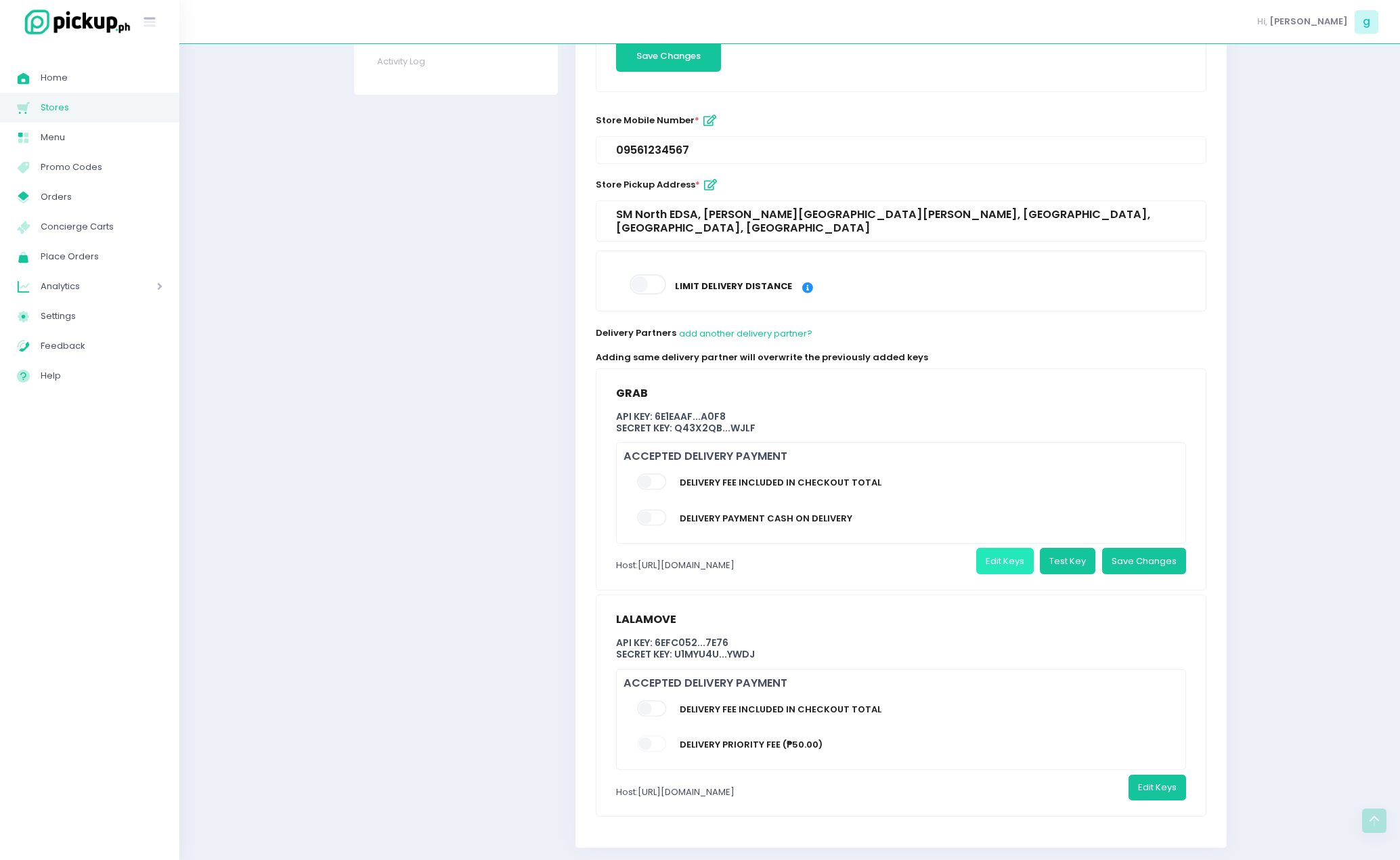
click at [1012, 551] on button "Edit Keys" at bounding box center [1005, 561] width 58 height 26
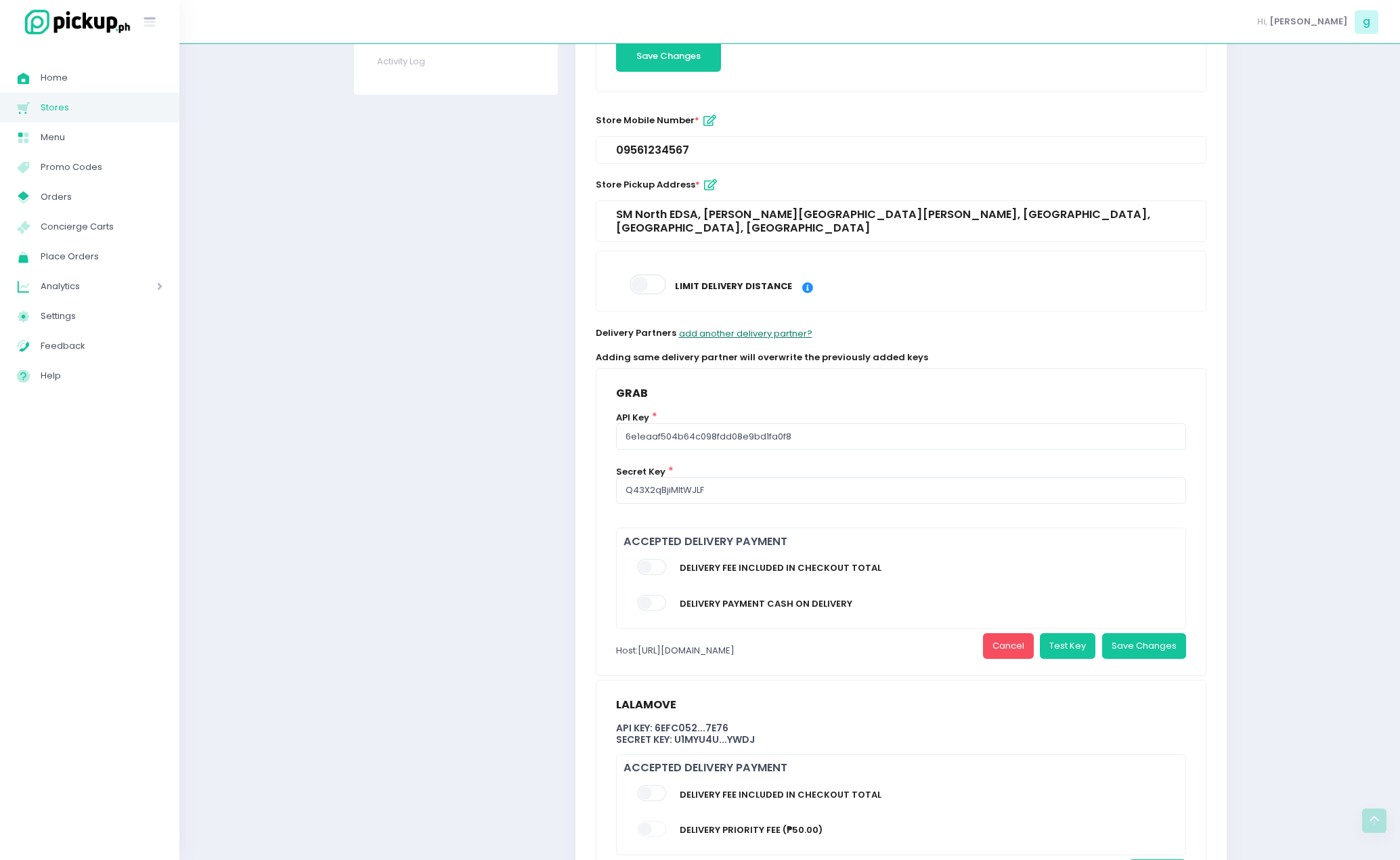
click at [775, 320] on button "add another delivery partner?" at bounding box center [745, 333] width 135 height 26
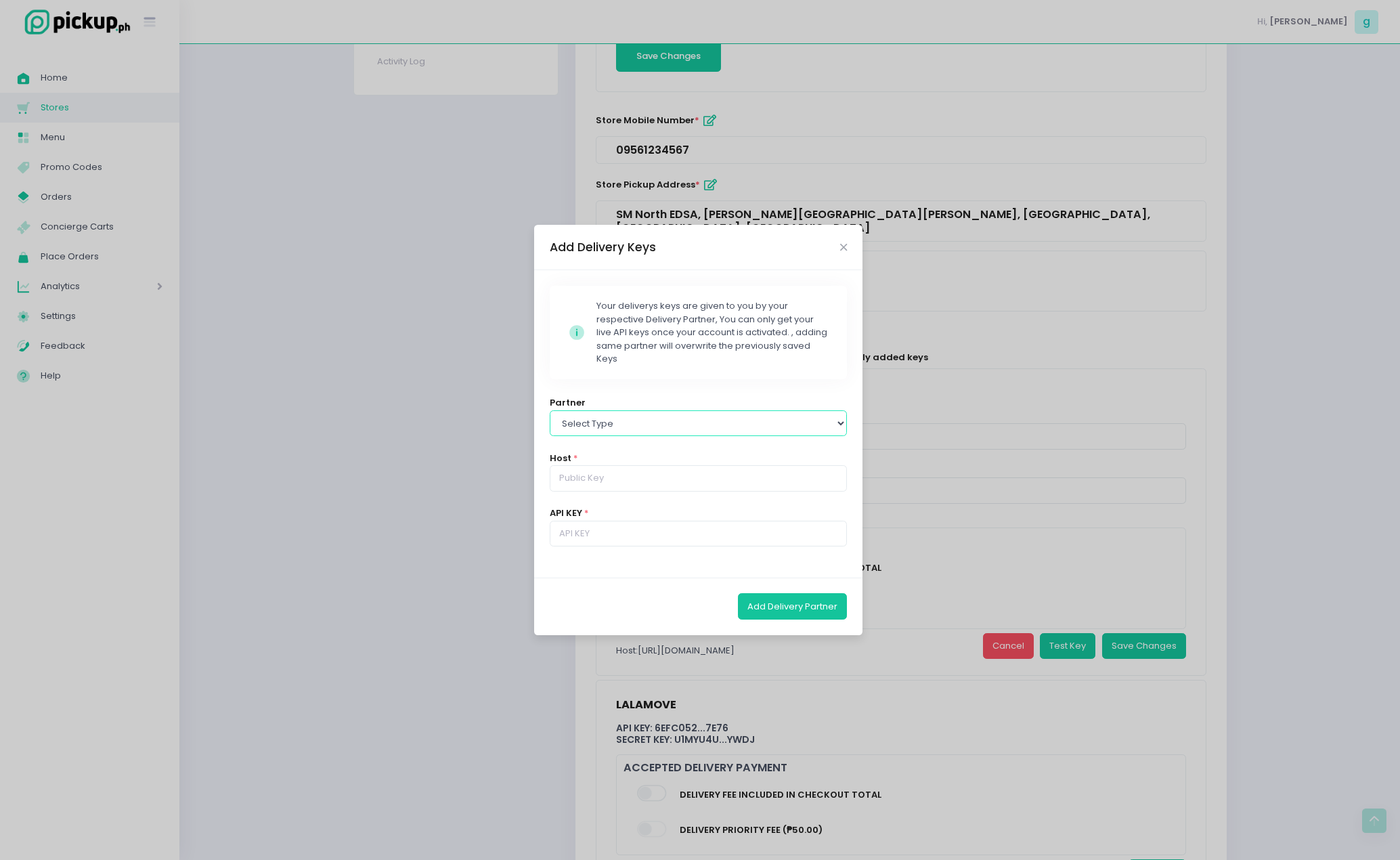
click at [729, 428] on select "Select type Lalamove Mr [PERSON_NAME] Grab" at bounding box center [698, 423] width 298 height 26
select select "grab"
click at [550, 410] on select "Select type Lalamove Mr [PERSON_NAME] Grab" at bounding box center [698, 423] width 298 height 26
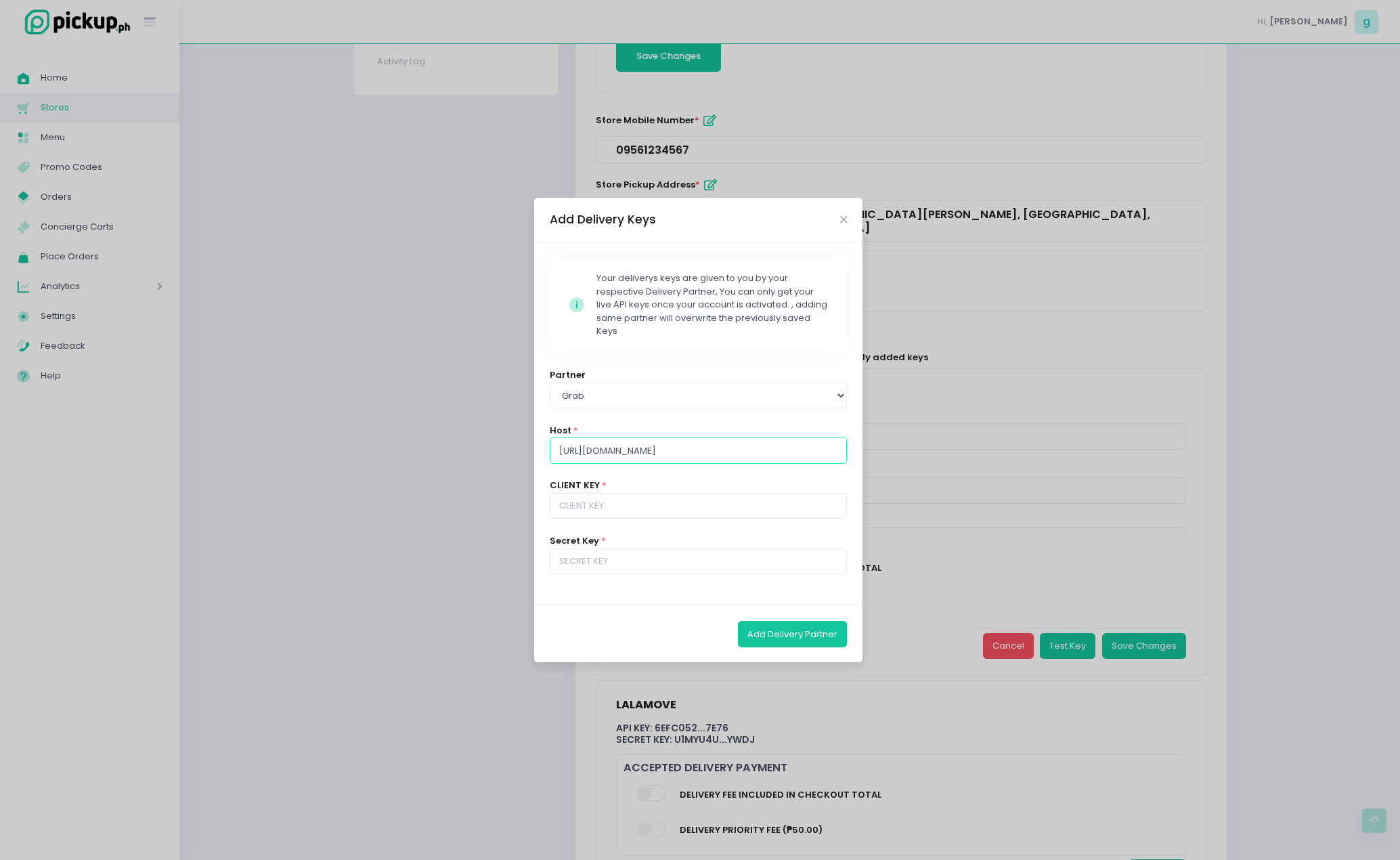
click at [833, 451] on input "[URL][DOMAIN_NAME]" at bounding box center [698, 450] width 298 height 26
paste input "6e1eaaf504b64c098fdd08e9bd1fa0f8"
type input "[URL][DOMAIN_NAME]"
click at [678, 514] on input "text" at bounding box center [698, 506] width 298 height 26
paste input "6e1eaaf504b64c098fdd08e9bd1fa0f8"
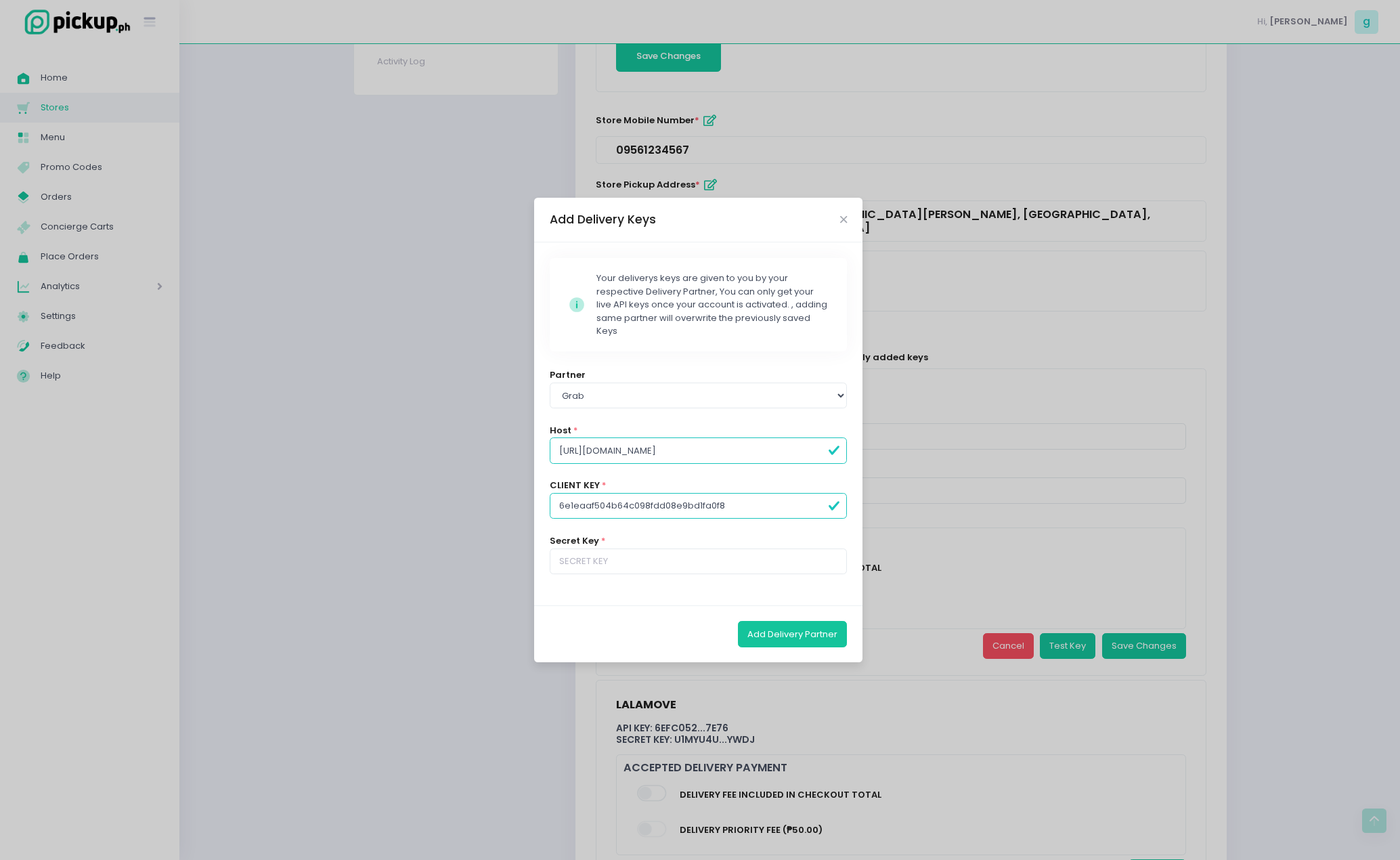
type input "6e1eaaf504b64c098fdd08e9bd1fa0f8"
click at [630, 564] on input "text" at bounding box center [698, 562] width 298 height 26
type input "Q43X2qBjiMltWJLF"
drag, startPoint x: 810, startPoint y: 448, endPoint x: 768, endPoint y: 449, distance: 42.0
click at [768, 449] on input "[URL][DOMAIN_NAME]" at bounding box center [698, 450] width 298 height 26
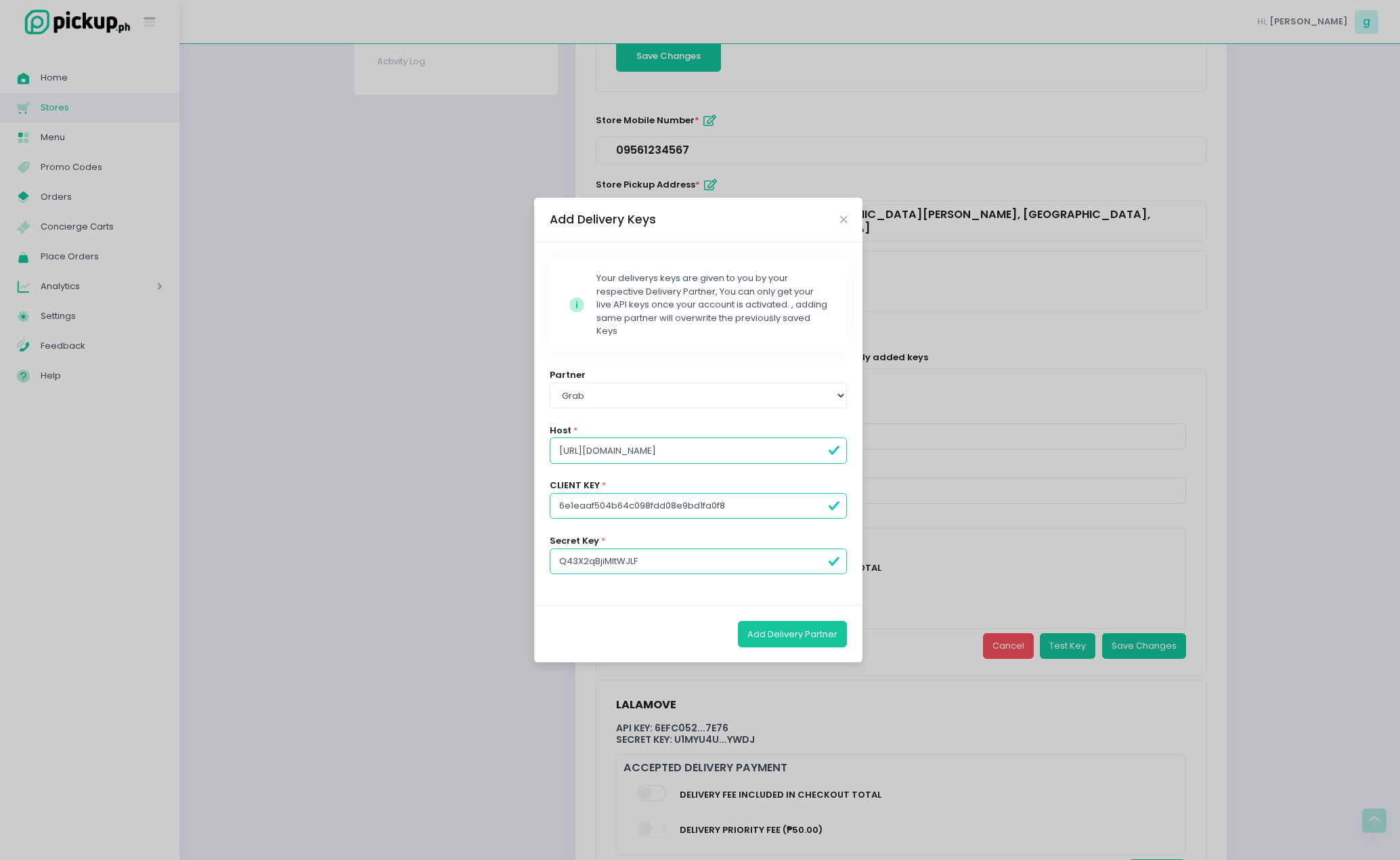
click at [768, 453] on input "[URL][DOMAIN_NAME]" at bounding box center [698, 450] width 298 height 26
click at [768, 450] on input "[URL][DOMAIN_NAME]" at bounding box center [698, 450] width 298 height 26
paste input "- [URL][DOMAIN_NAME]"
click at [567, 451] on input "- [URL][DOMAIN_NAME]" at bounding box center [698, 450] width 298 height 26
type input "[URL][DOMAIN_NAME]"
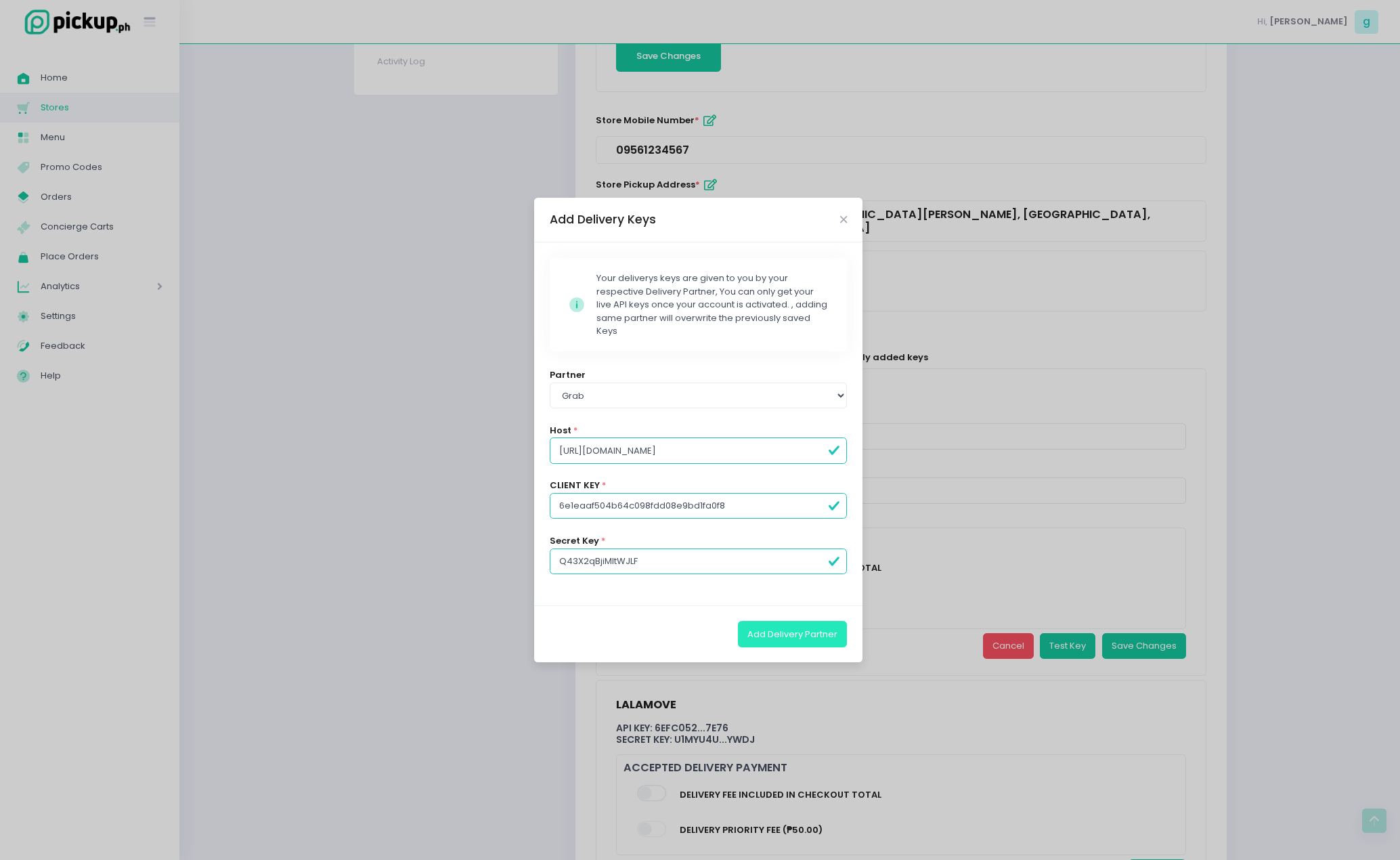
click at [794, 636] on button "Add Delivery Partner" at bounding box center [792, 634] width 109 height 26
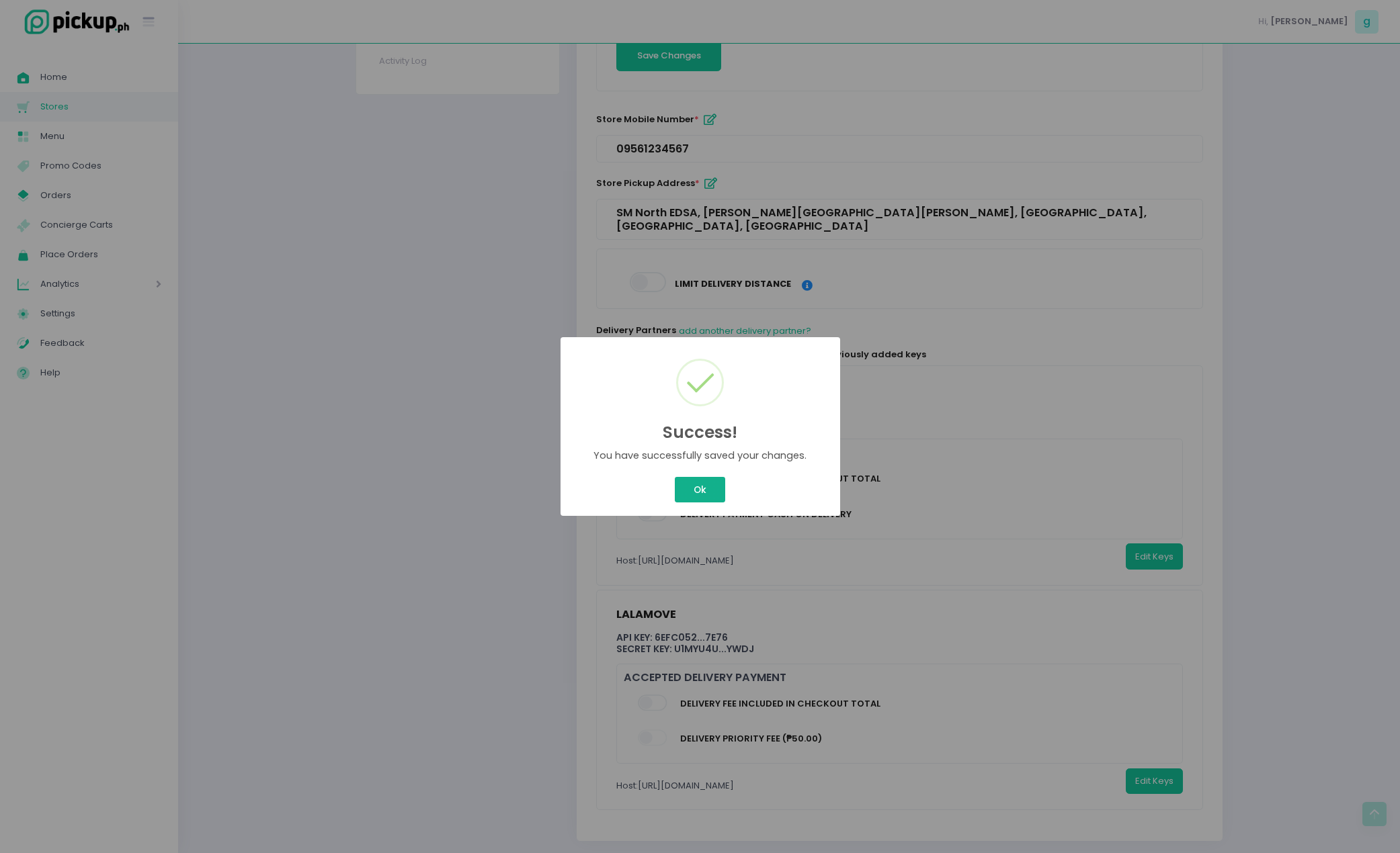
click at [691, 480] on button "Ok" at bounding box center [700, 490] width 50 height 26
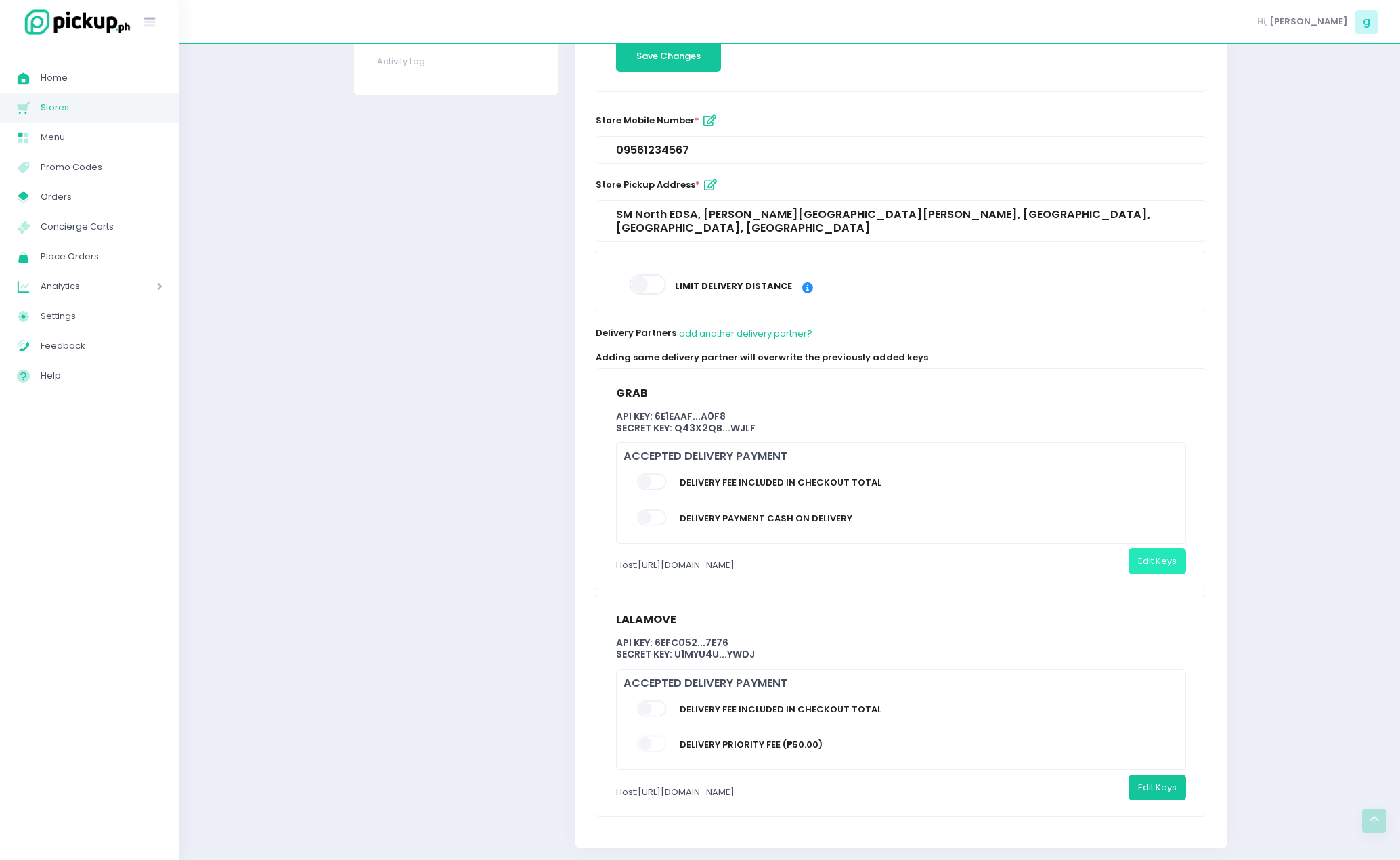
click at [1143, 548] on button "Edit Keys" at bounding box center [1157, 561] width 58 height 26
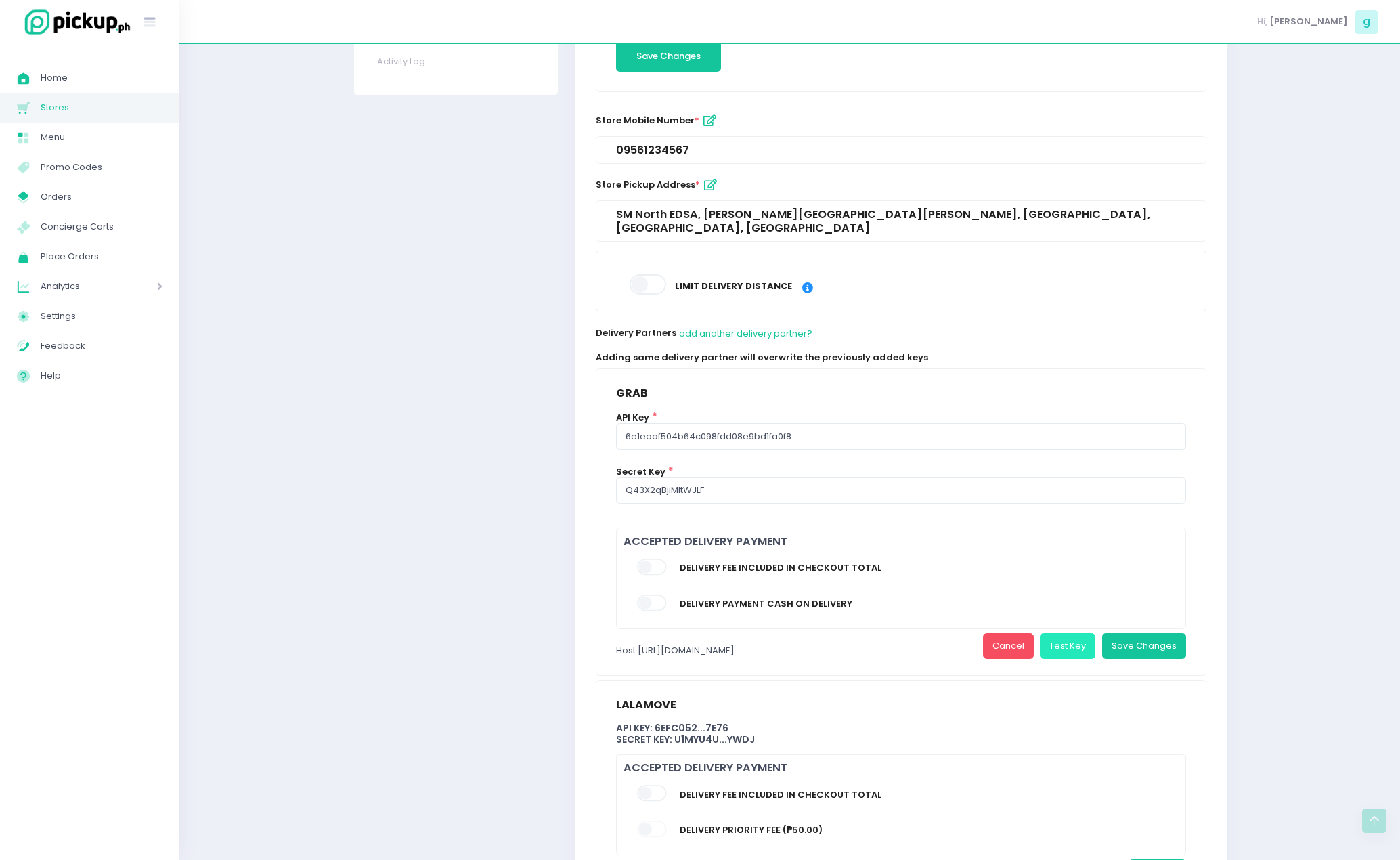
click at [1064, 633] on button "Test Key" at bounding box center [1068, 646] width 56 height 26
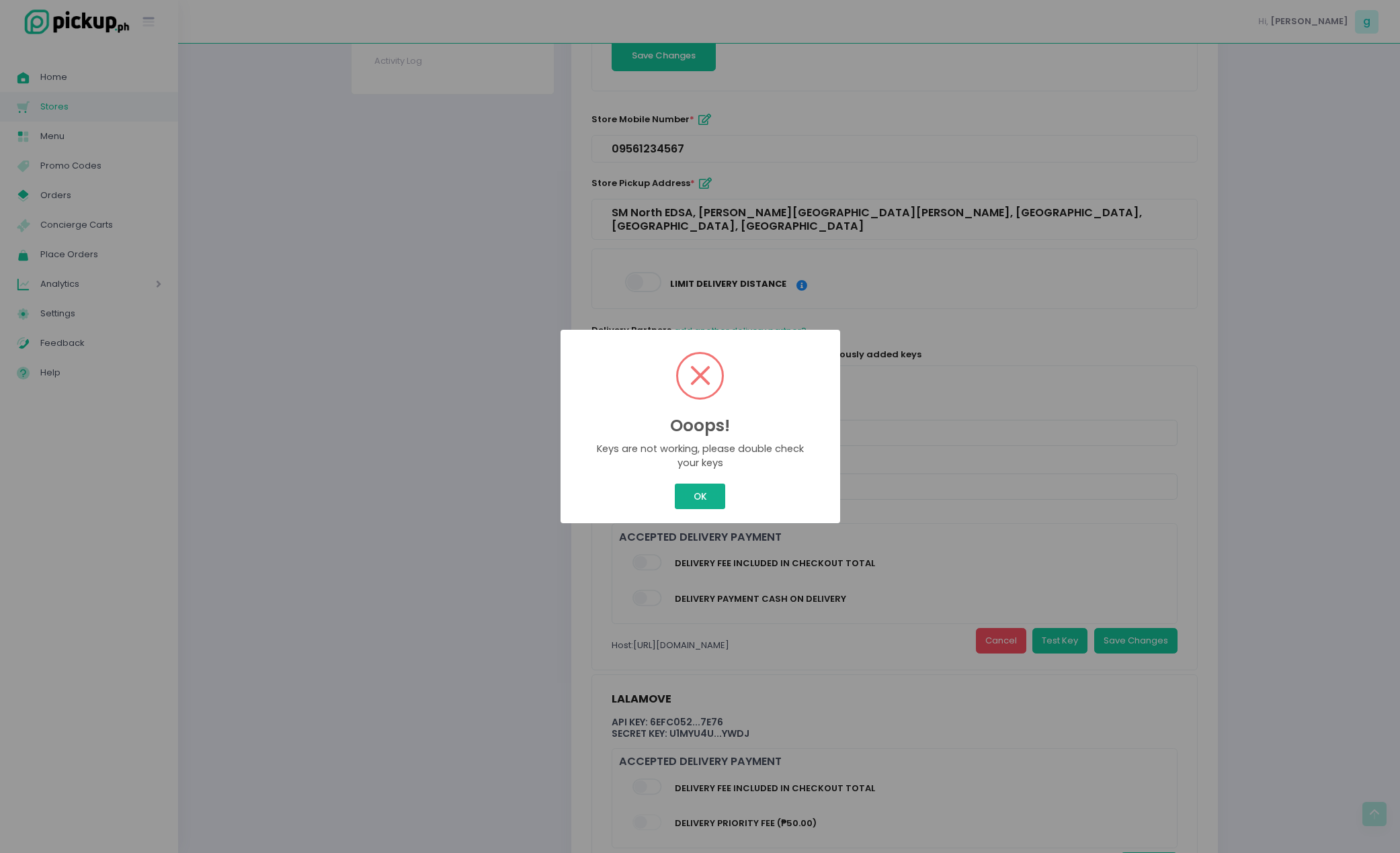
click at [696, 491] on button "OK" at bounding box center [700, 497] width 51 height 26
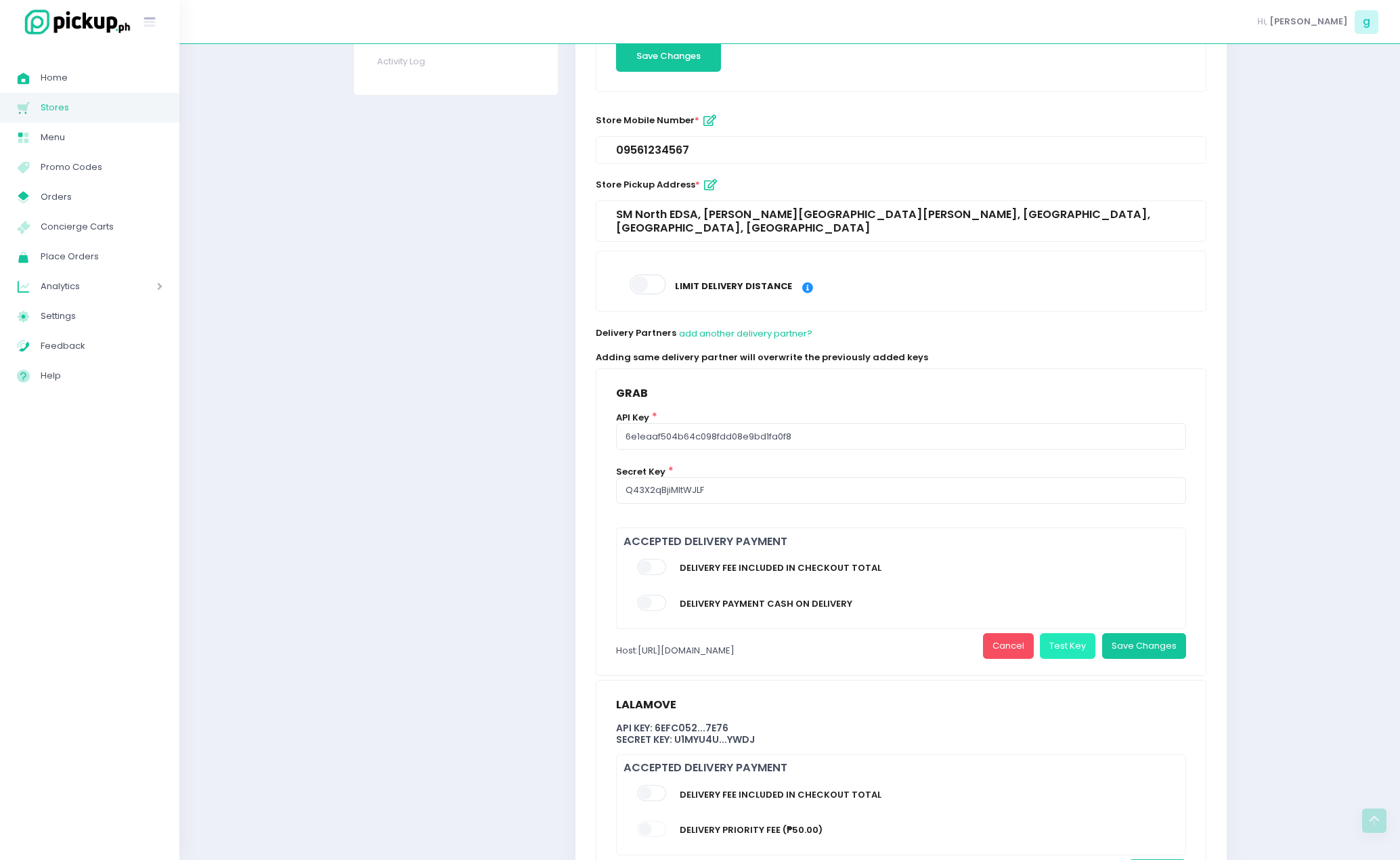
click at [1078, 633] on button "Test Key" at bounding box center [1068, 646] width 56 height 26
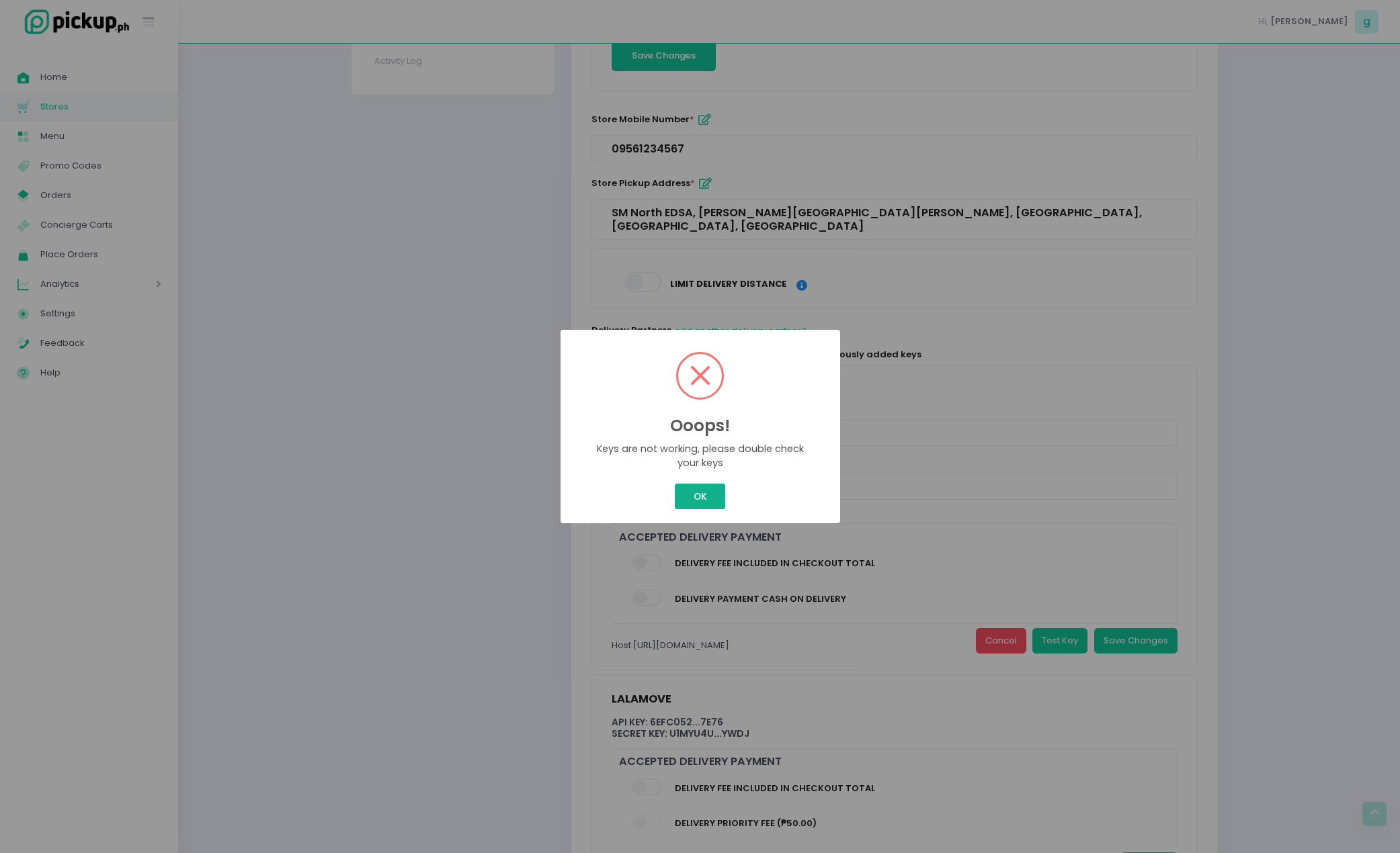
click at [701, 486] on button "OK" at bounding box center [700, 497] width 51 height 26
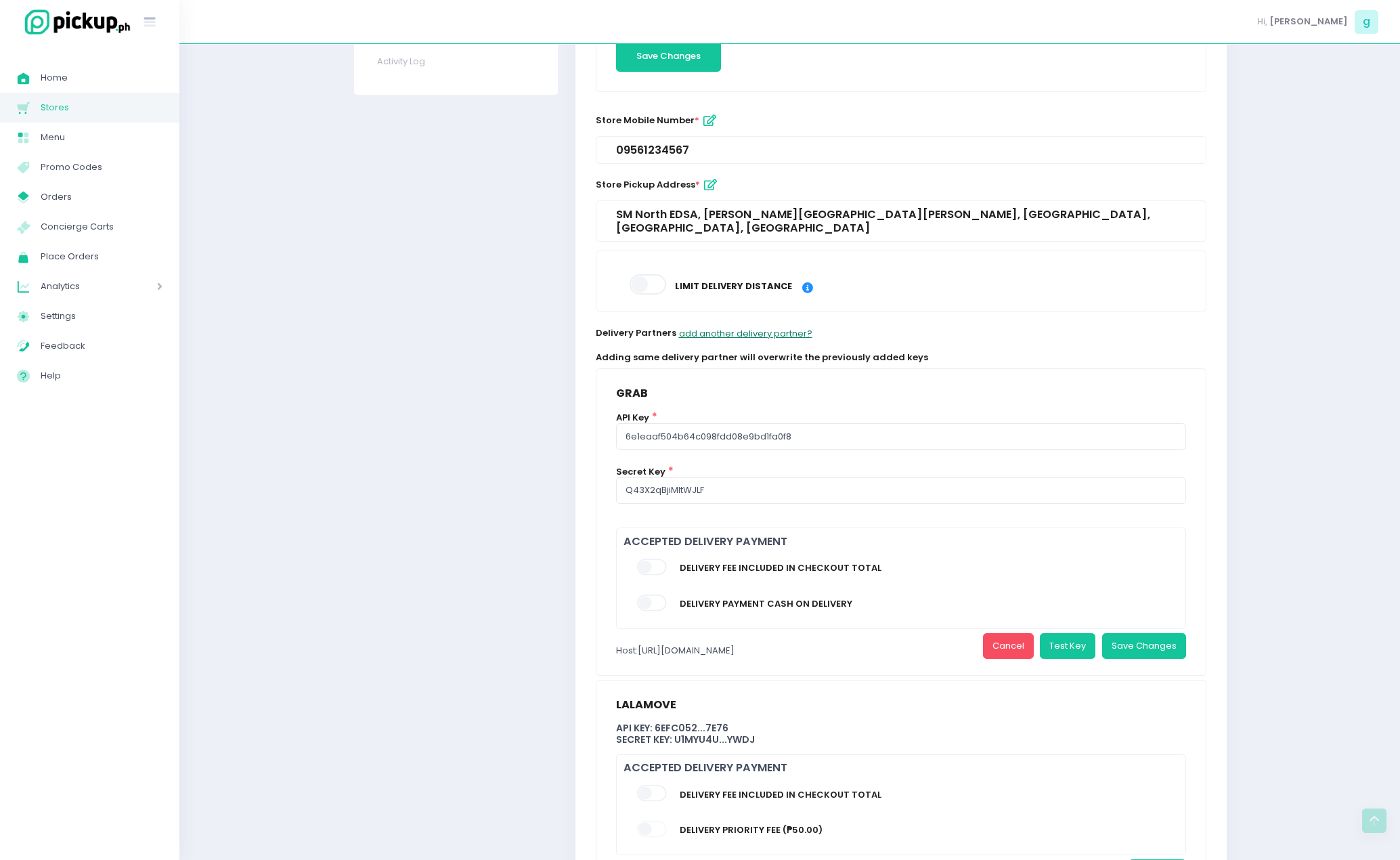
click at [783, 327] on button "add another delivery partner?" at bounding box center [745, 333] width 135 height 26
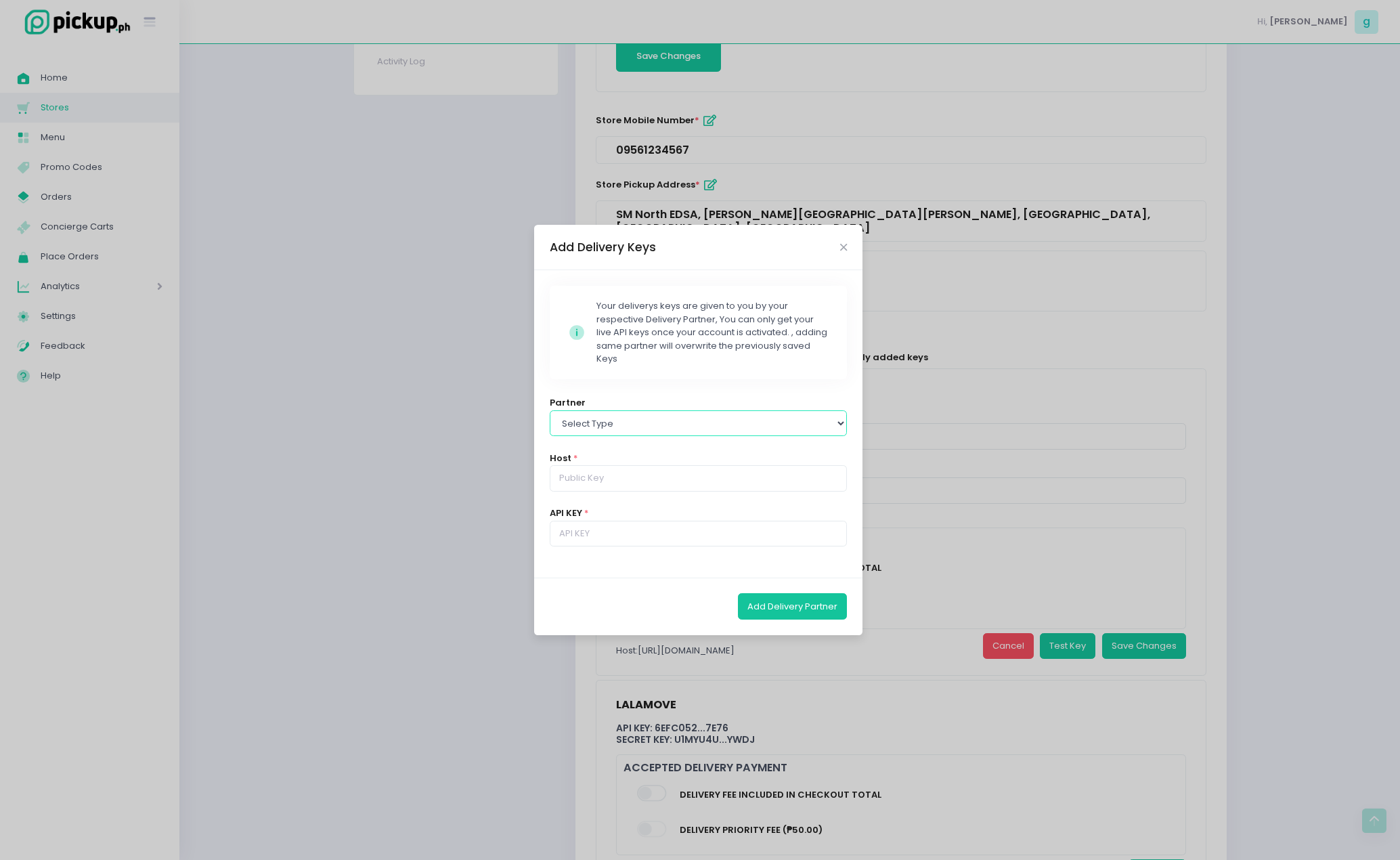
click at [701, 428] on select "Select type Lalamove Mr Speedy Grab" at bounding box center [698, 423] width 298 height 26
select select "grab"
click at [550, 410] on select "Select type Lalamove Mr Speedy Grab" at bounding box center [698, 423] width 298 height 26
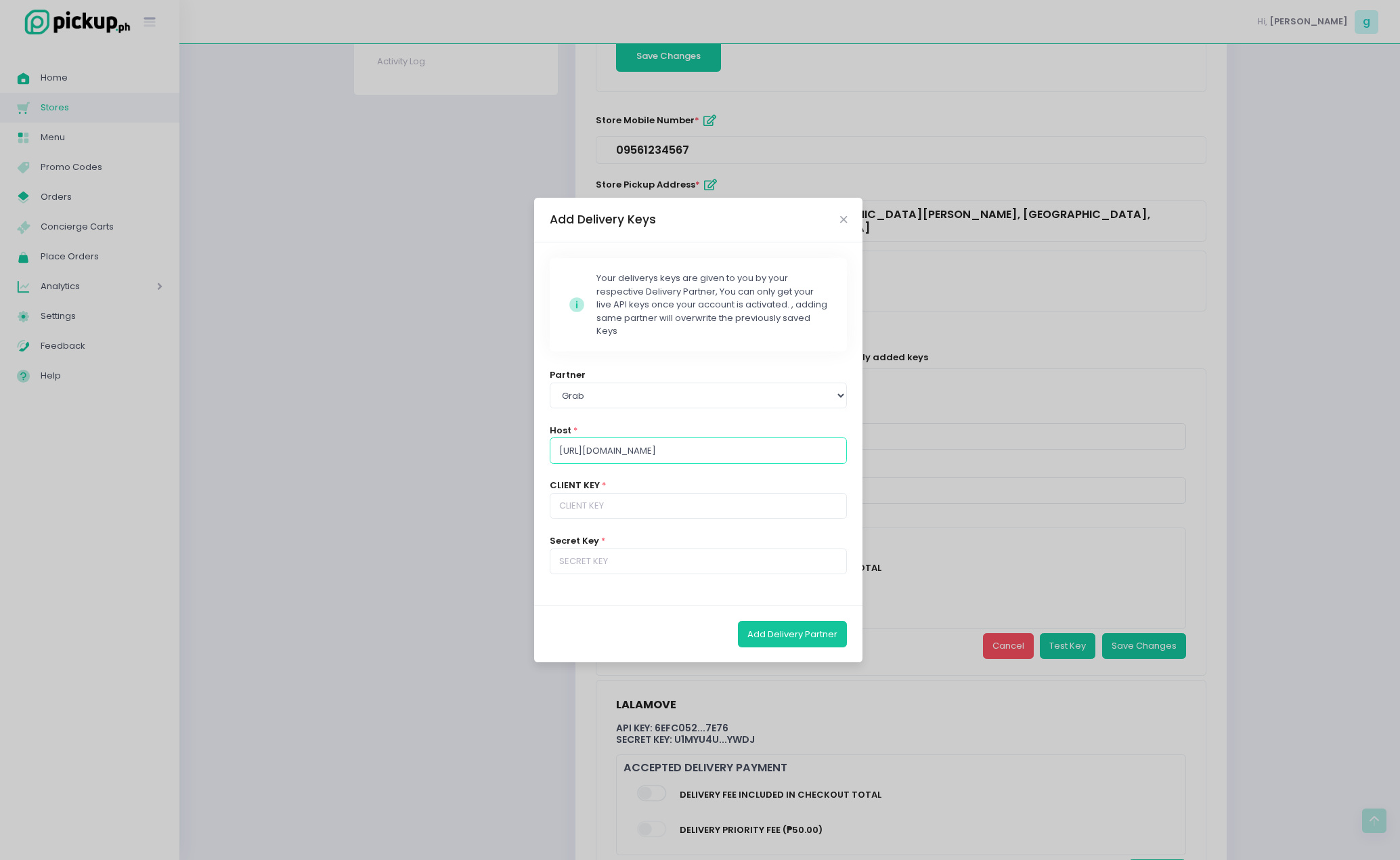
click at [780, 450] on input "https://partner-api.grab.com/grab-express-sandbox" at bounding box center [698, 450] width 298 height 26
type input "https://partner-api.grab.com/grab-express"
click at [582, 511] on input "text" at bounding box center [698, 506] width 298 height 26
drag, startPoint x: 582, startPoint y: 510, endPoint x: 603, endPoint y: 515, distance: 21.6
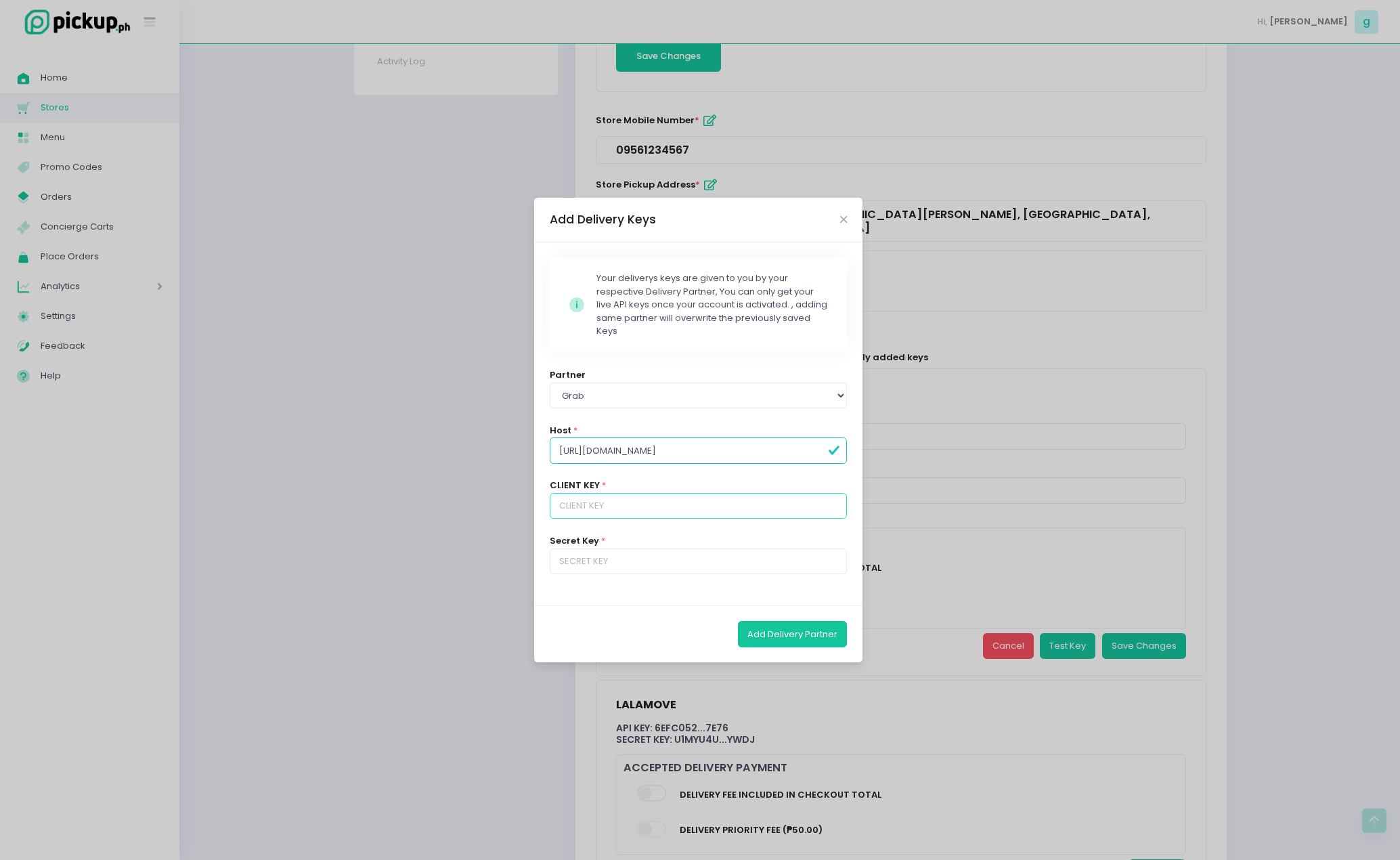
click at [581, 510] on input "text" at bounding box center [698, 506] width 298 height 26
type input "6e1eaaf504b64c098fdd08e9bd1fa0f8"
click at [657, 556] on input "text" at bounding box center [698, 562] width 298 height 26
type input "Q43X2qBjiMltWJLF"
click at [787, 635] on button "Add Delivery Partner" at bounding box center [792, 634] width 109 height 26
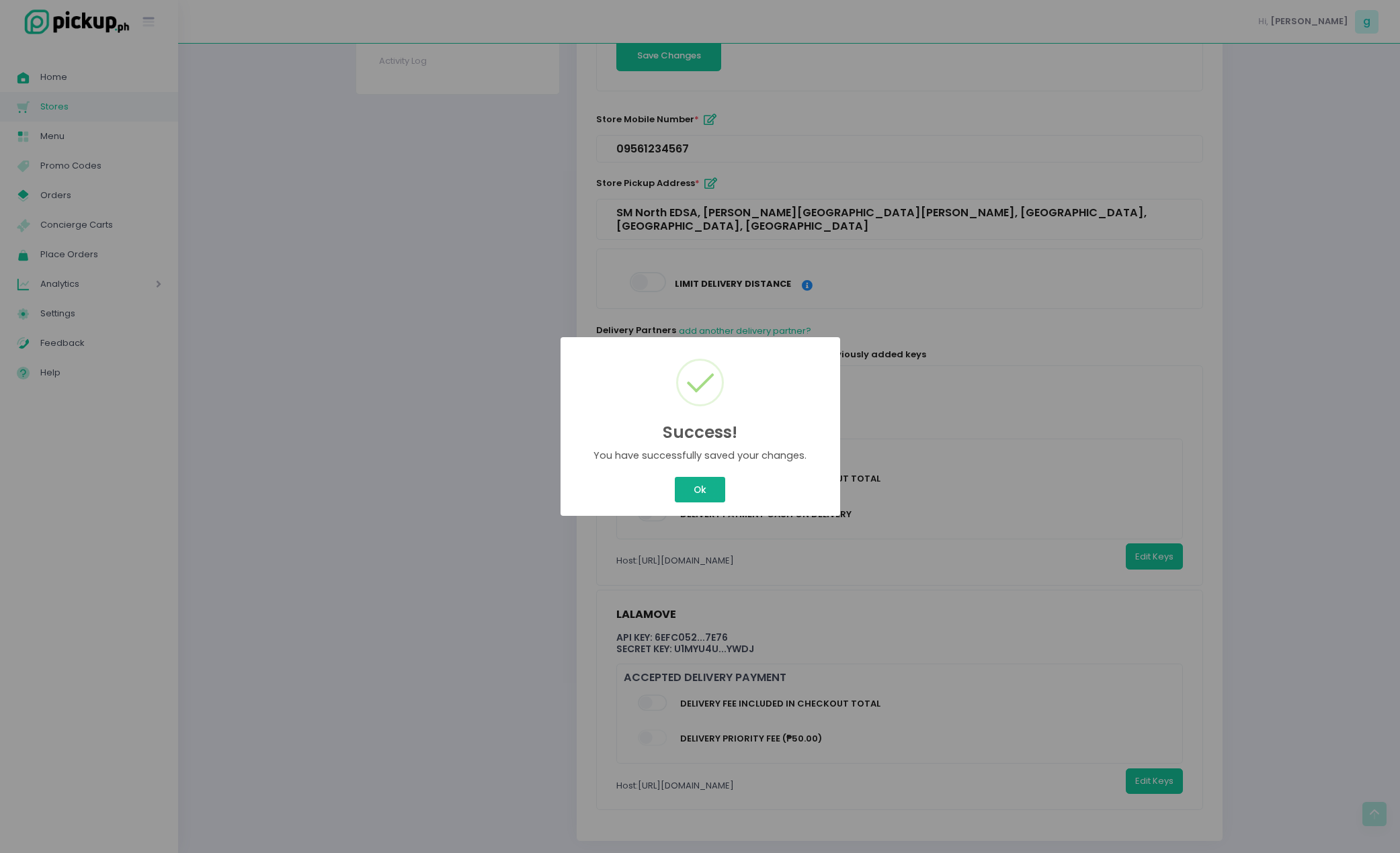
click at [711, 492] on button "Ok" at bounding box center [700, 490] width 50 height 26
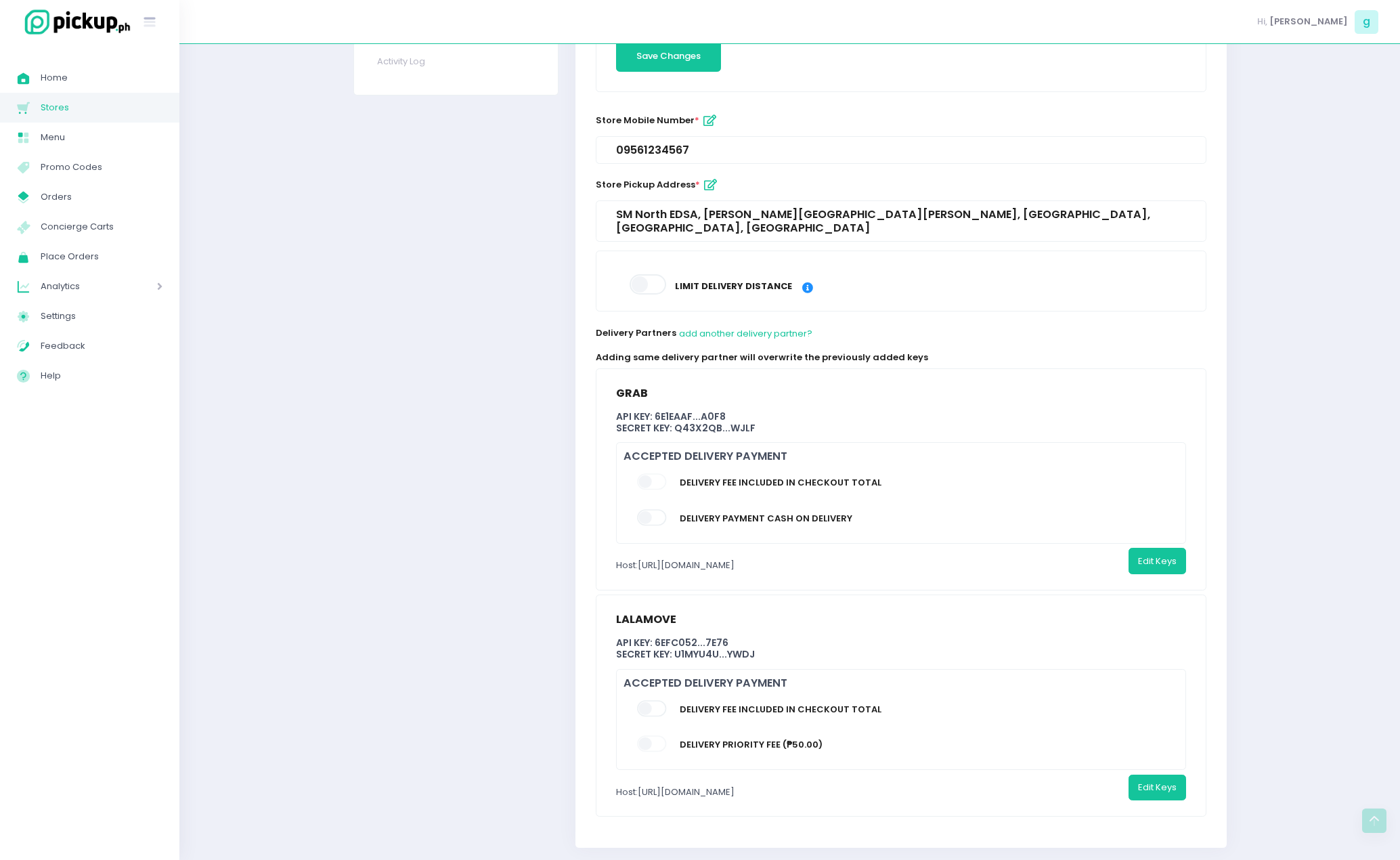
click at [653, 509] on span at bounding box center [653, 516] width 32 height 16
click at [97, 509] on input "checkbox" at bounding box center [97, 509] width 0 height 0
click at [1170, 550] on button "Save Changes" at bounding box center [1144, 561] width 84 height 26
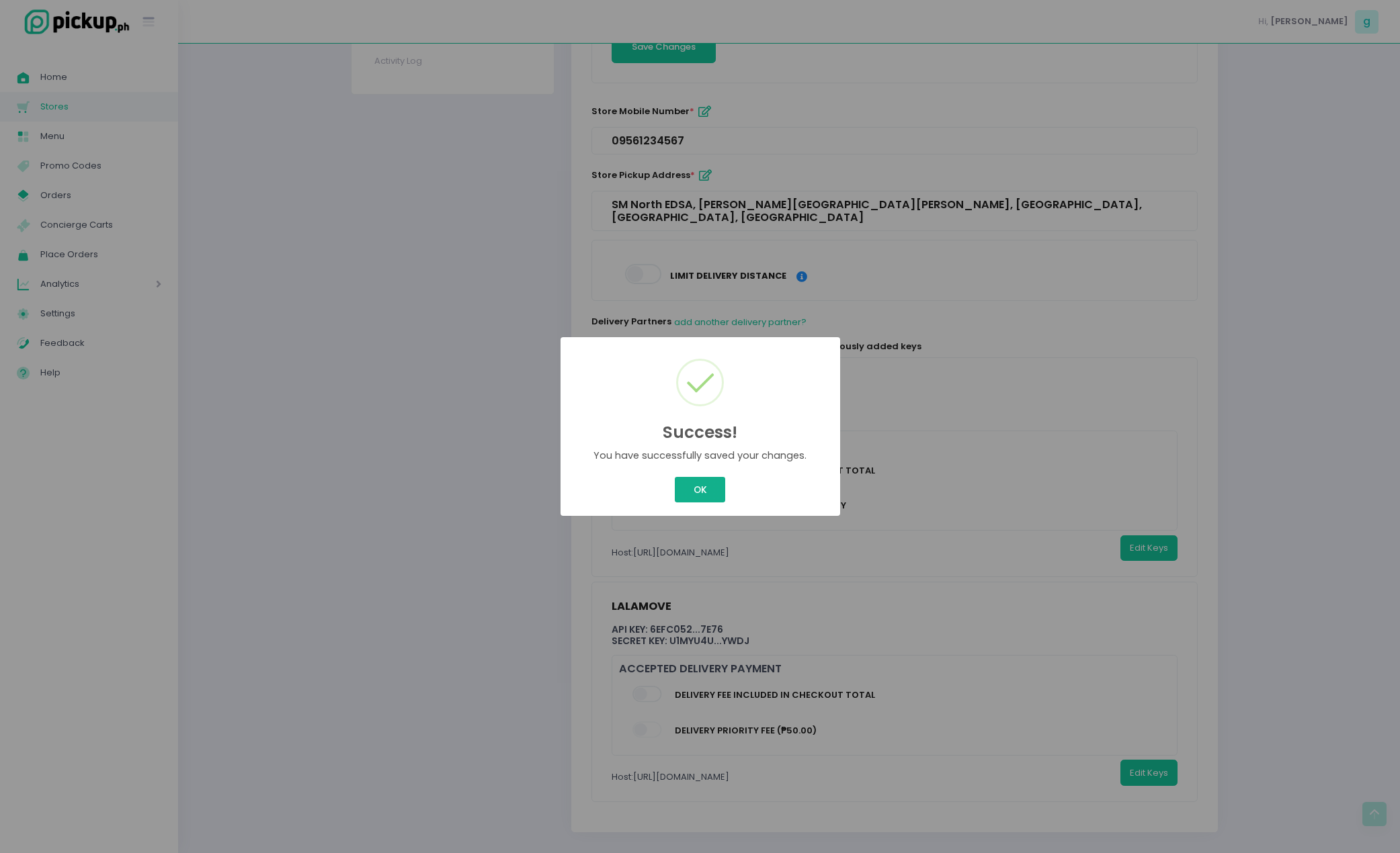
click at [706, 481] on button "OK" at bounding box center [700, 490] width 51 height 26
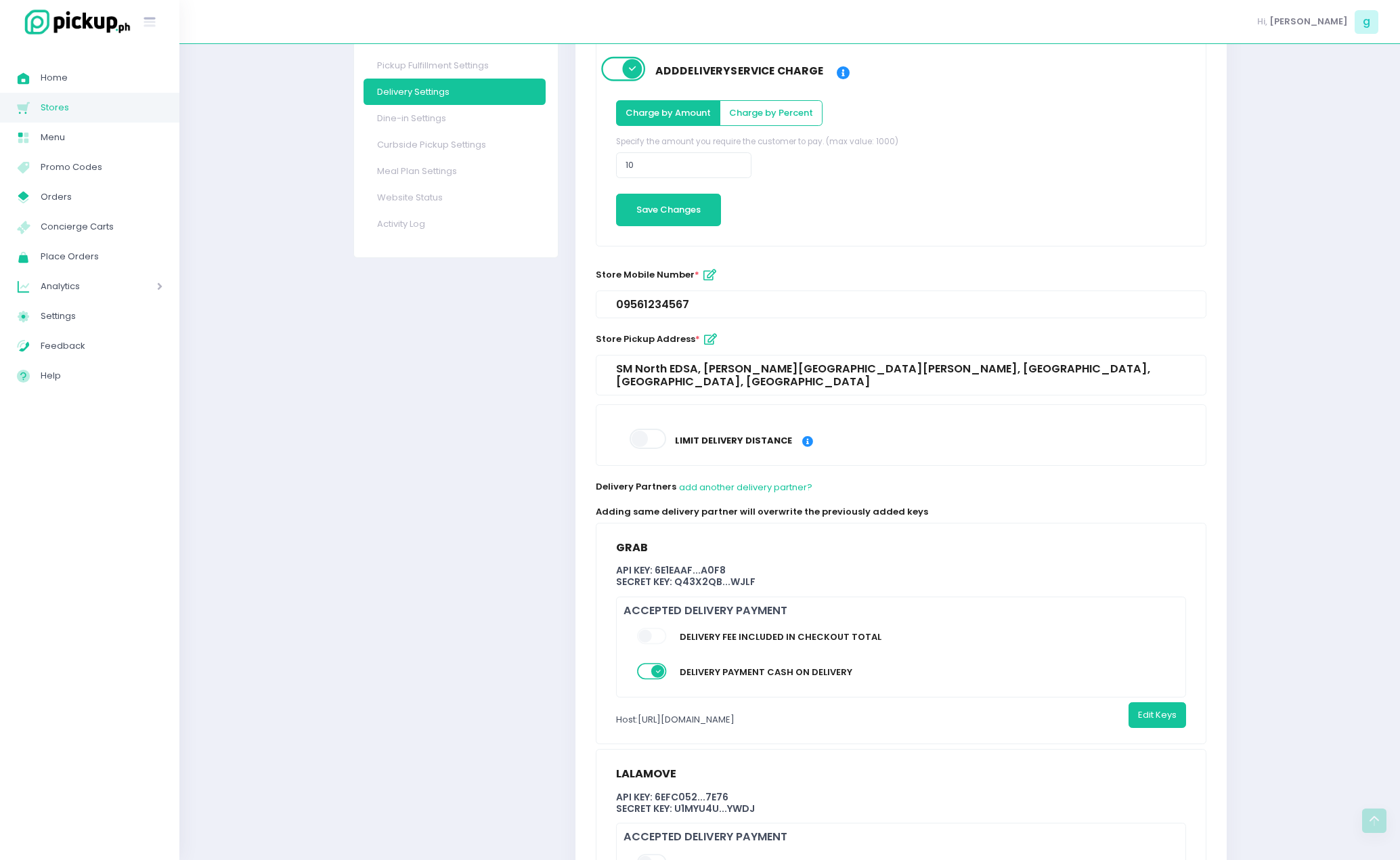
scroll to position [286, 0]
click at [711, 338] on icon "button" at bounding box center [710, 341] width 13 height 11
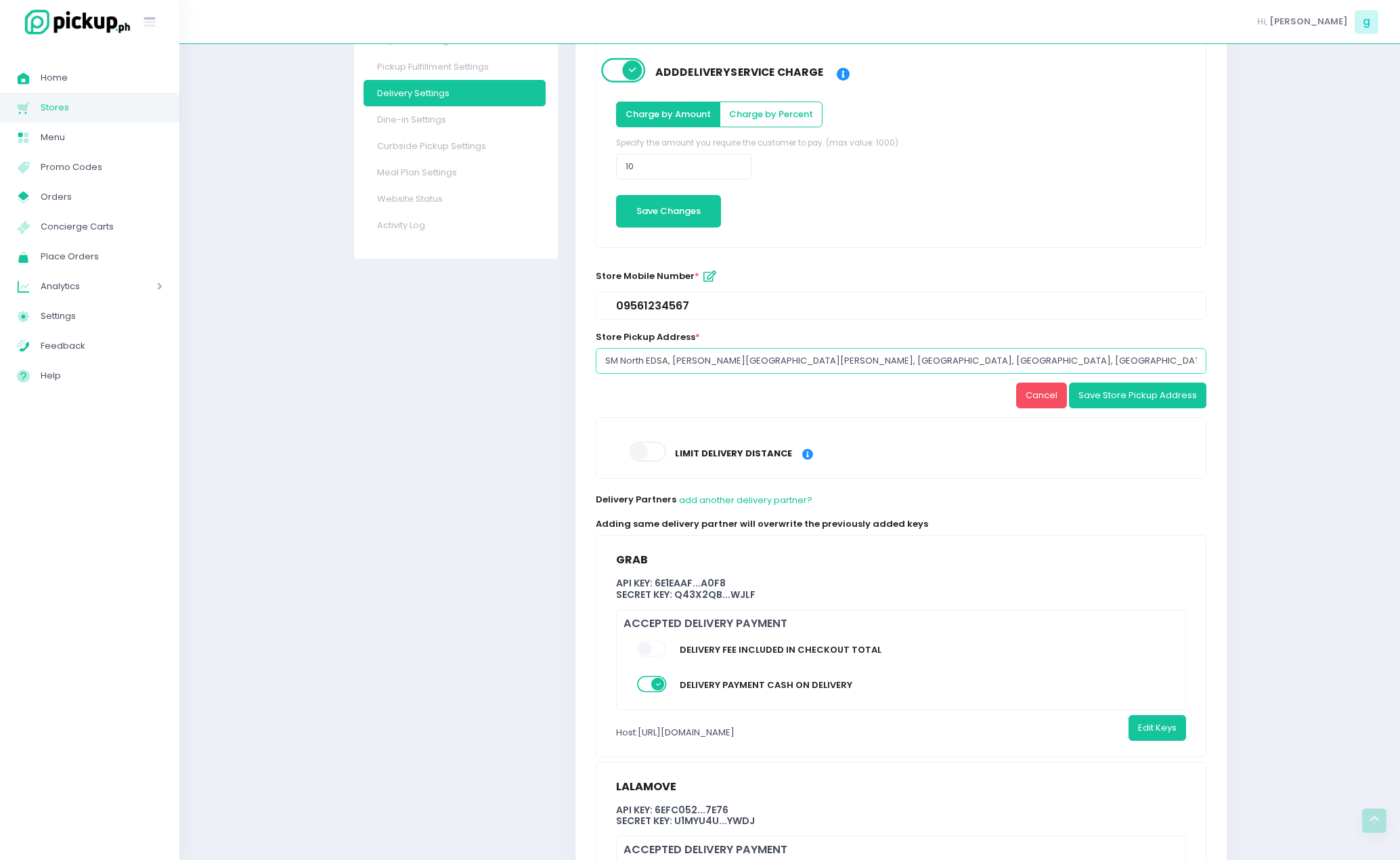
drag, startPoint x: 916, startPoint y: 371, endPoint x: 507, endPoint y: 375, distance: 409.0
click at [507, 375] on div "Store Settings Store Logo Marketplace Settings Homepage Title Theme Colours Abo…" at bounding box center [789, 426] width 890 height 1209
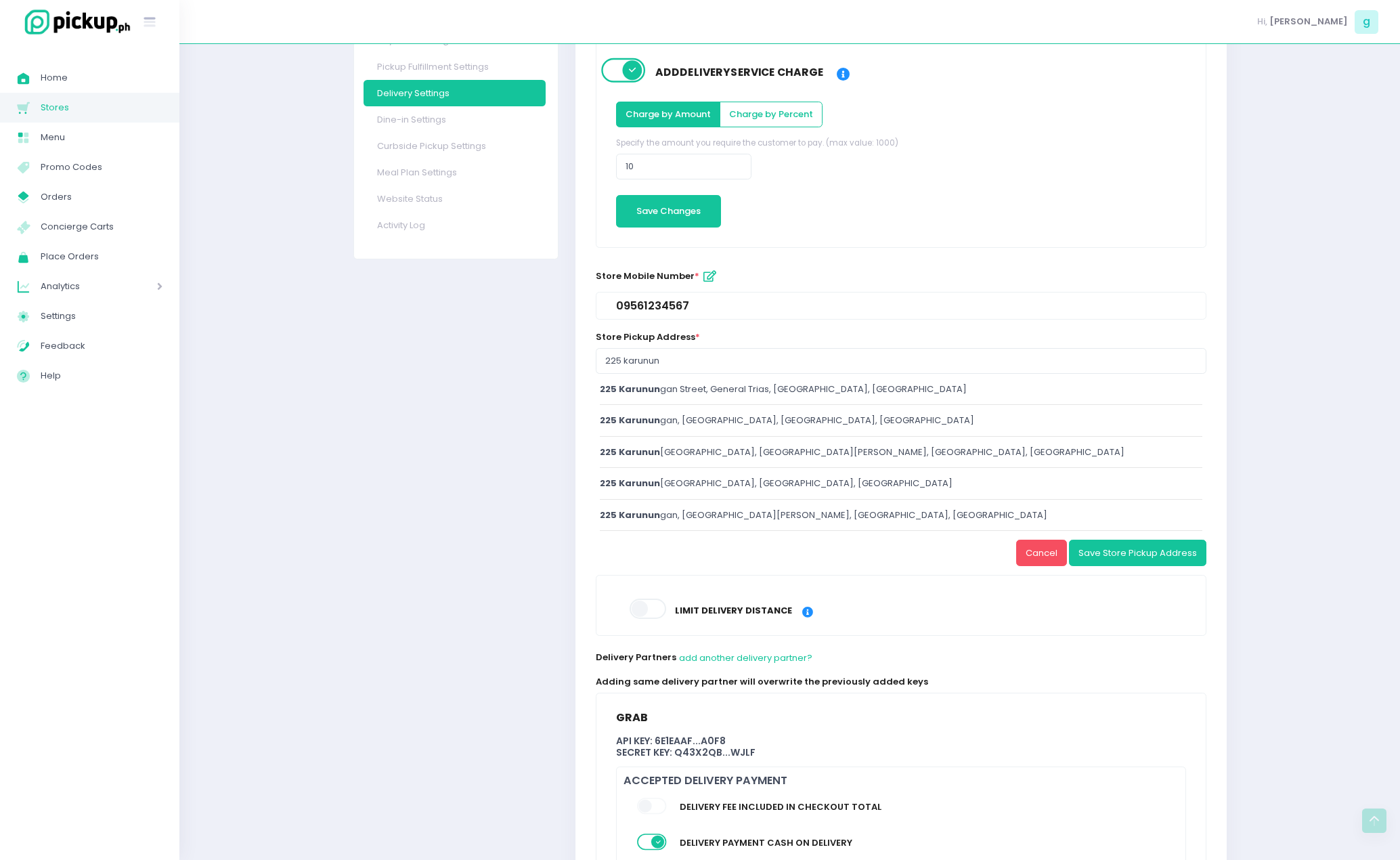
click at [734, 391] on div "225 karunun gan Street, General Trias, Cavite, Philippines" at bounding box center [901, 389] width 603 height 14
type input "225 Karunungan Street, General Trias, Cavite, Philippines"
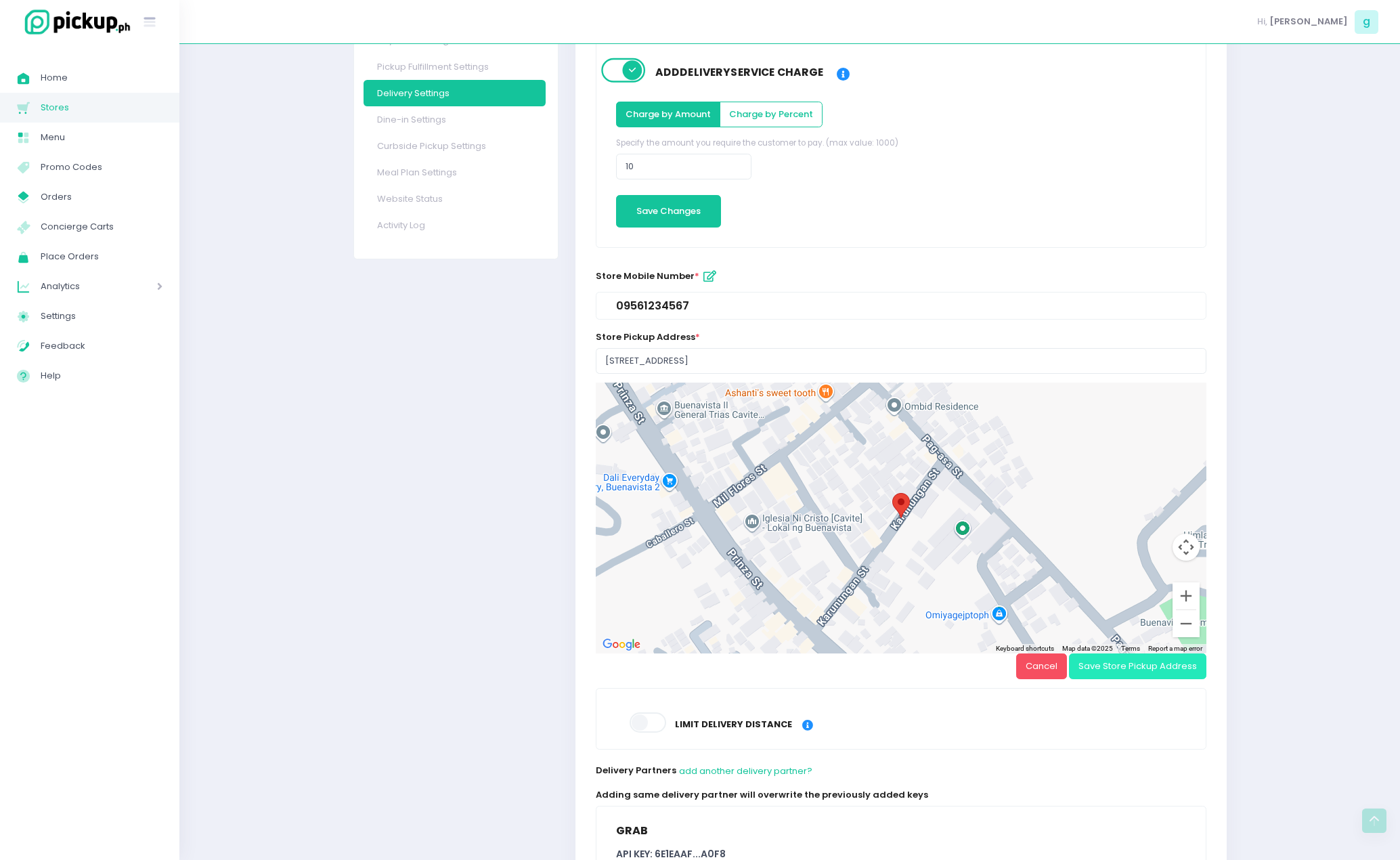
click at [1156, 670] on button "Save Store Pickup Address" at bounding box center [1137, 667] width 137 height 26
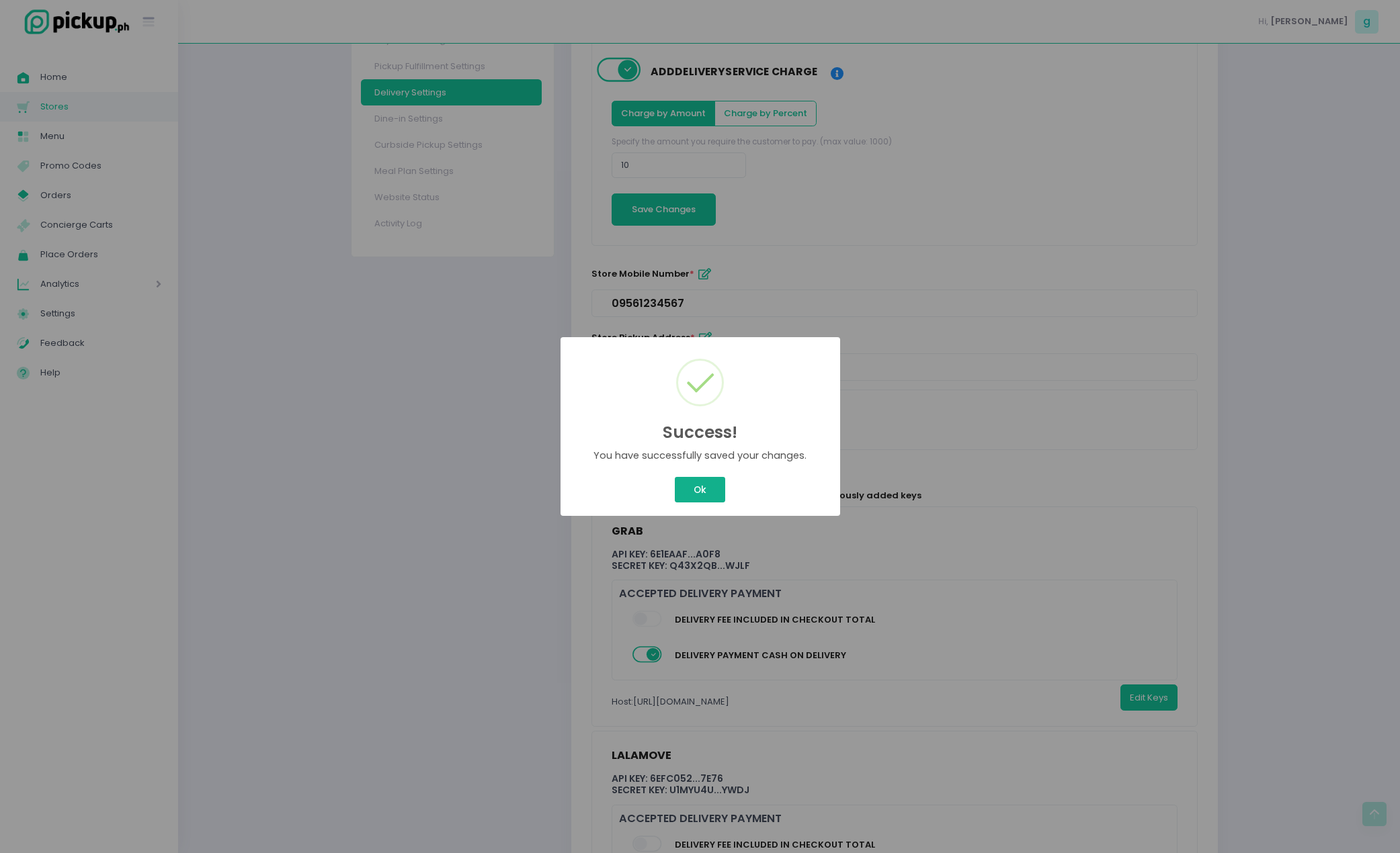
click at [681, 482] on button "Ok" at bounding box center [700, 490] width 50 height 26
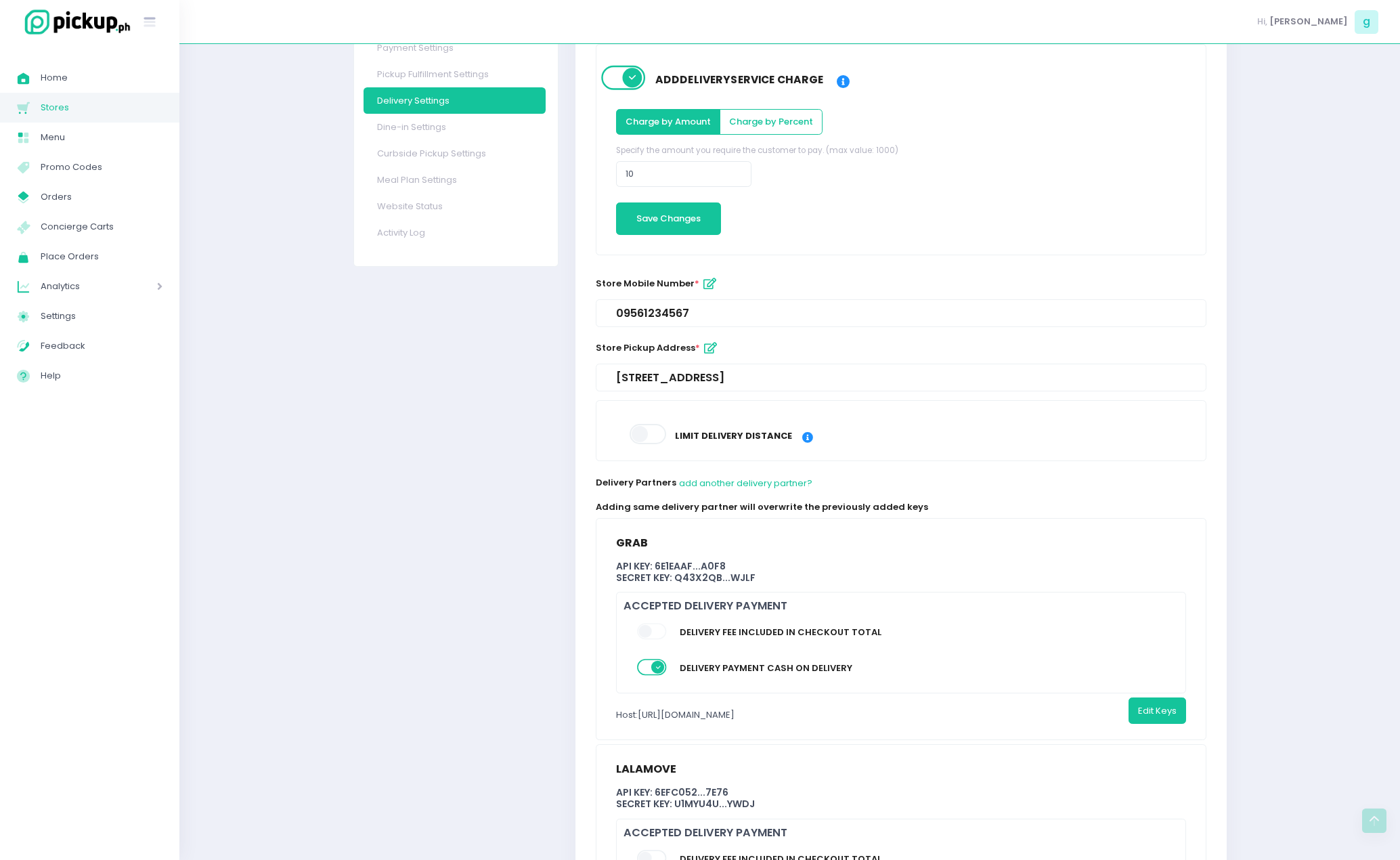
scroll to position [276, 0]
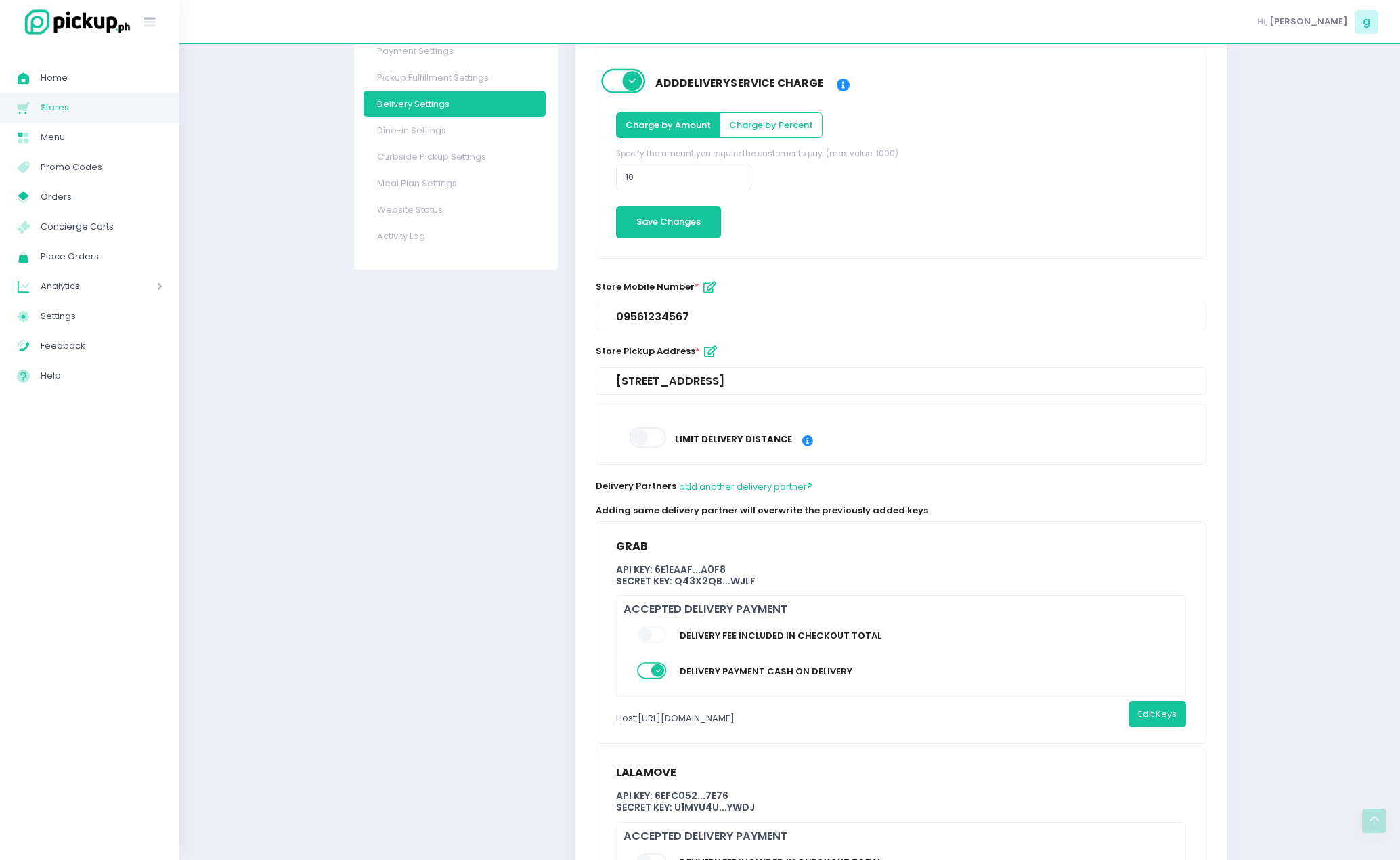
click at [706, 286] on icon "button" at bounding box center [709, 287] width 13 height 11
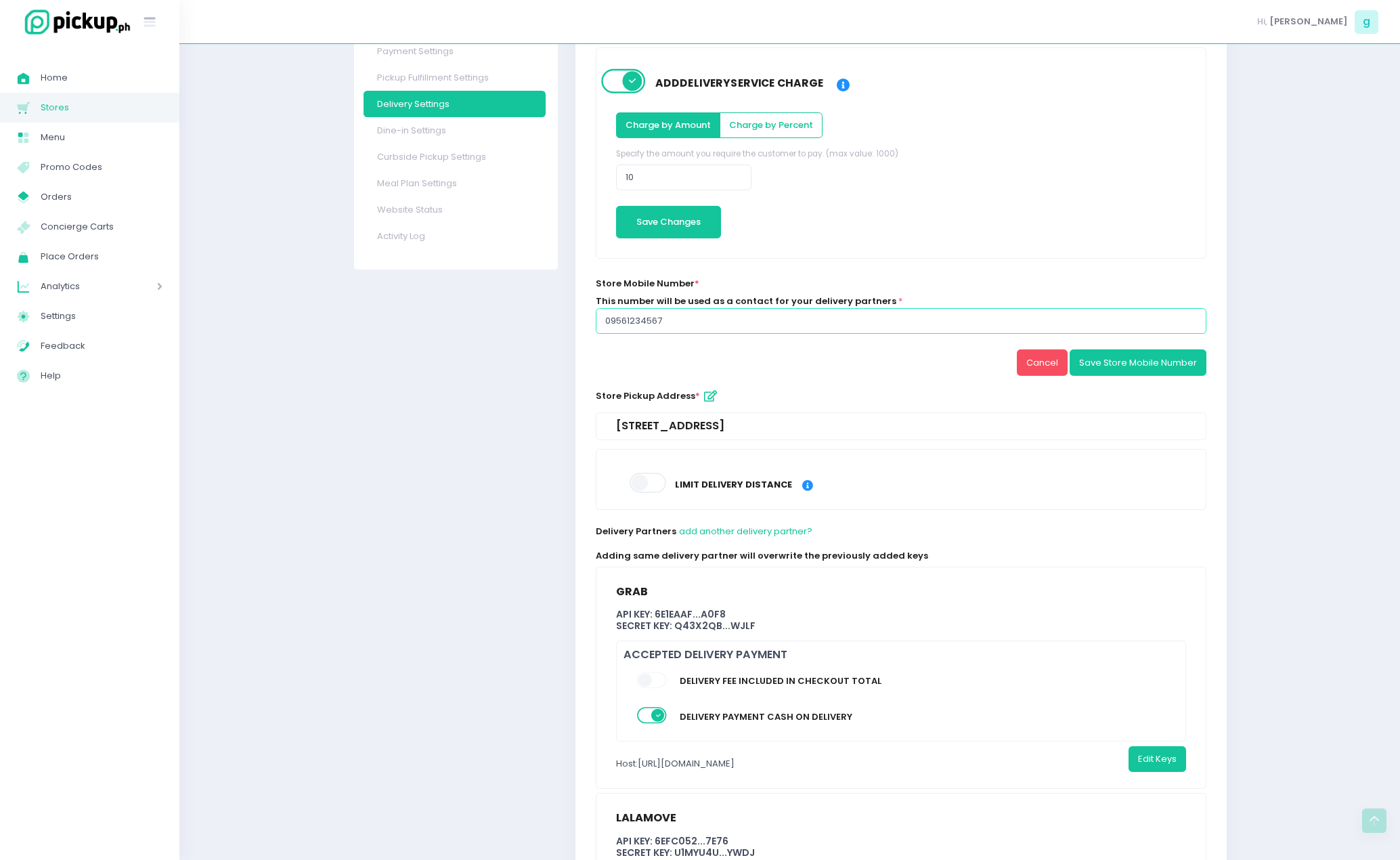
drag, startPoint x: 653, startPoint y: 326, endPoint x: 421, endPoint y: 319, distance: 232.1
click at [421, 319] on div "Store Settings Store Logo Marketplace Settings Homepage Title Theme Colours Abo…" at bounding box center [789, 448] width 890 height 1231
type input "09617465643"
click at [1135, 368] on button "Save Store Mobile Number" at bounding box center [1137, 362] width 136 height 26
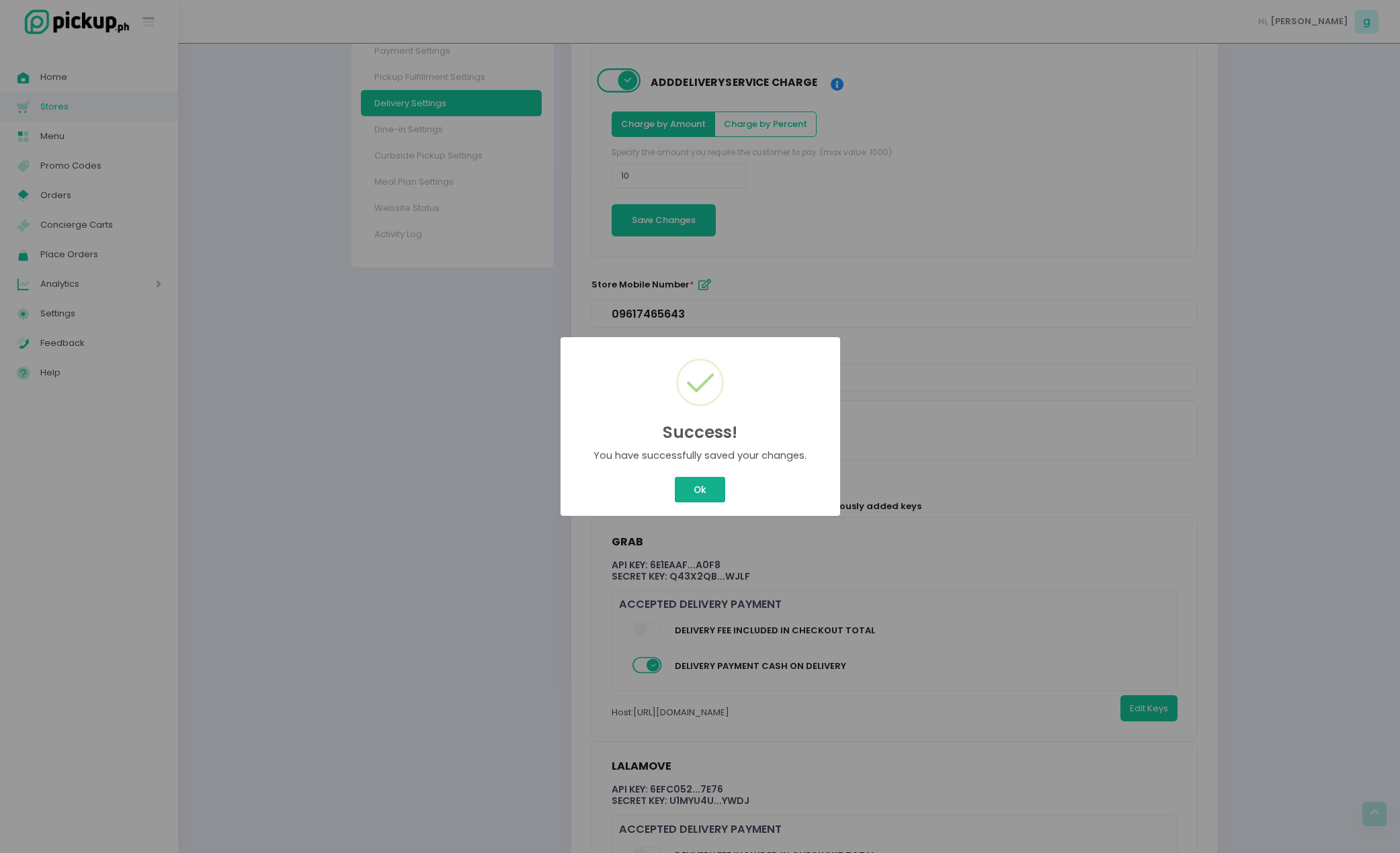
click at [690, 484] on button "Ok" at bounding box center [700, 490] width 50 height 26
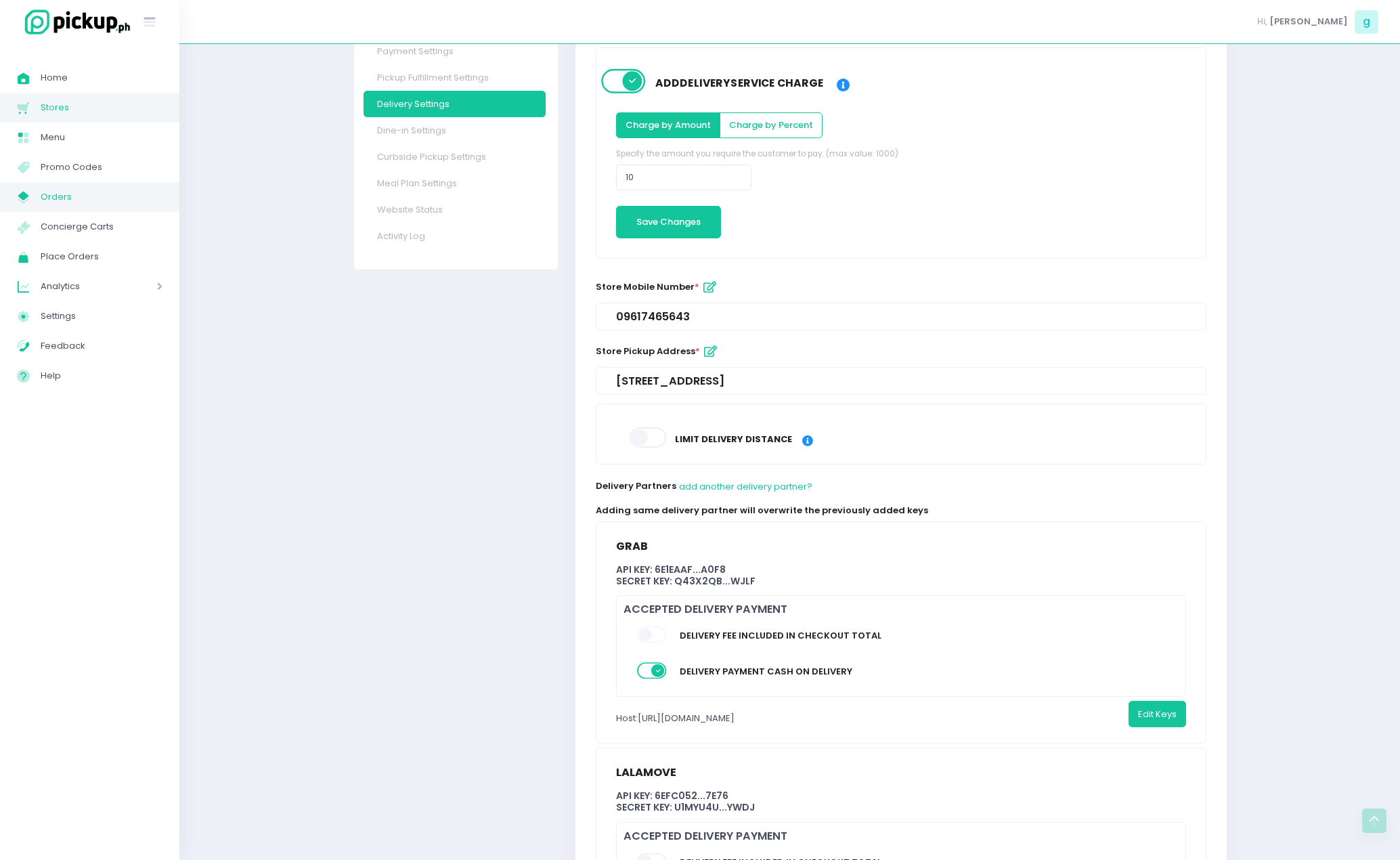
drag, startPoint x: 91, startPoint y: 193, endPoint x: 99, endPoint y: 193, distance: 8.0
click at [91, 193] on span "Orders" at bounding box center [101, 197] width 122 height 18
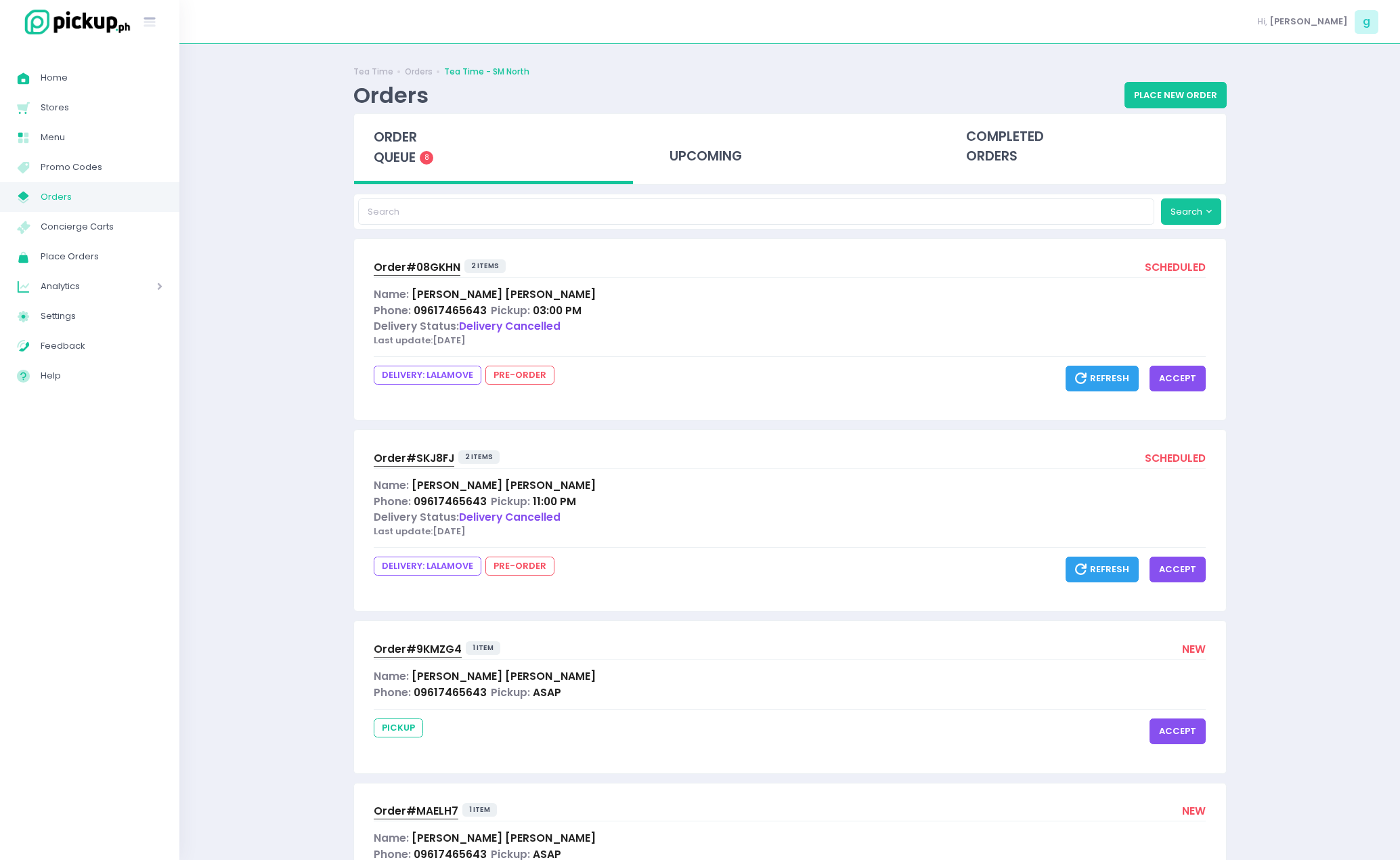
scroll to position [794, 0]
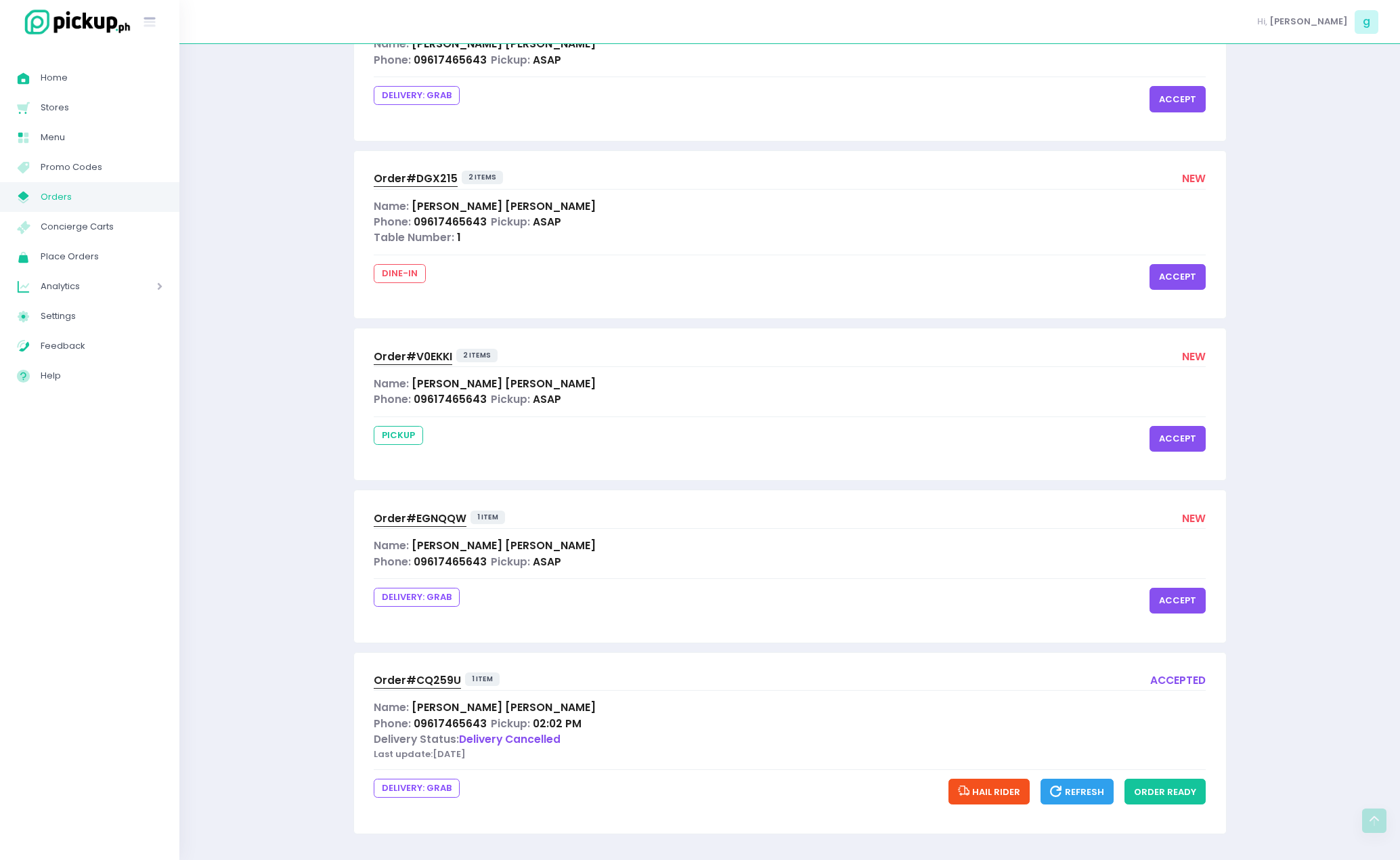
click at [436, 515] on span "Order# EGNQQW" at bounding box center [420, 517] width 93 height 14
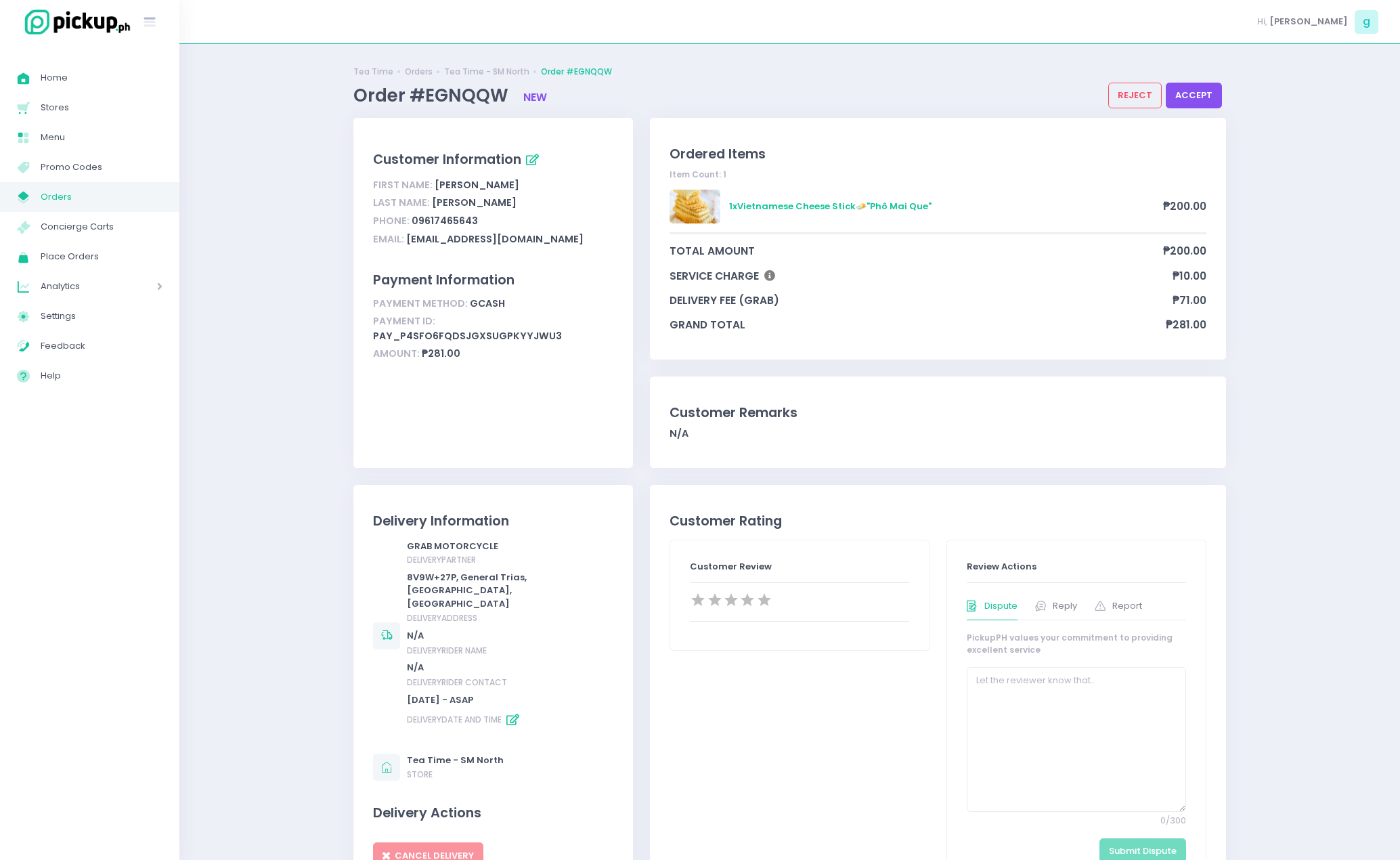
click at [1193, 103] on button "accept" at bounding box center [1193, 96] width 57 height 26
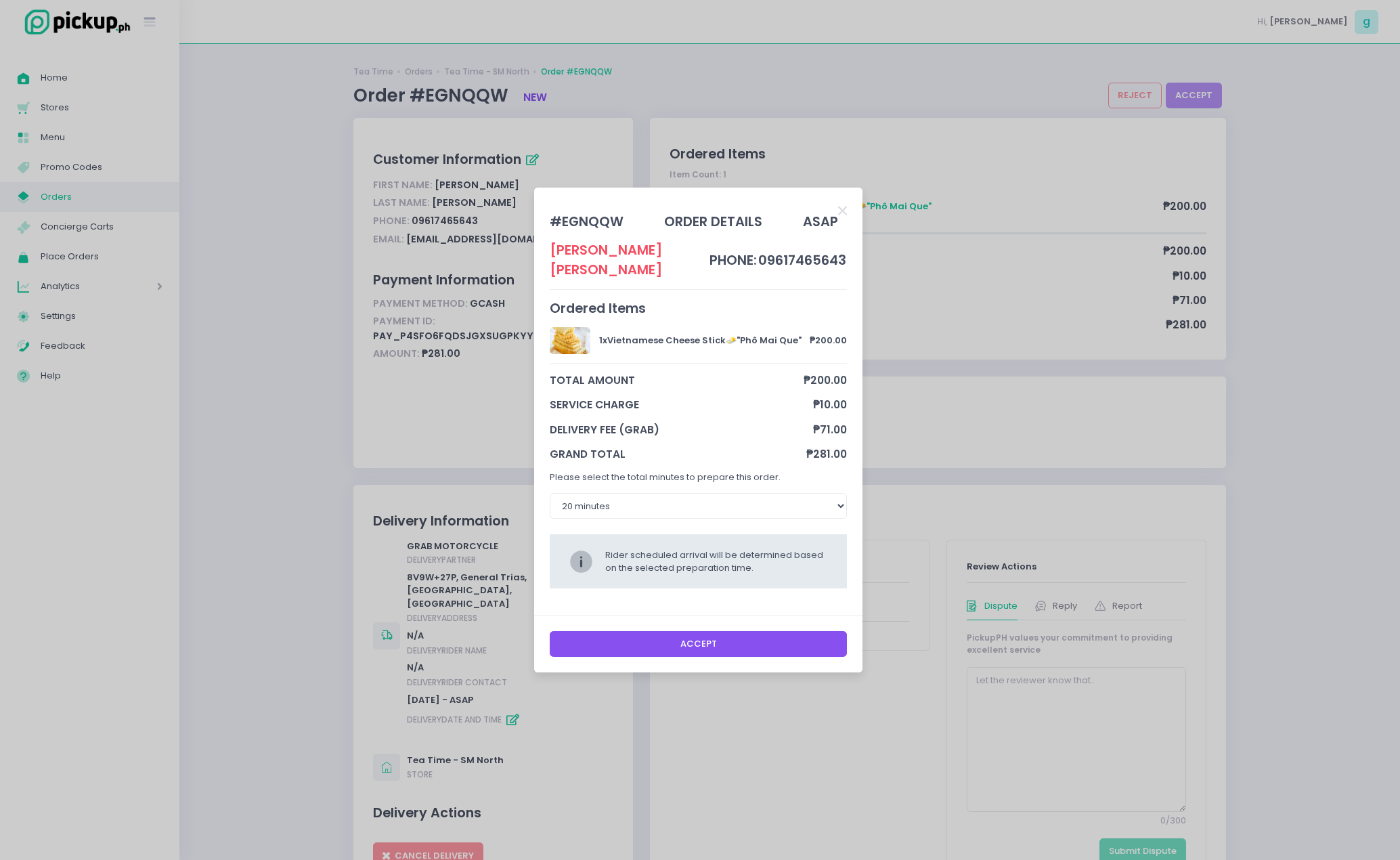
click at [666, 641] on button "Accept" at bounding box center [698, 644] width 298 height 26
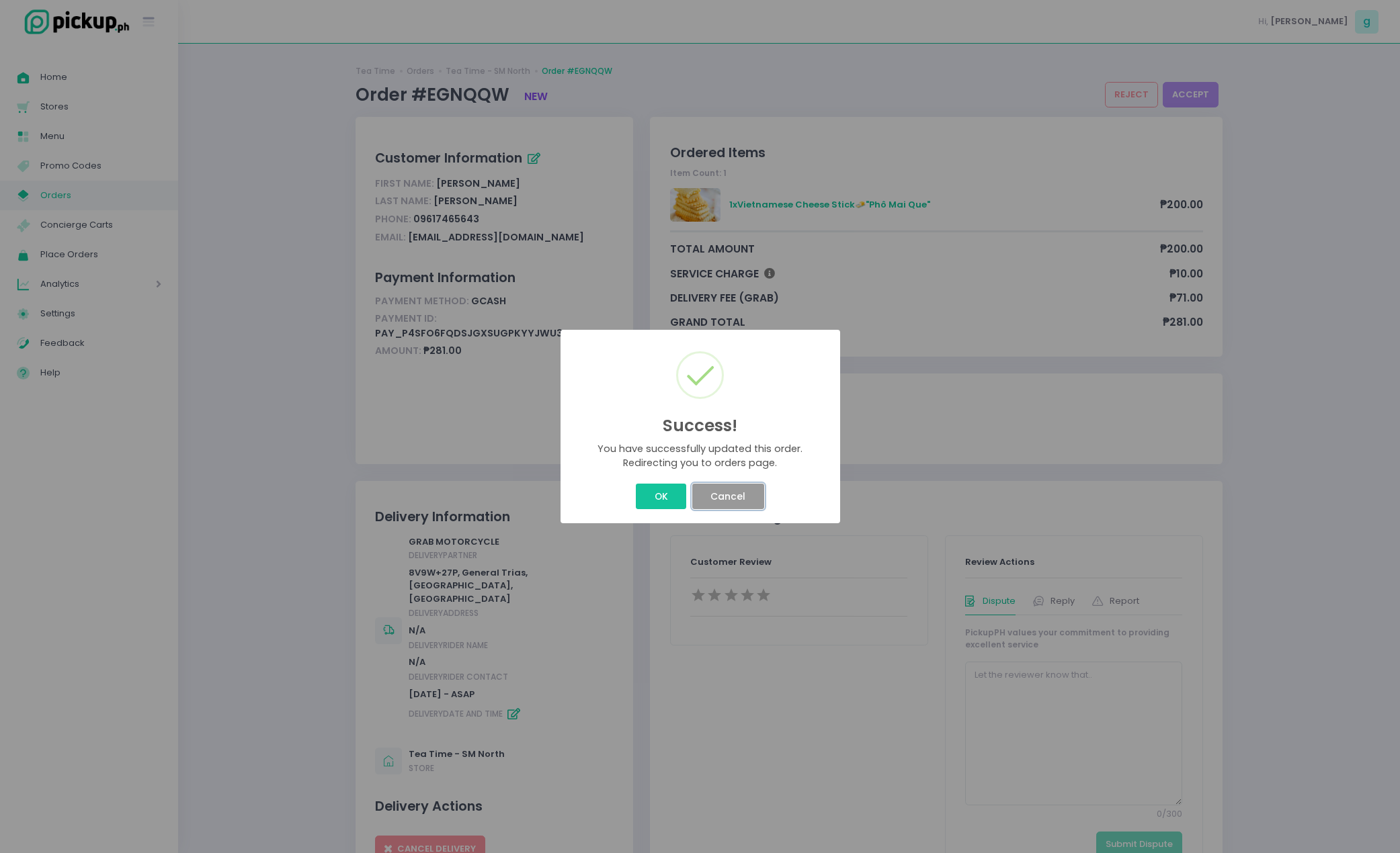
click at [717, 497] on button "Cancel" at bounding box center [728, 497] width 72 height 26
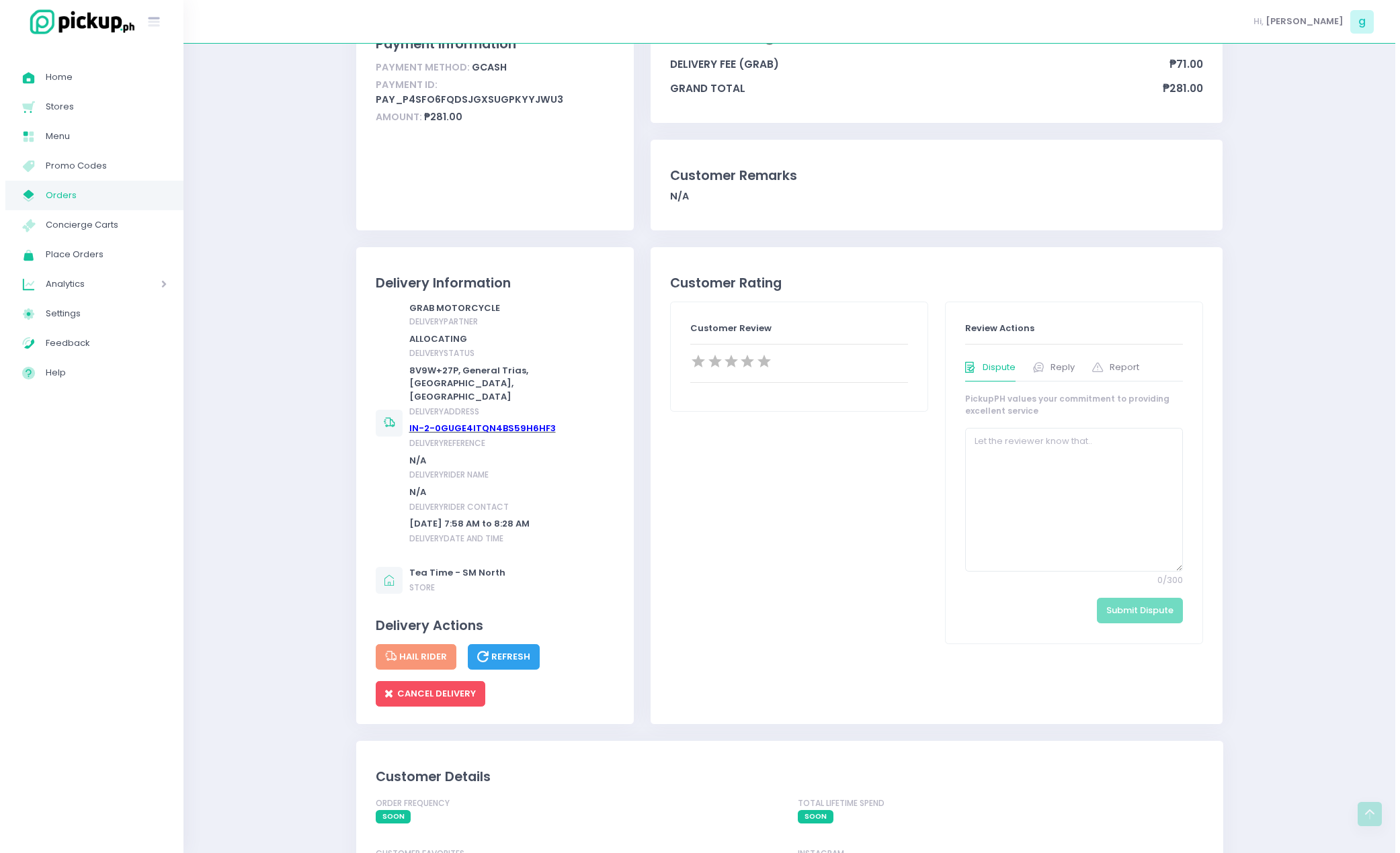
scroll to position [217, 0]
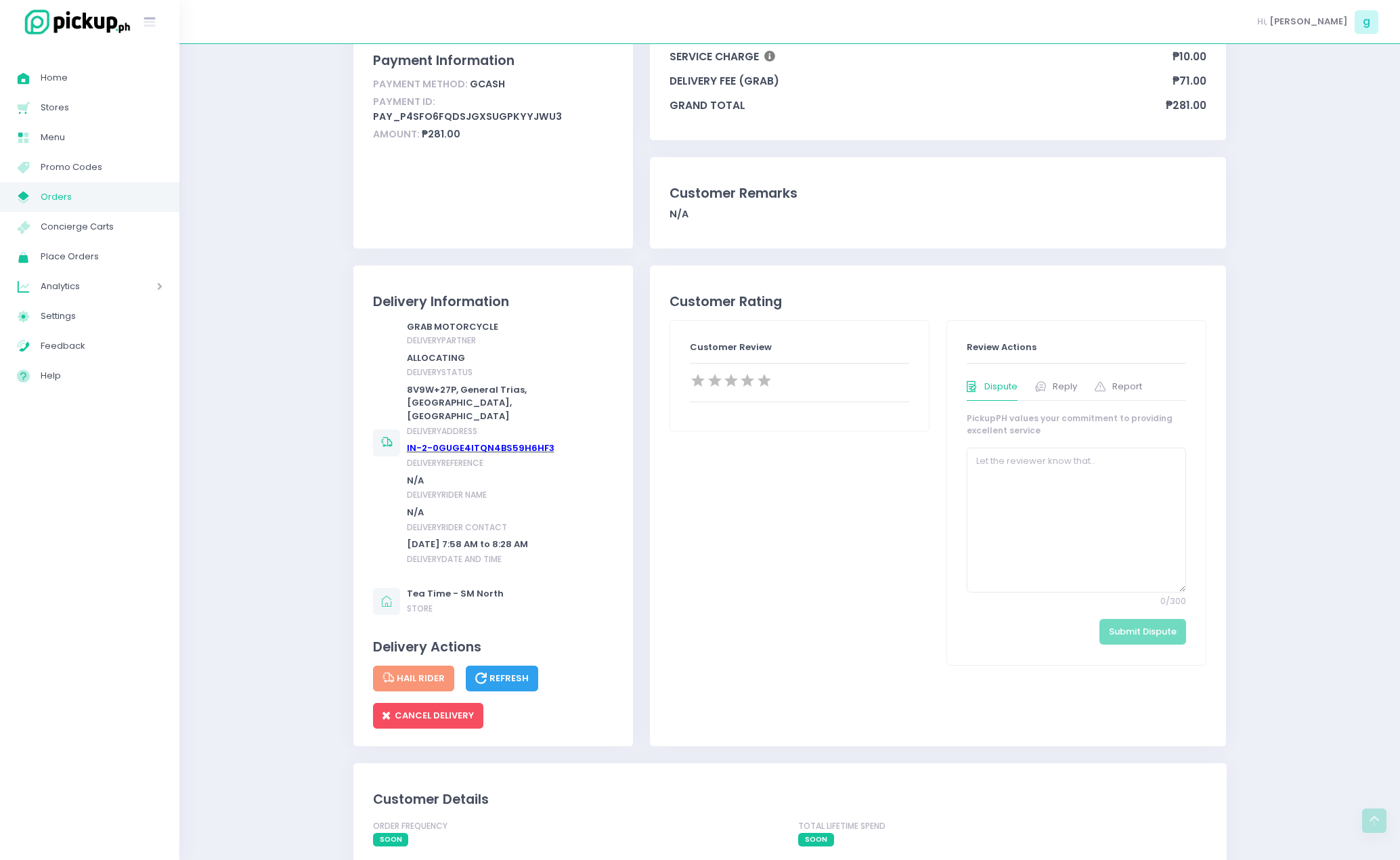
click at [475, 441] on link "IN-2-0GUGE4ITQN4BS59H6HF3" at bounding box center [480, 448] width 148 height 13
click at [439, 709] on span "CANCEL DELIVERY" at bounding box center [428, 715] width 92 height 13
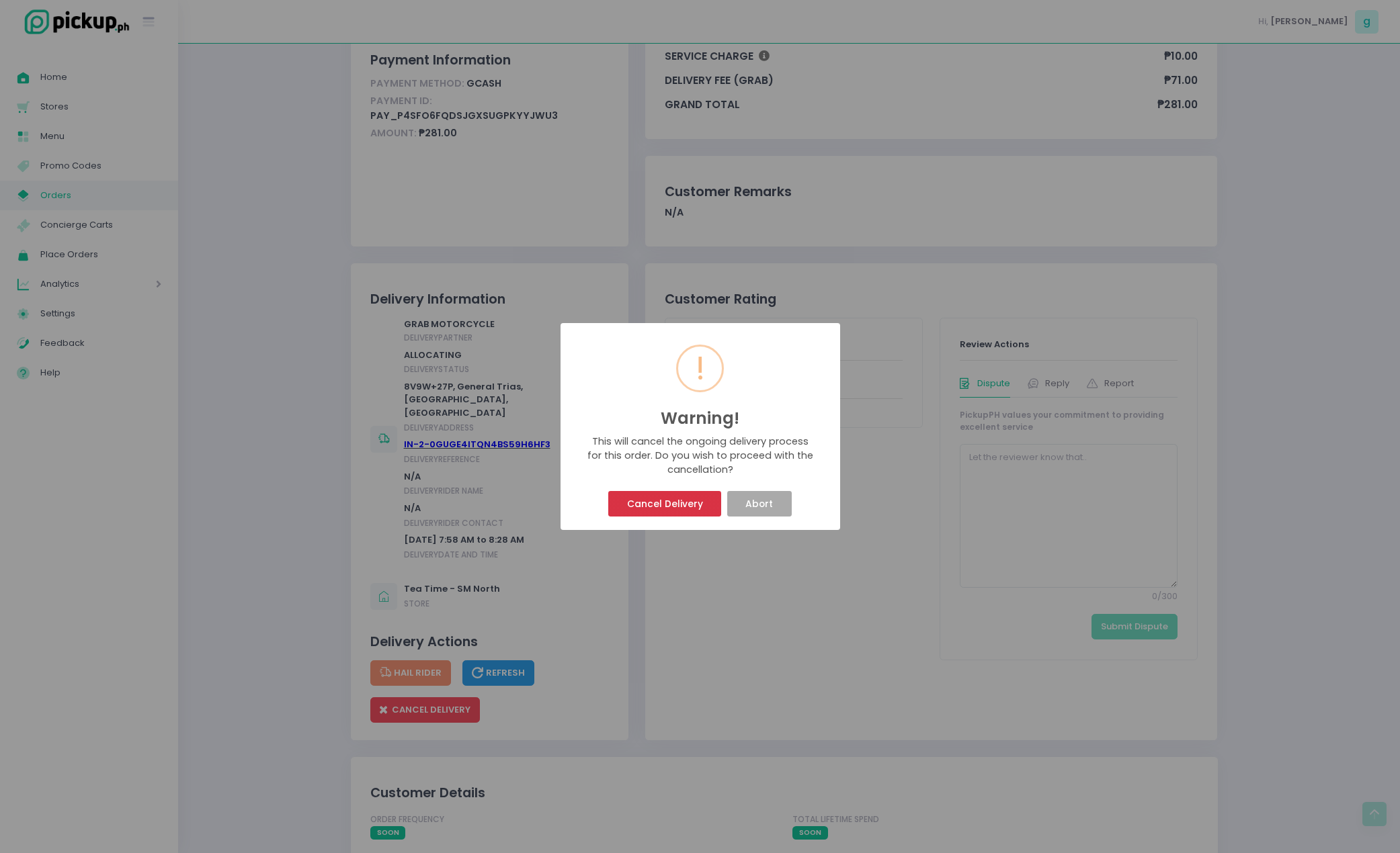
click at [650, 497] on button "Cancel Delivery" at bounding box center [665, 504] width 112 height 26
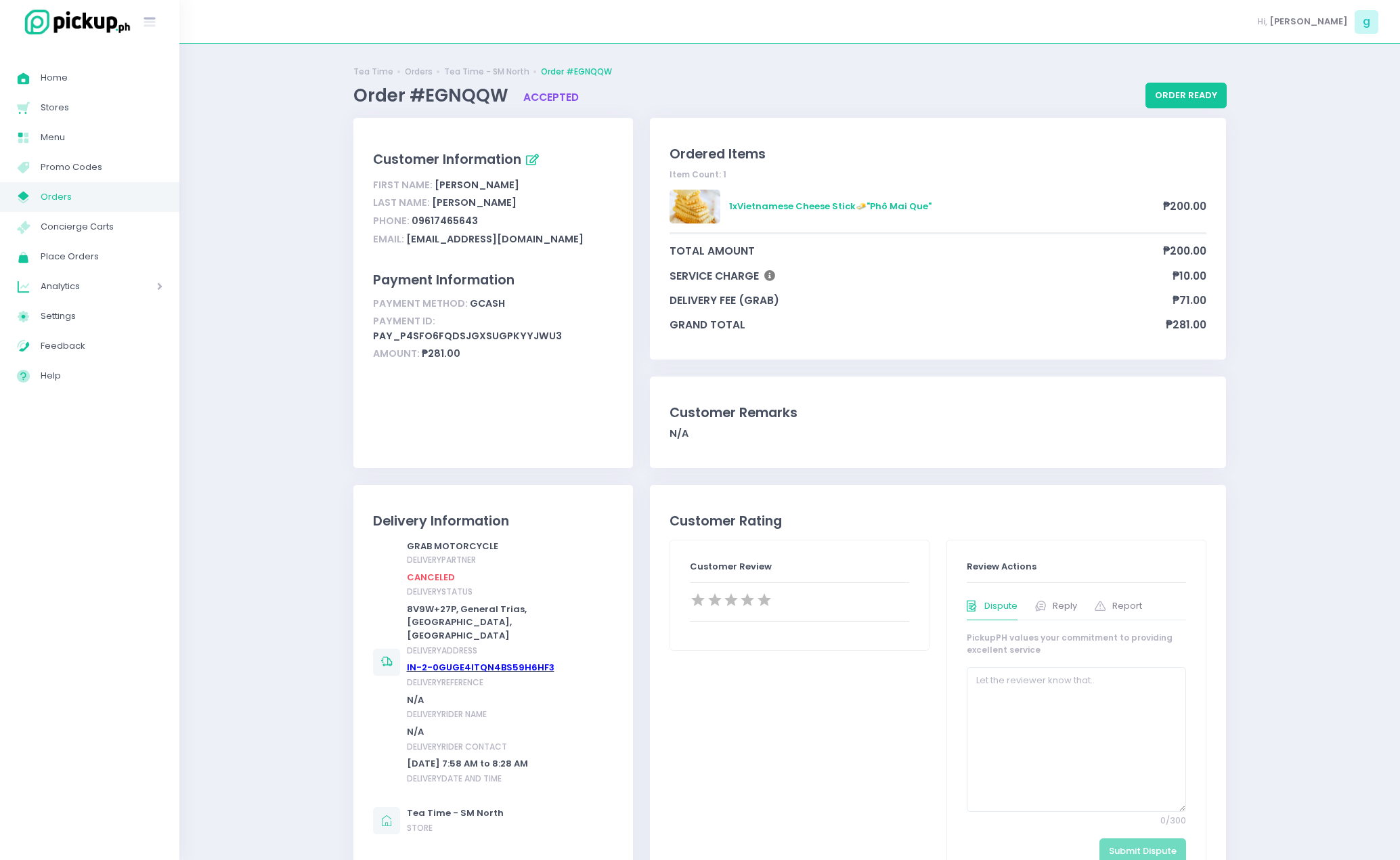
click at [481, 661] on link "IN-2-0GUGE4ITQN4BS59H6HF3" at bounding box center [480, 668] width 148 height 13
click at [87, 115] on span "Stores" at bounding box center [101, 107] width 122 height 18
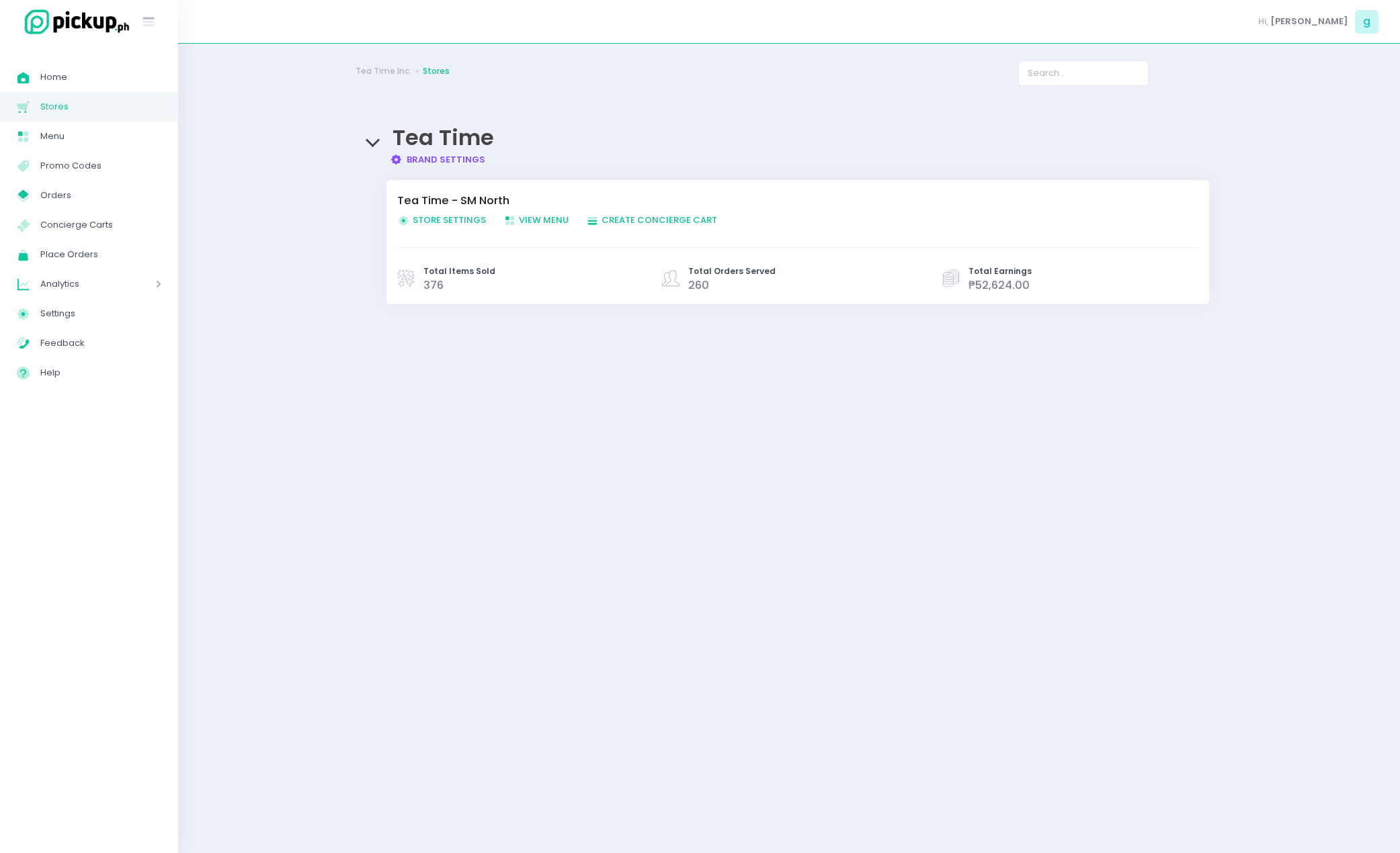
click at [441, 219] on span "Store Settings Created with Sketch. Store Settings" at bounding box center [441, 220] width 88 height 13
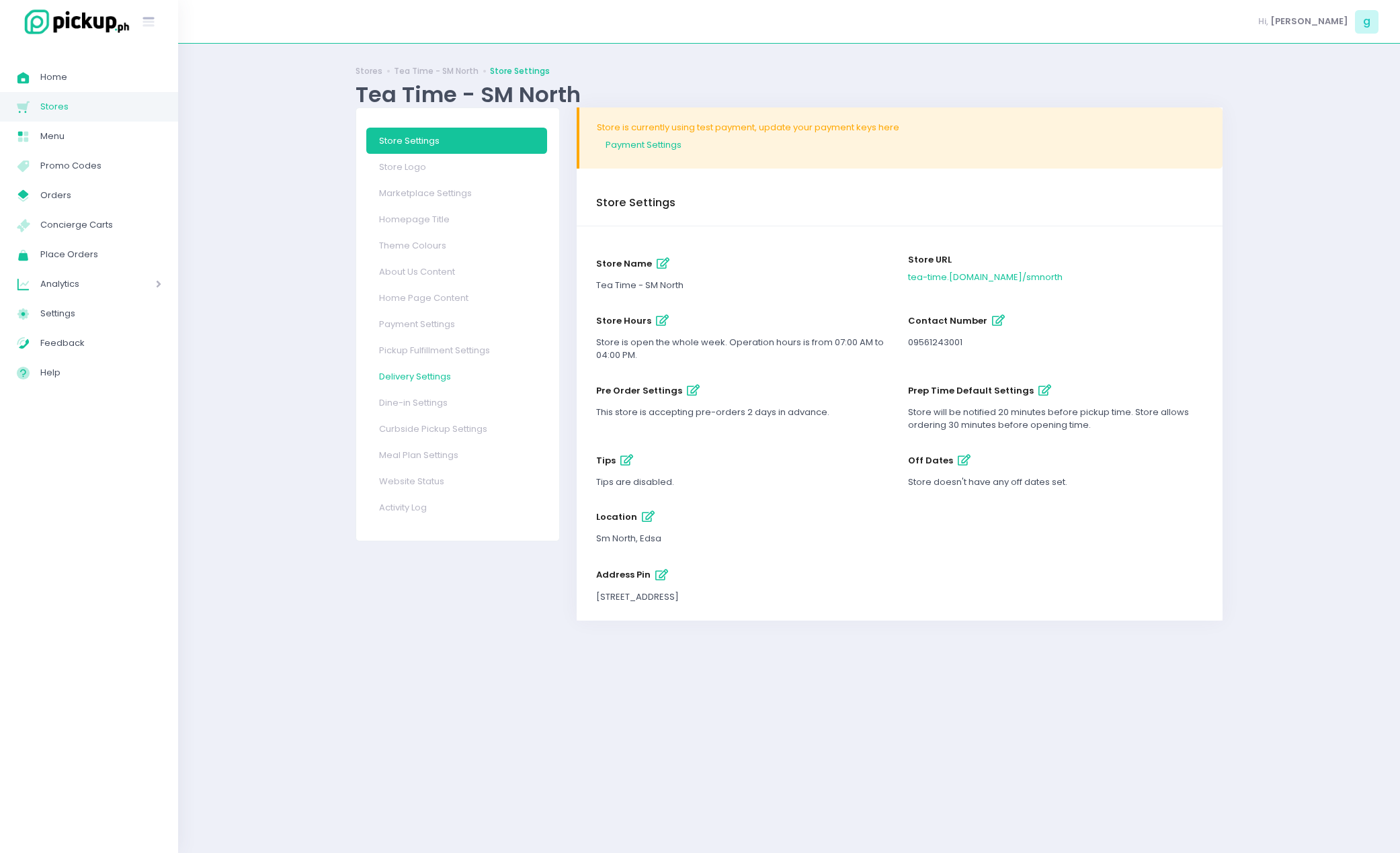
click at [433, 372] on link "Delivery Settings" at bounding box center [456, 376] width 181 height 26
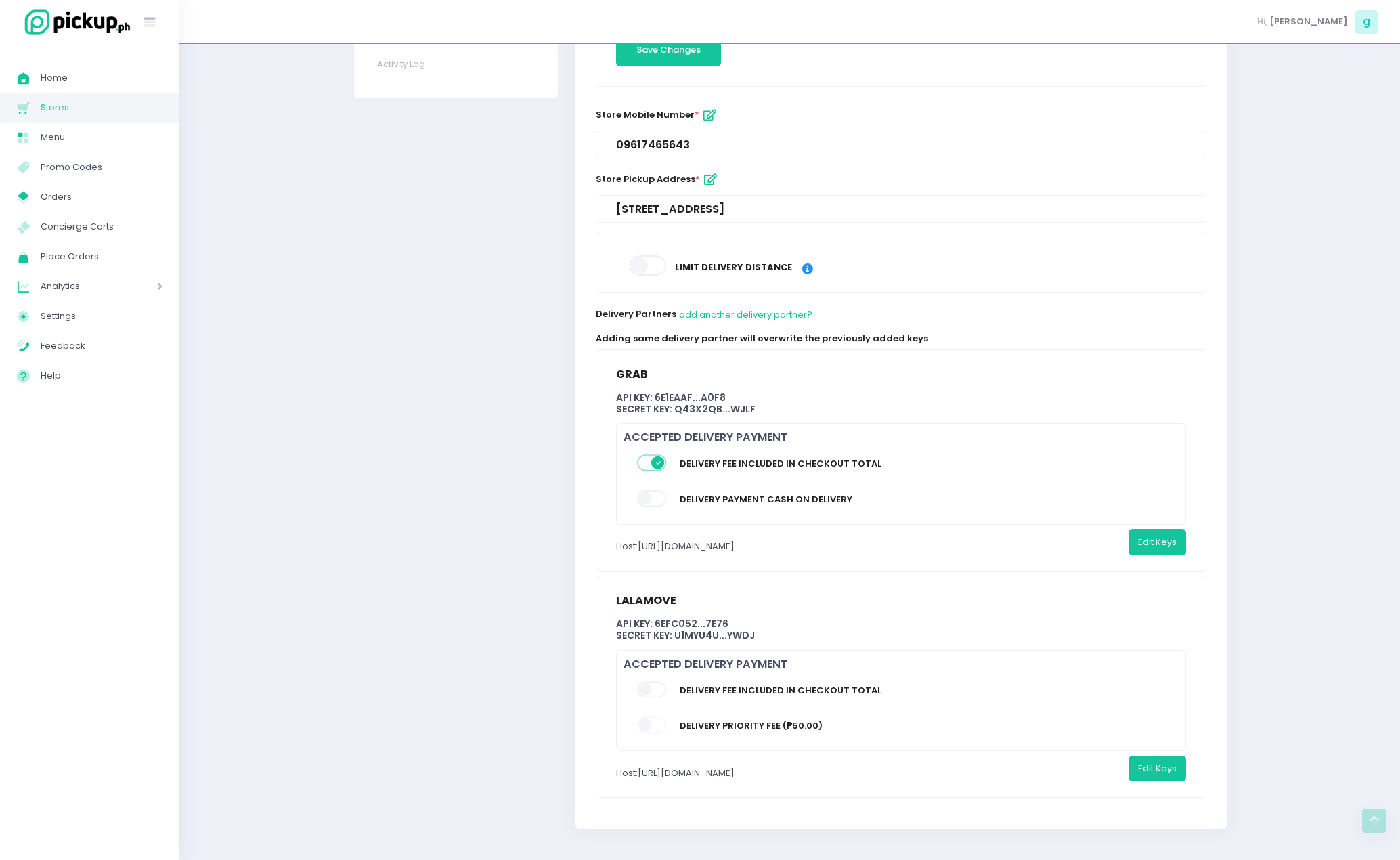
scroll to position [450, 0]
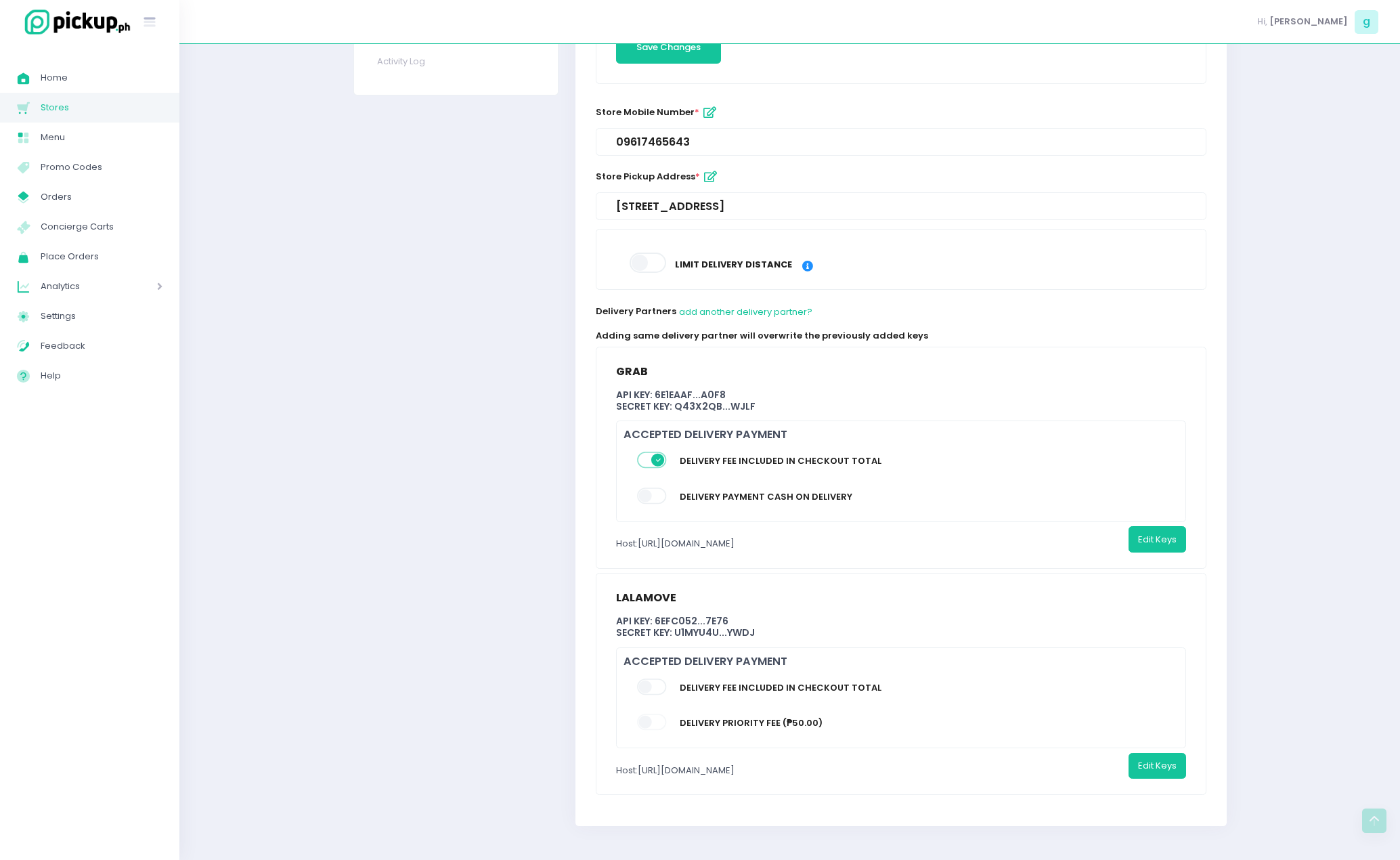
click at [660, 459] on span at bounding box center [653, 460] width 32 height 16
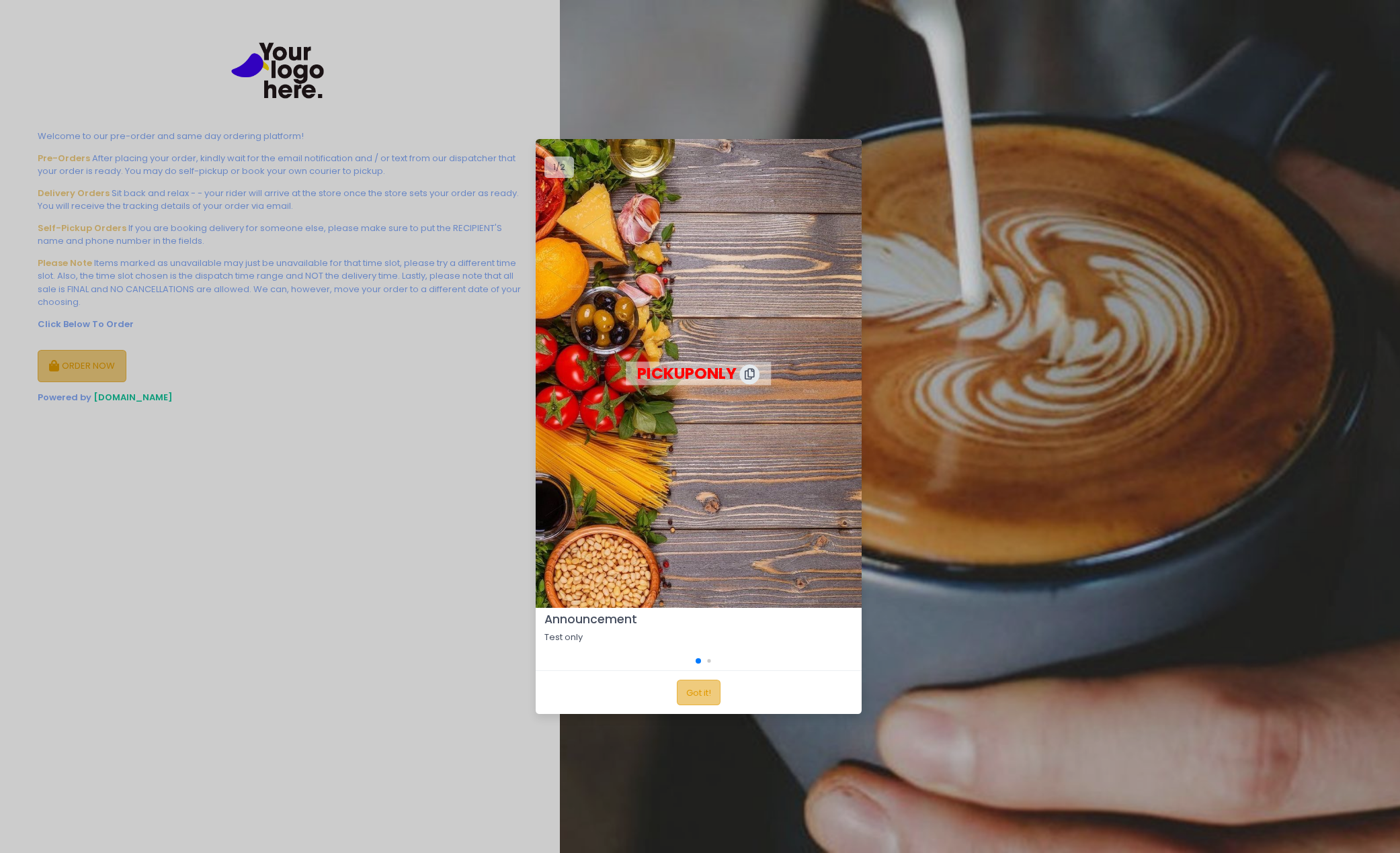
click at [698, 678] on div "Got it!" at bounding box center [699, 692] width 326 height 43
click at [693, 690] on button "Got it!" at bounding box center [698, 693] width 43 height 26
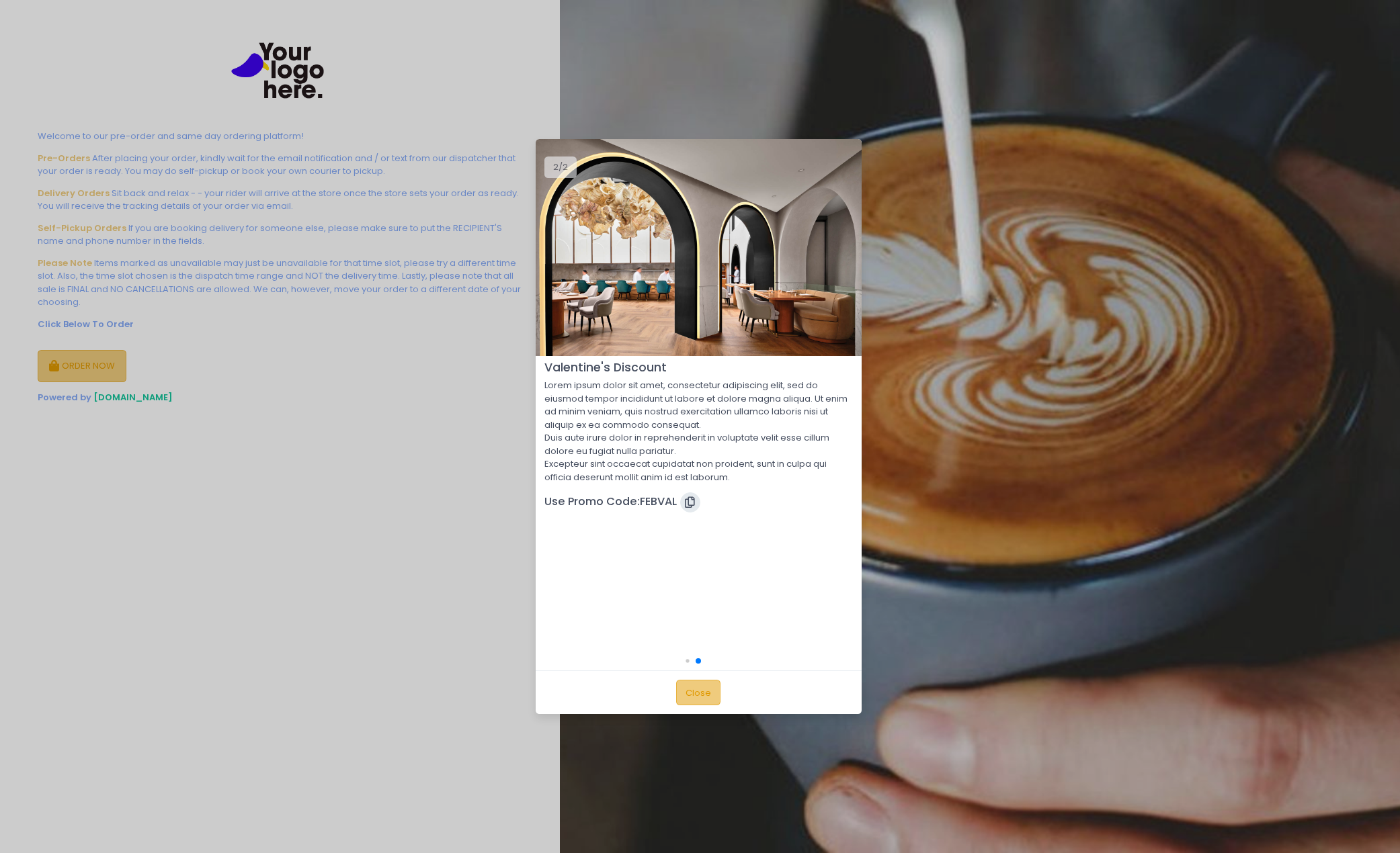
click at [698, 693] on button "Close" at bounding box center [698, 693] width 44 height 26
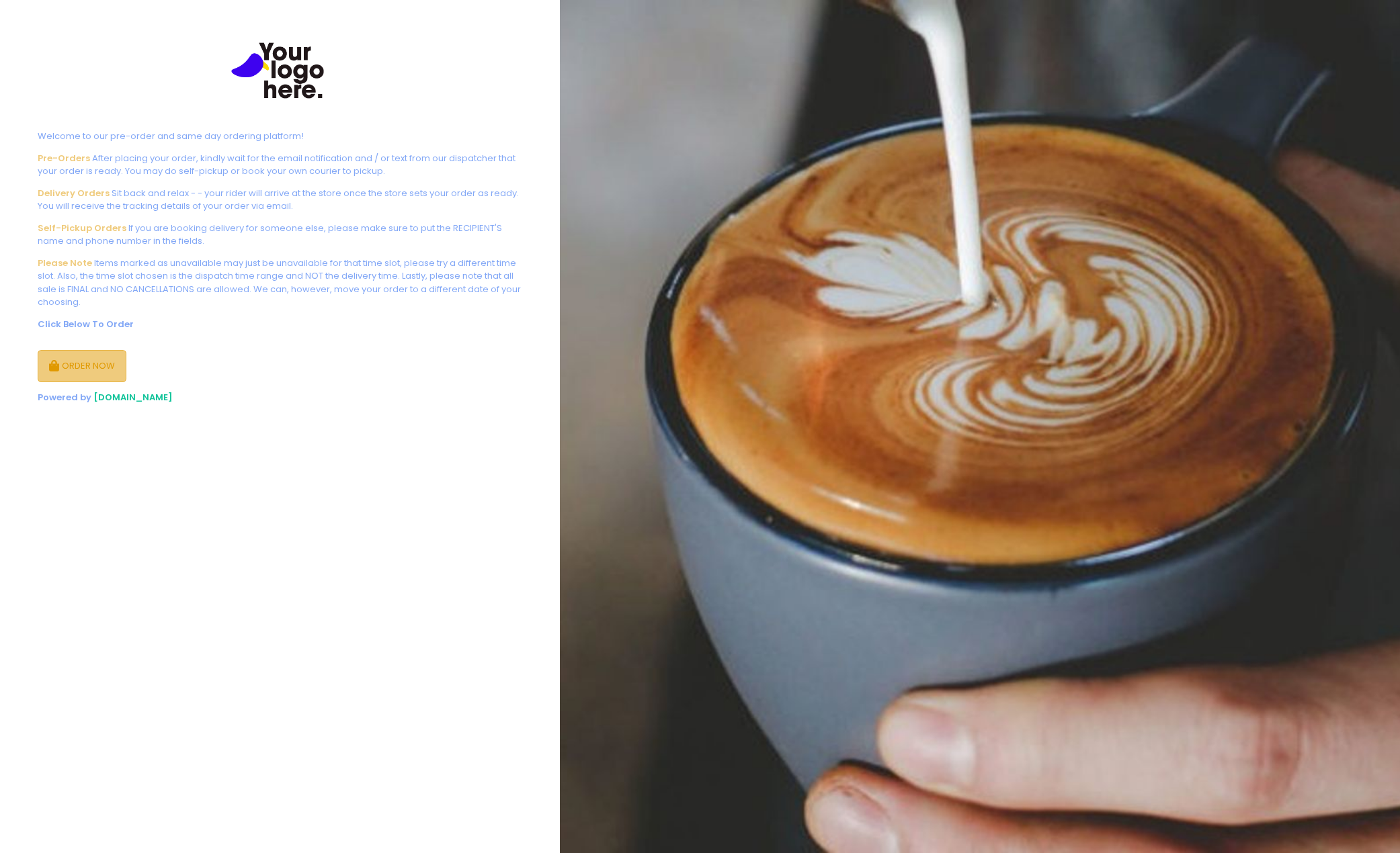
click at [99, 373] on button "ORDER NOW" at bounding box center [82, 366] width 88 height 32
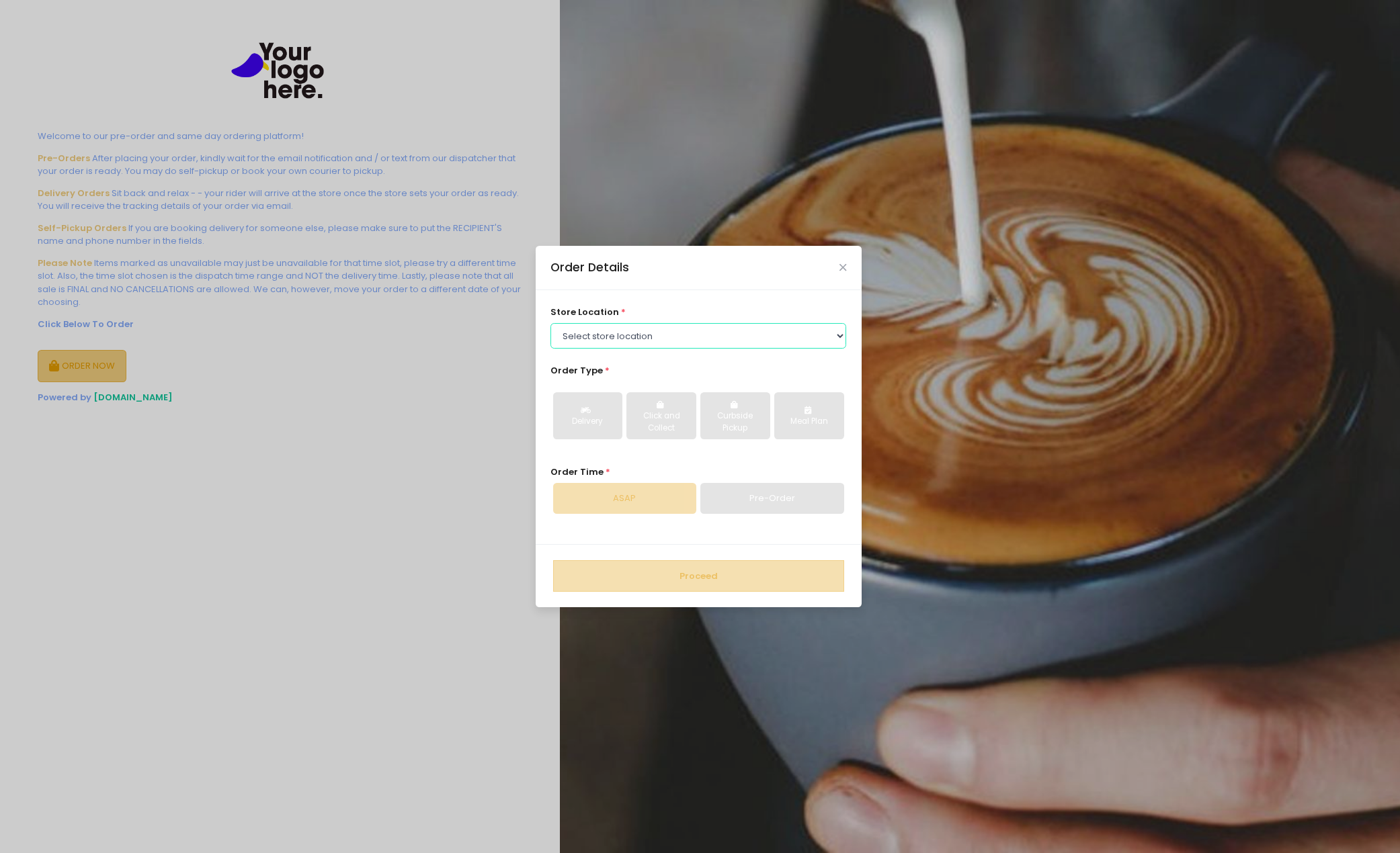
click at [712, 326] on select "Select store location Tea Two SM IKEA Tea Two Pasig Brownies Unlimited - copy T…" at bounding box center [698, 336] width 296 height 26
select select "639c060941a8df6502a50bc0"
click at [550, 323] on select "Select store location Tea Two SM IKEA Tea Two Pasig Brownies Unlimited - copy T…" at bounding box center [698, 336] width 296 height 26
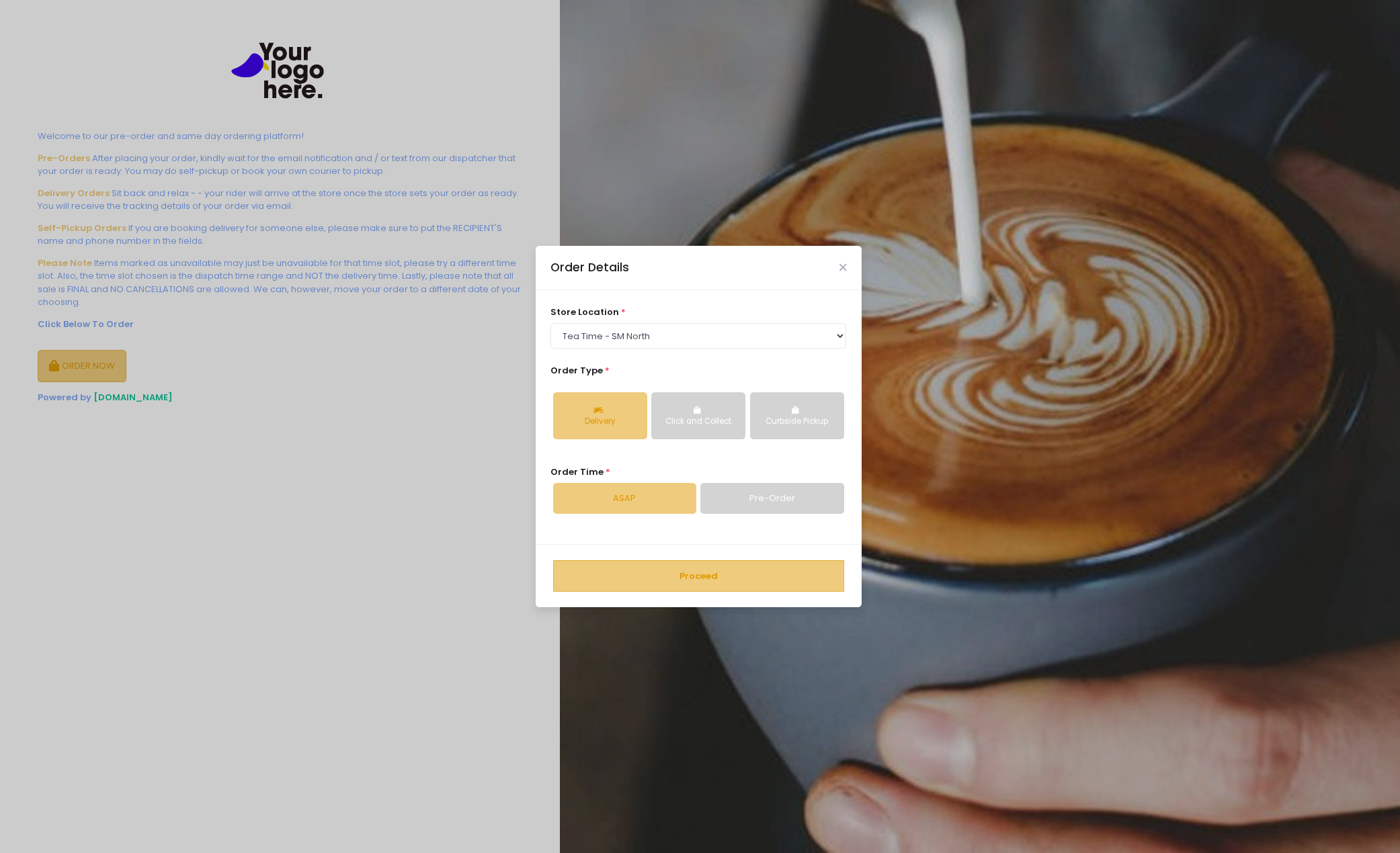
click at [719, 581] on button "Proceed" at bounding box center [699, 576] width 291 height 32
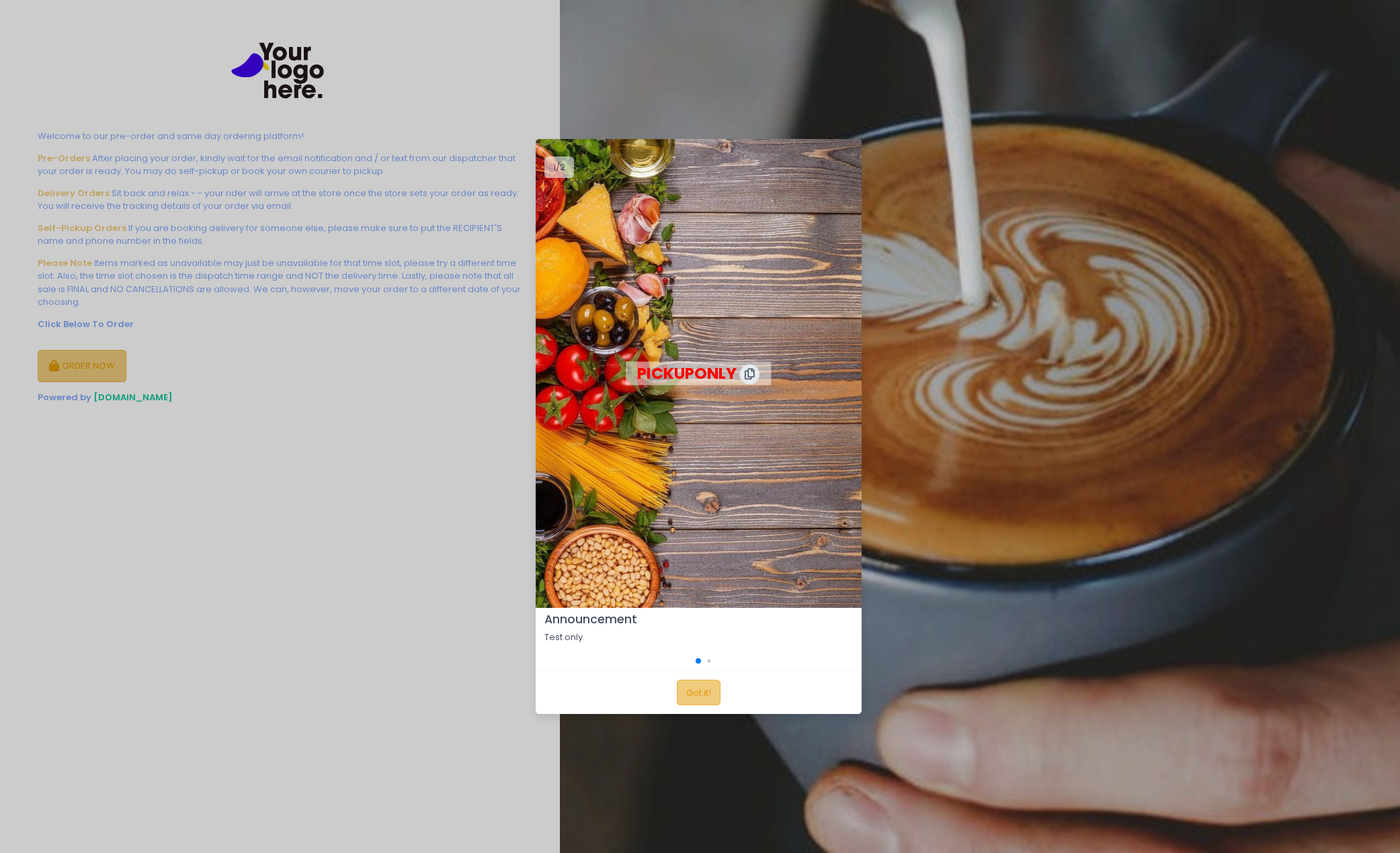
click at [692, 695] on button "Got it!" at bounding box center [698, 693] width 43 height 26
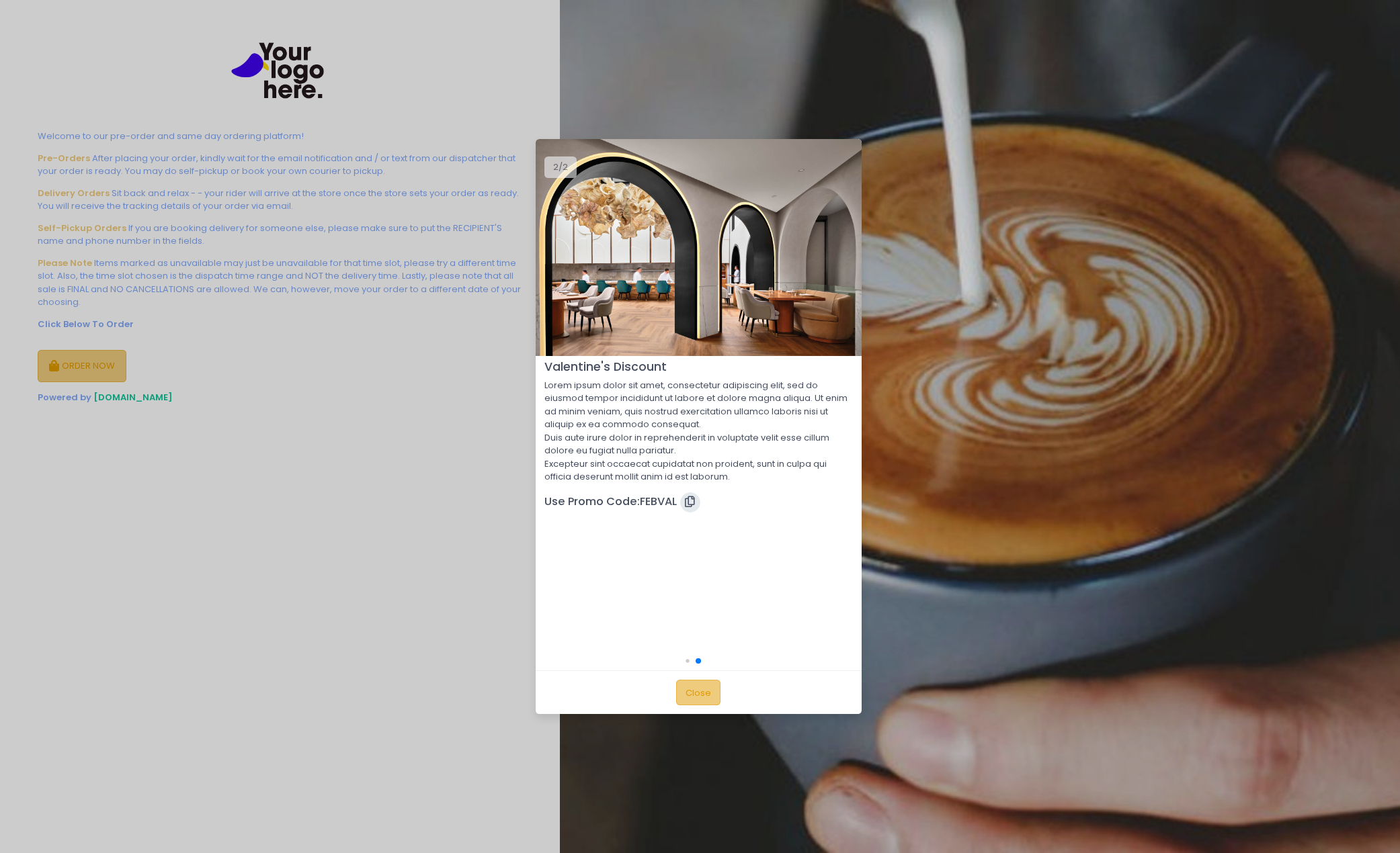
click at [708, 695] on button "Close" at bounding box center [698, 693] width 44 height 26
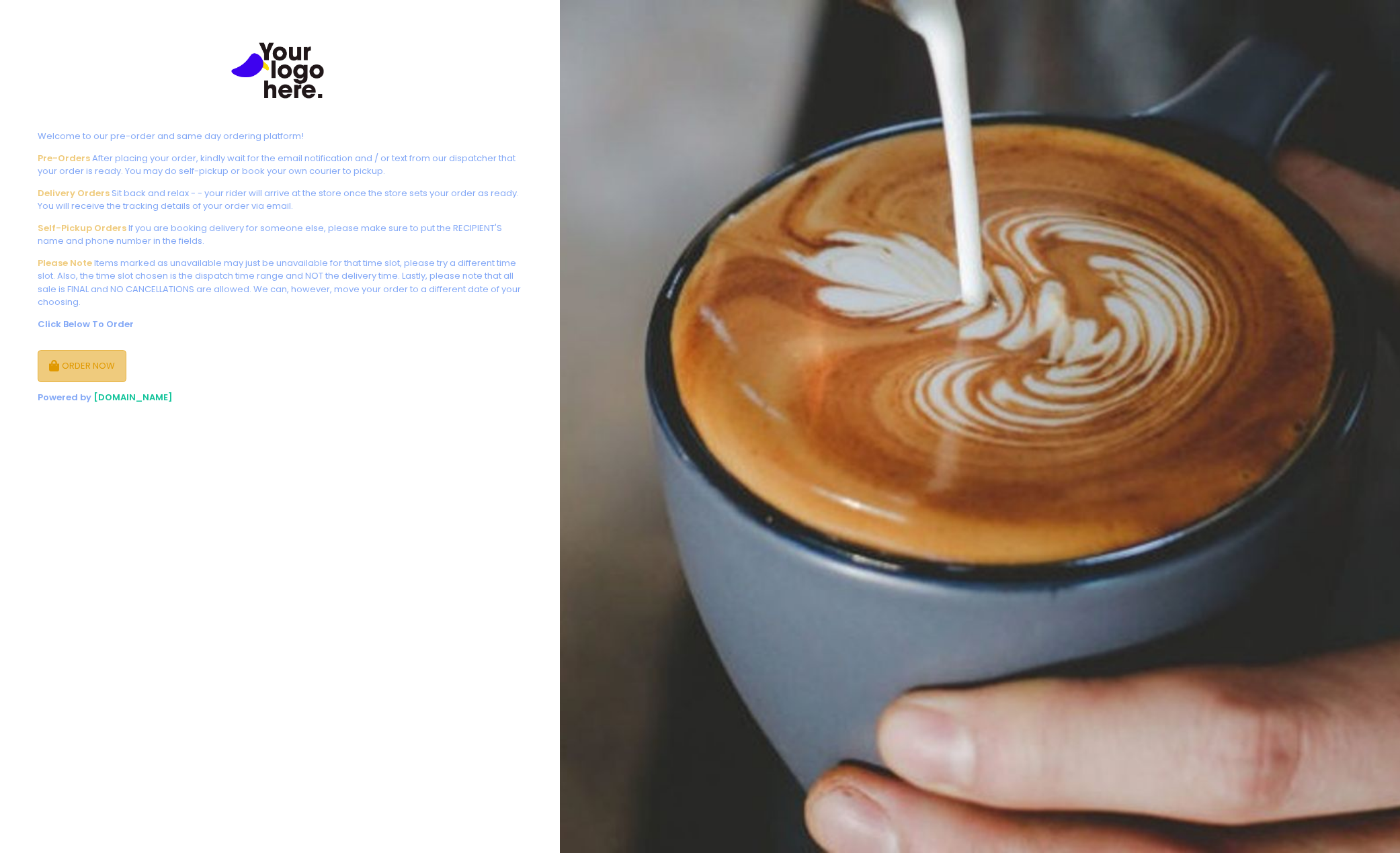
click at [62, 357] on button "ORDER NOW" at bounding box center [82, 366] width 88 height 32
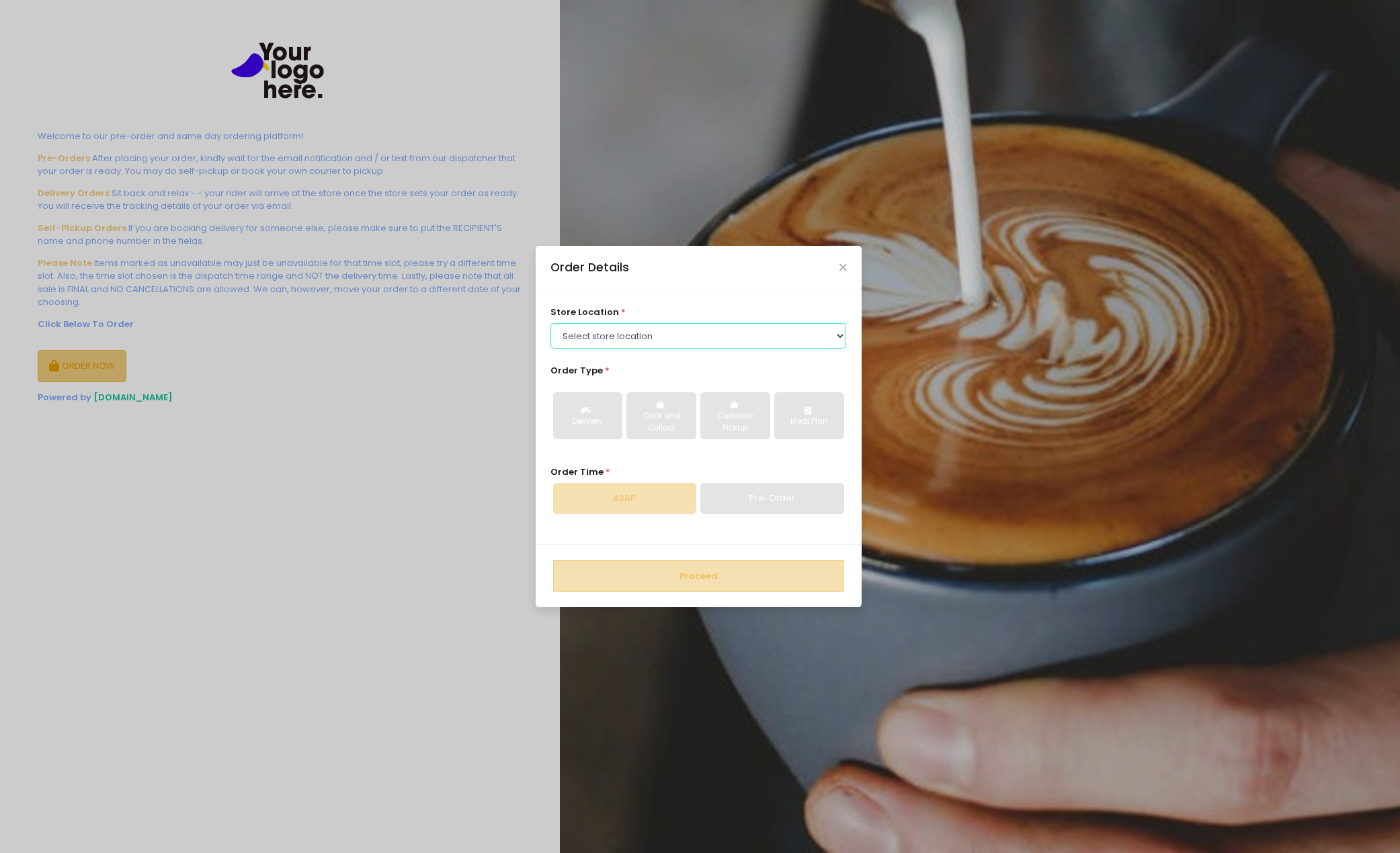
click at [676, 343] on select "Select store location Tea Two SM IKEA Tea Two Pasig Brownies Unlimited - copy T…" at bounding box center [698, 336] width 296 height 26
select select "639c060941a8df6502a50bc0"
click at [550, 323] on select "Select store location Tea Two SM IKEA Tea Two Pasig Brownies Unlimited - copy T…" at bounding box center [698, 336] width 296 height 26
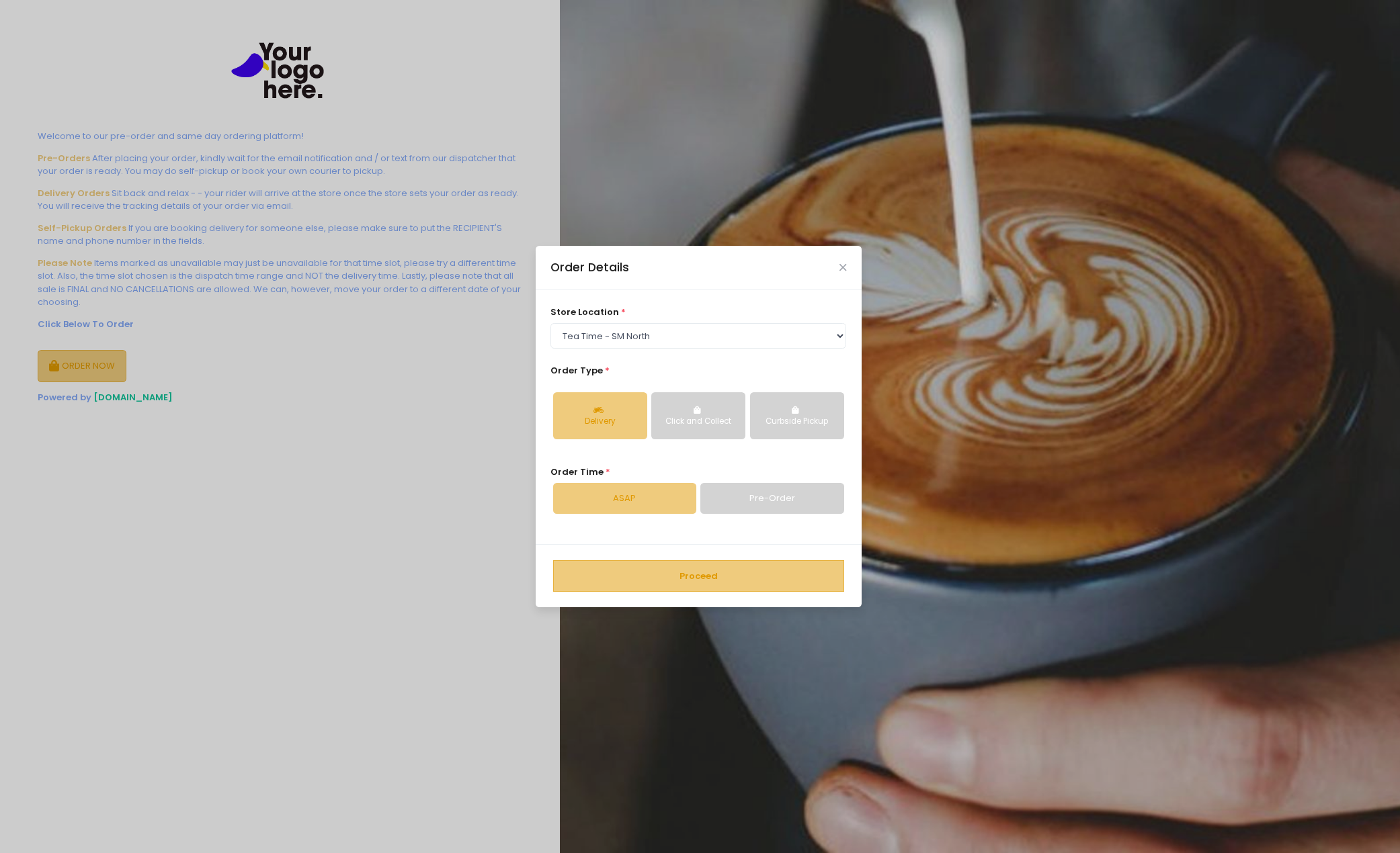
click at [708, 586] on button "Proceed" at bounding box center [699, 576] width 291 height 32
